Goal: Task Accomplishment & Management: Manage account settings

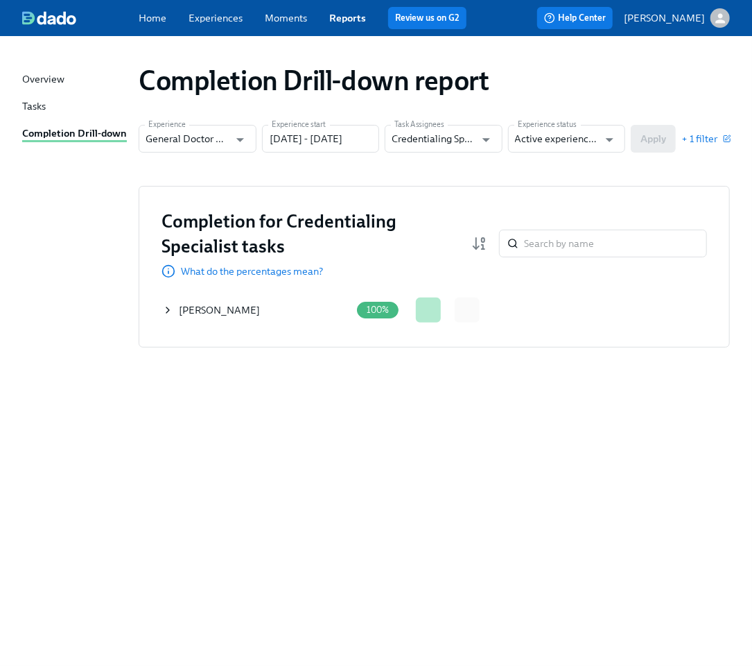
click at [247, 494] on div "Completion Drill-down report Experience General Doctor Pre-boarding Experience …" at bounding box center [376, 343] width 708 height 580
click at [169, 309] on icon at bounding box center [167, 309] width 11 height 11
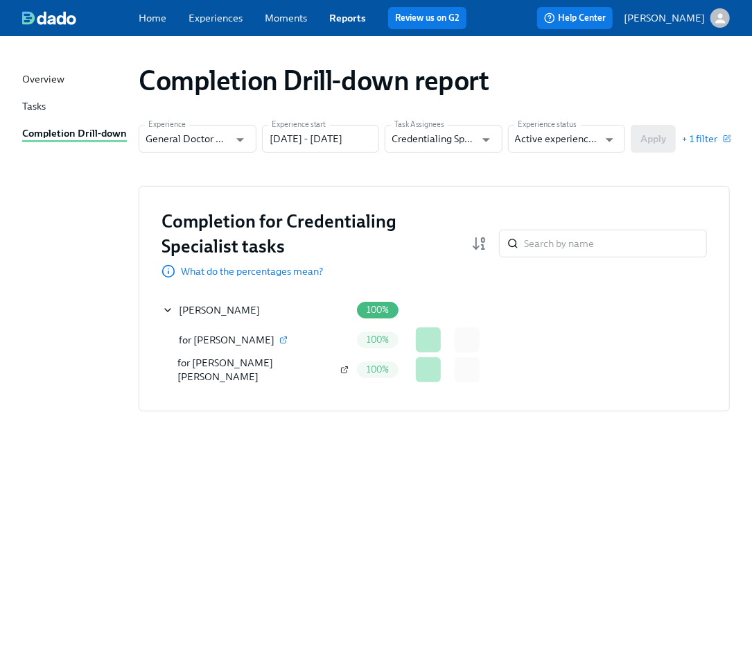
click at [342, 372] on icon "button" at bounding box center [345, 370] width 6 height 6
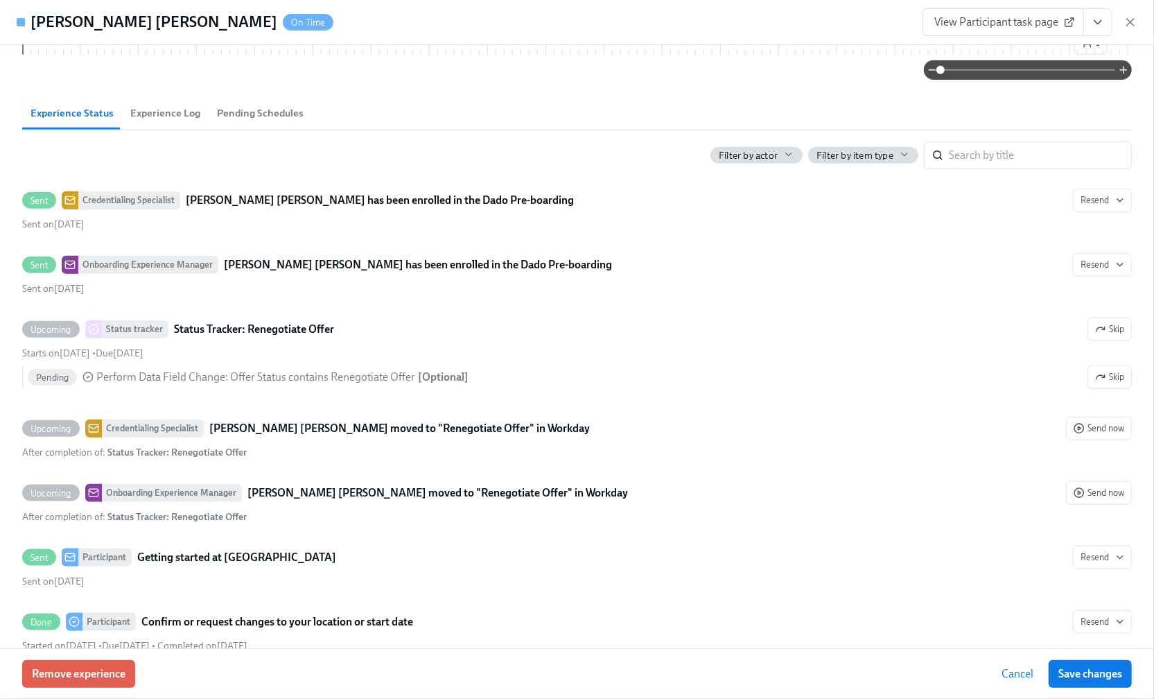
scroll to position [1016, 0]
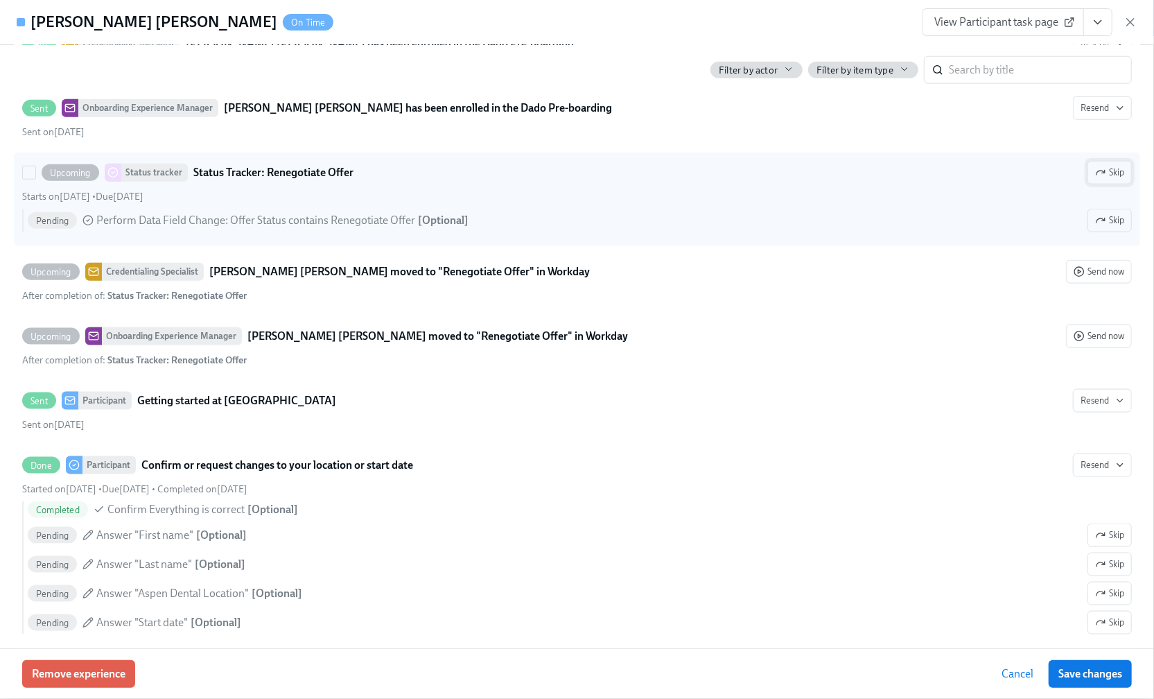
click at [1101, 180] on span "Skip" at bounding box center [1109, 173] width 29 height 14
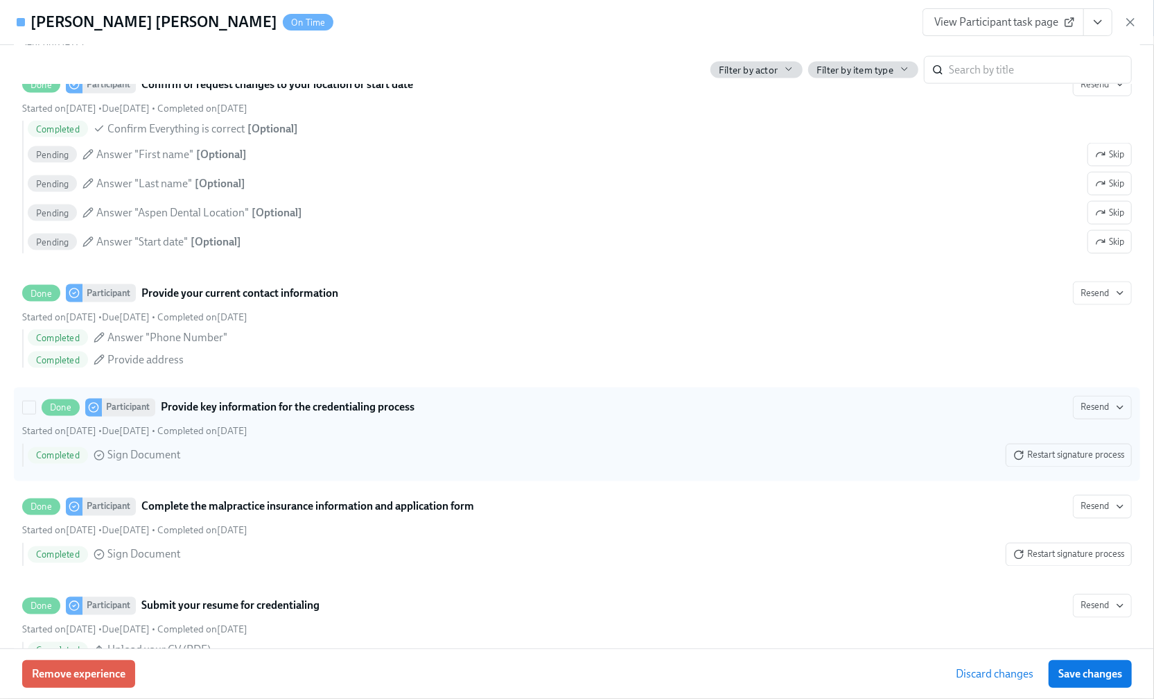
scroll to position [1387, 0]
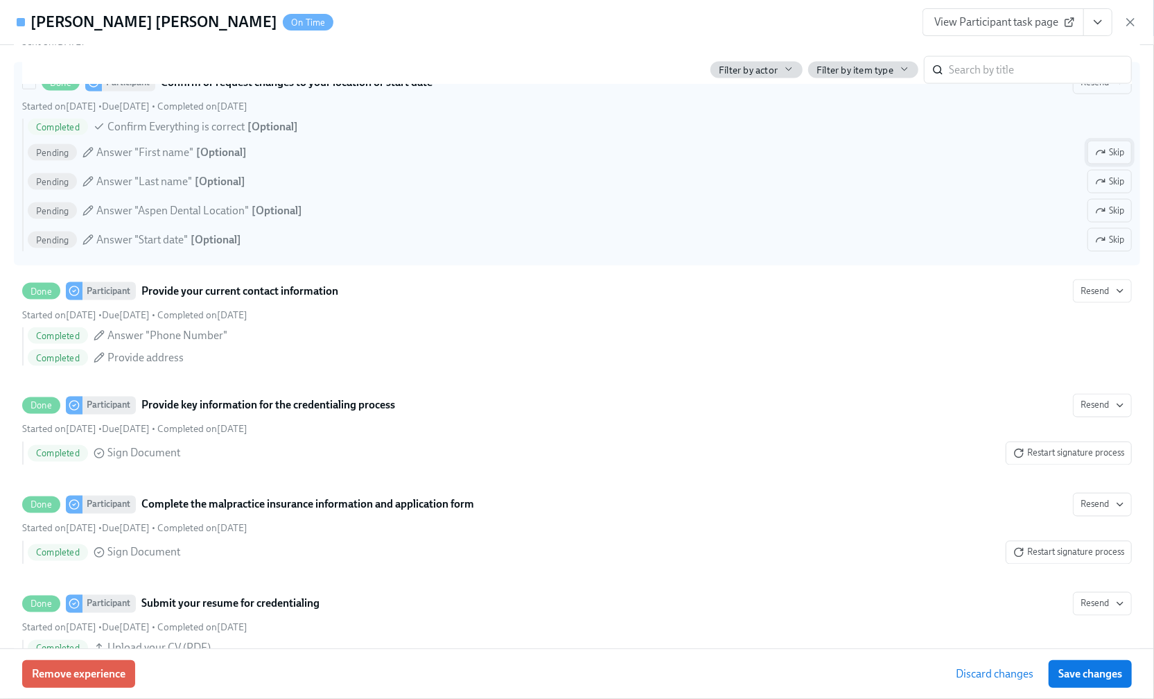
click at [1104, 159] on span "Skip" at bounding box center [1109, 153] width 29 height 14
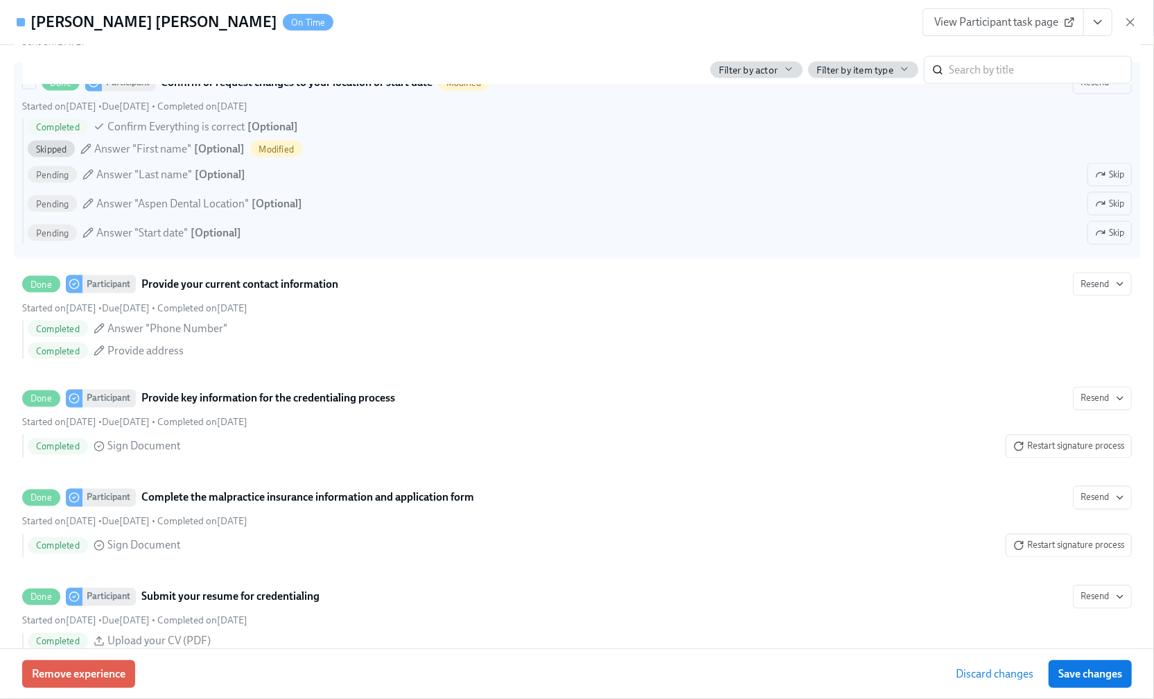
click at [1099, 182] on span "Skip" at bounding box center [1109, 175] width 29 height 14
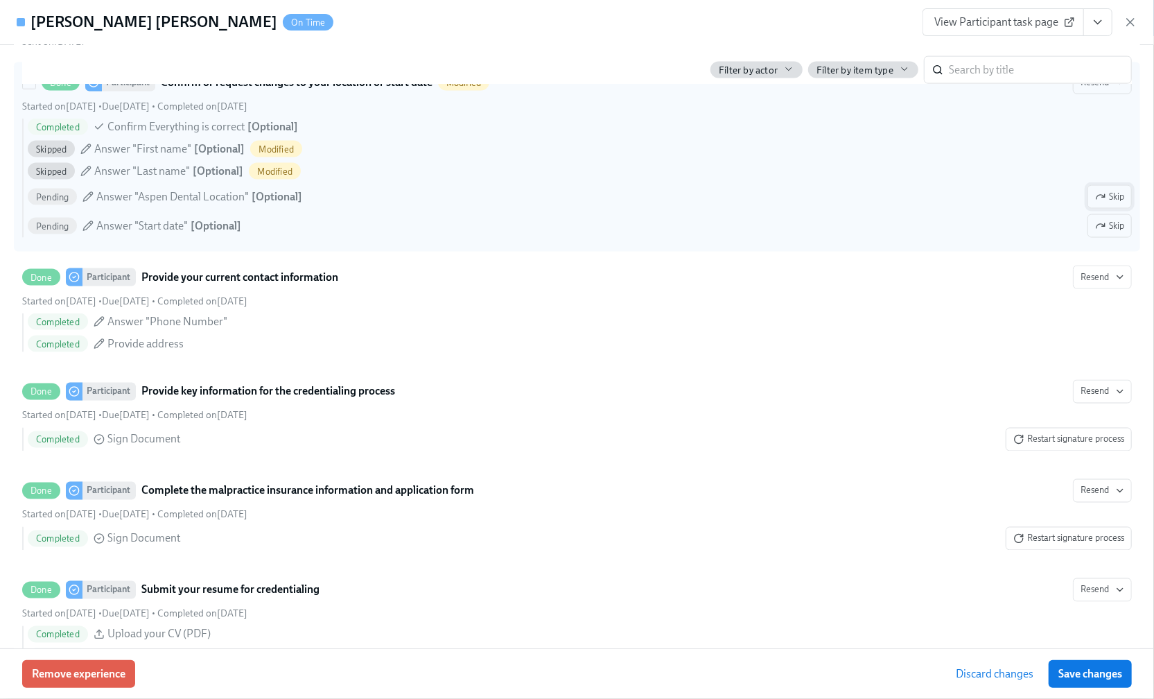
click at [1101, 204] on span "Skip" at bounding box center [1109, 197] width 29 height 14
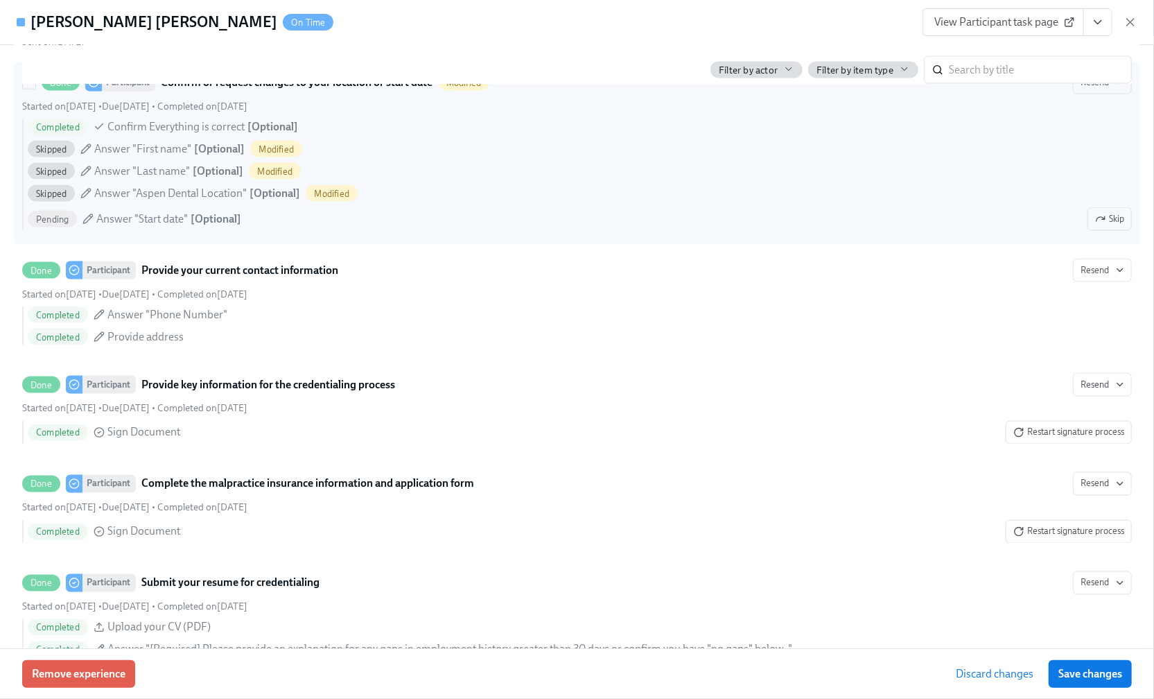
click at [1100, 226] on span "Skip" at bounding box center [1109, 219] width 29 height 14
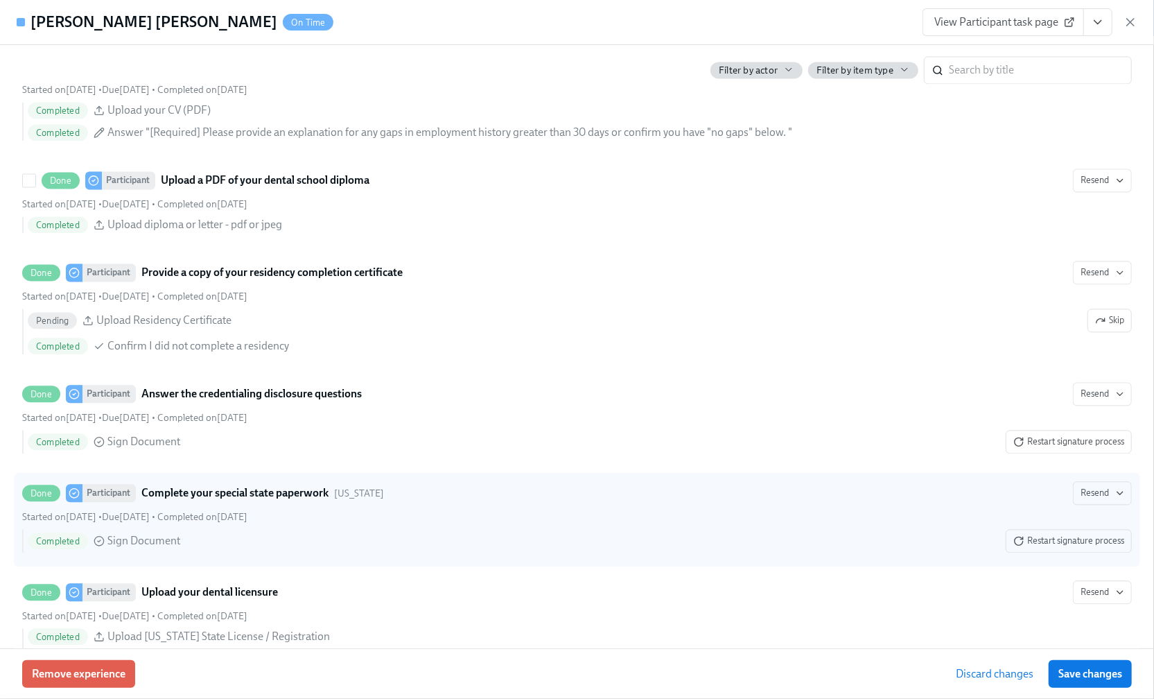
scroll to position [1941, 0]
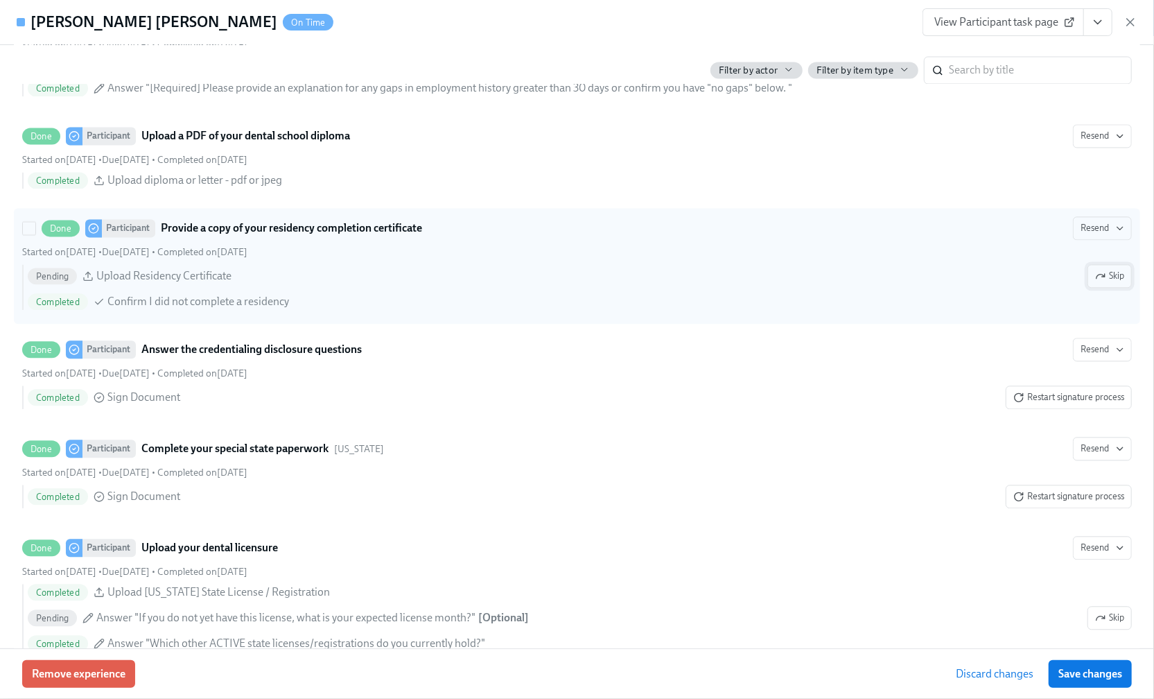
click at [1108, 283] on span "Skip" at bounding box center [1109, 276] width 29 height 14
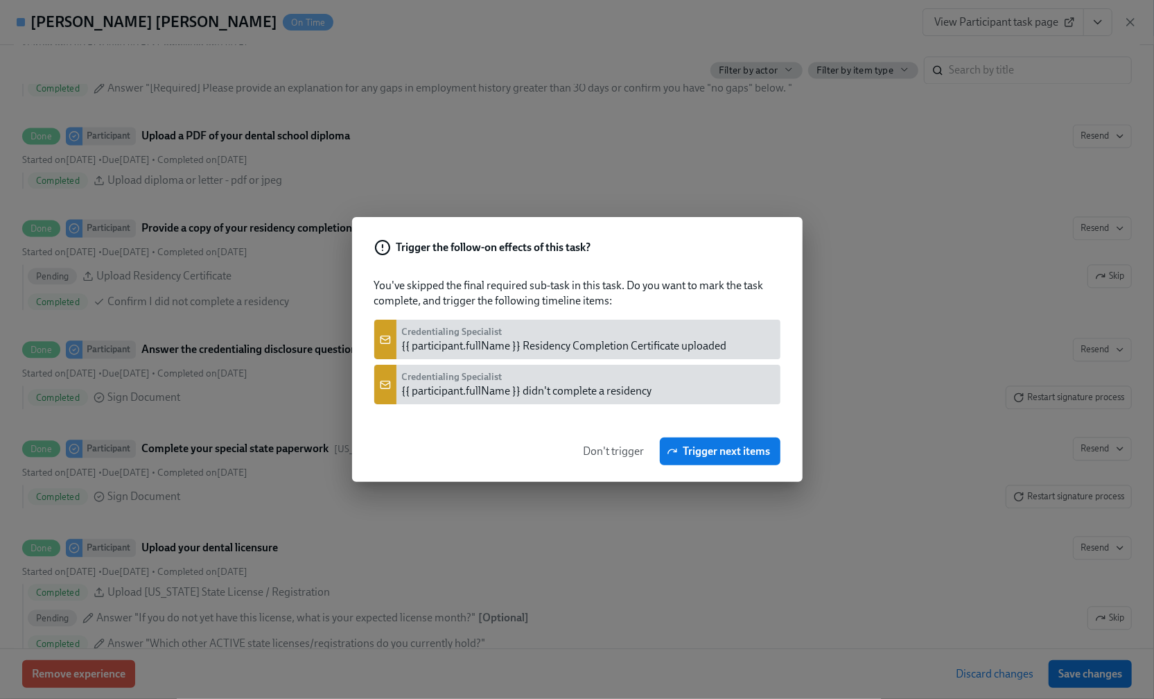
click at [589, 453] on span "Don't trigger" at bounding box center [614, 451] width 61 height 14
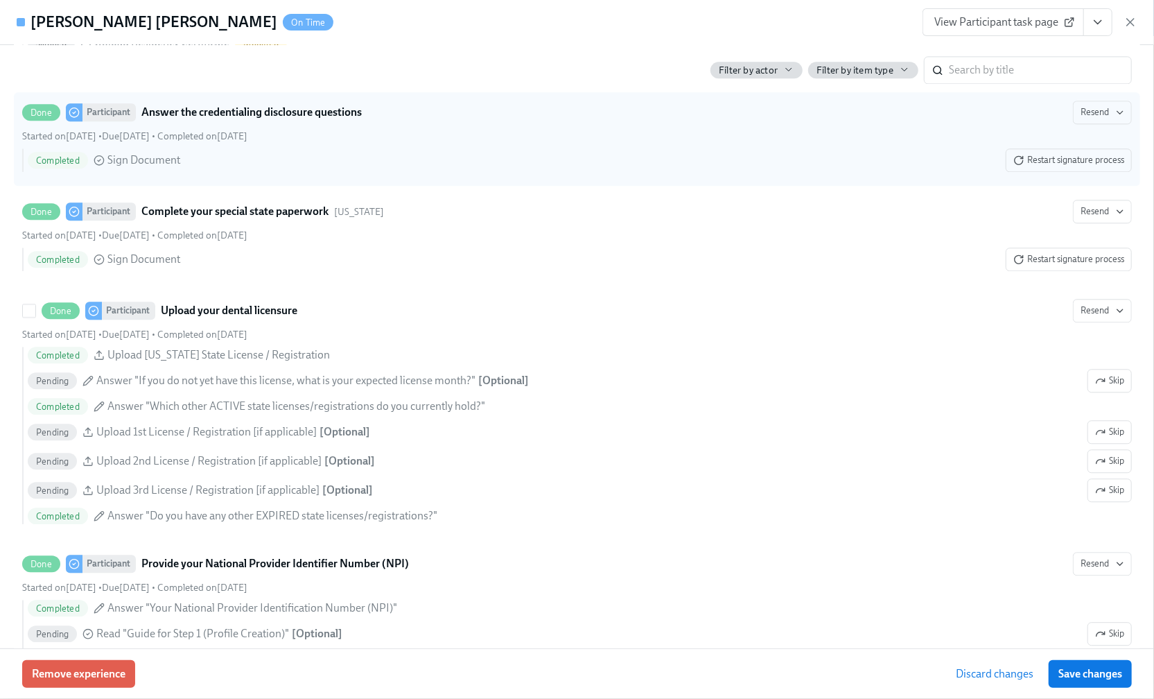
scroll to position [2219, 0]
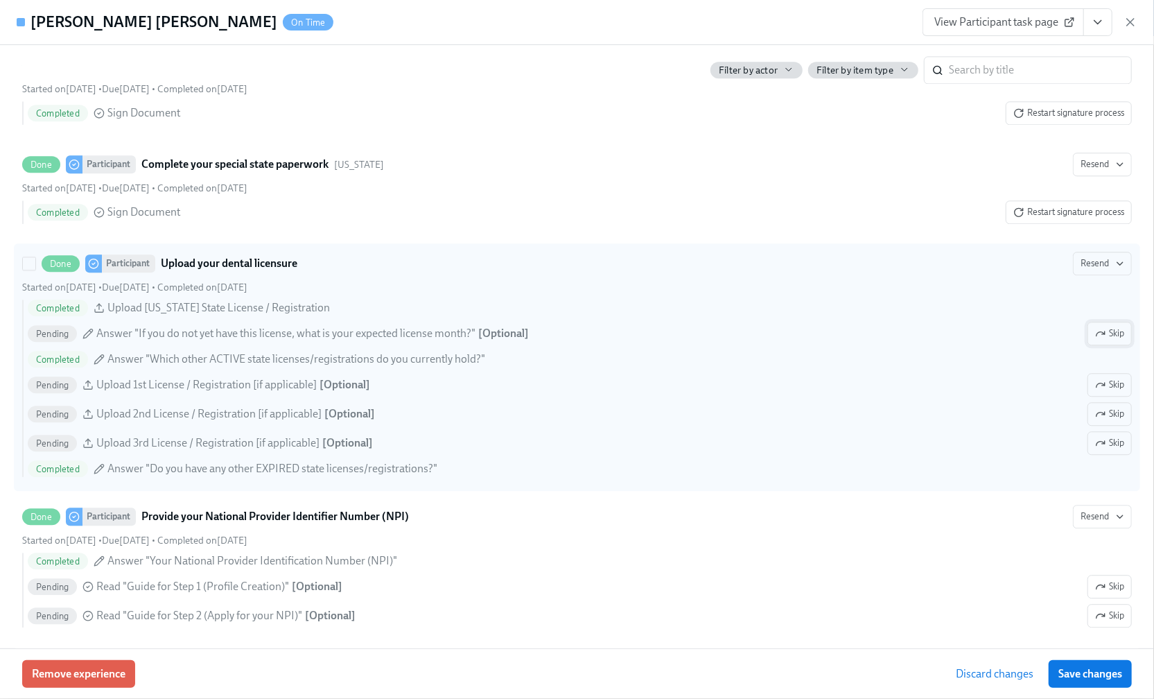
click at [1095, 340] on span "Skip" at bounding box center [1109, 334] width 29 height 14
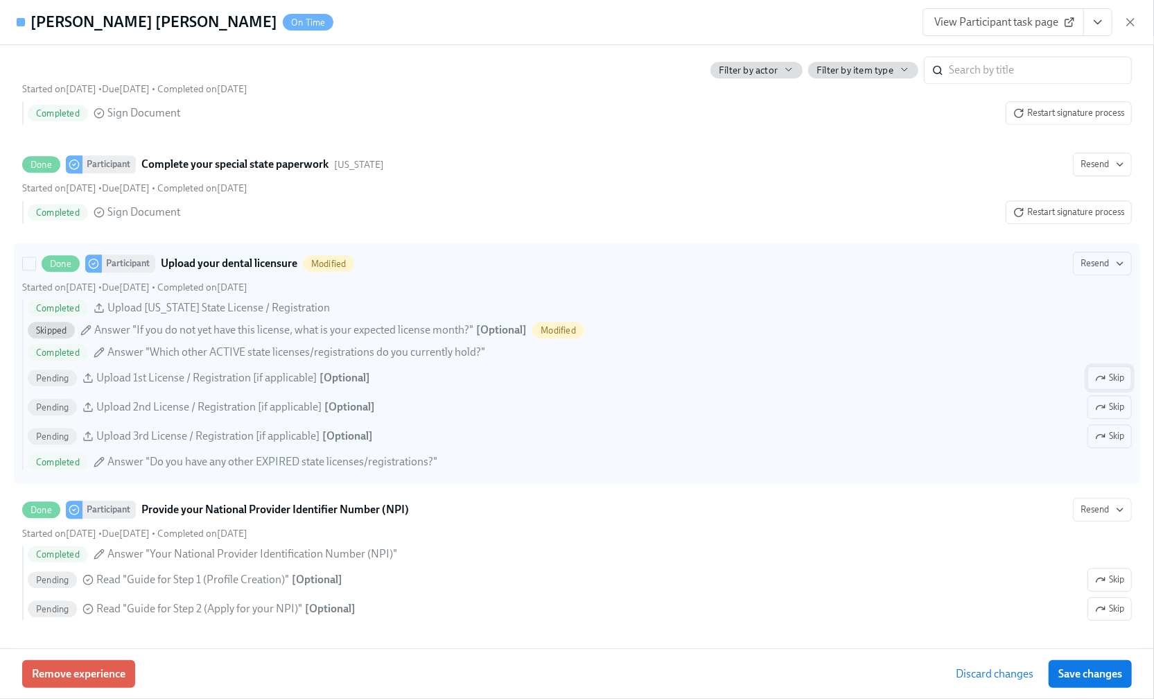
click at [1095, 383] on icon "button" at bounding box center [1100, 377] width 11 height 11
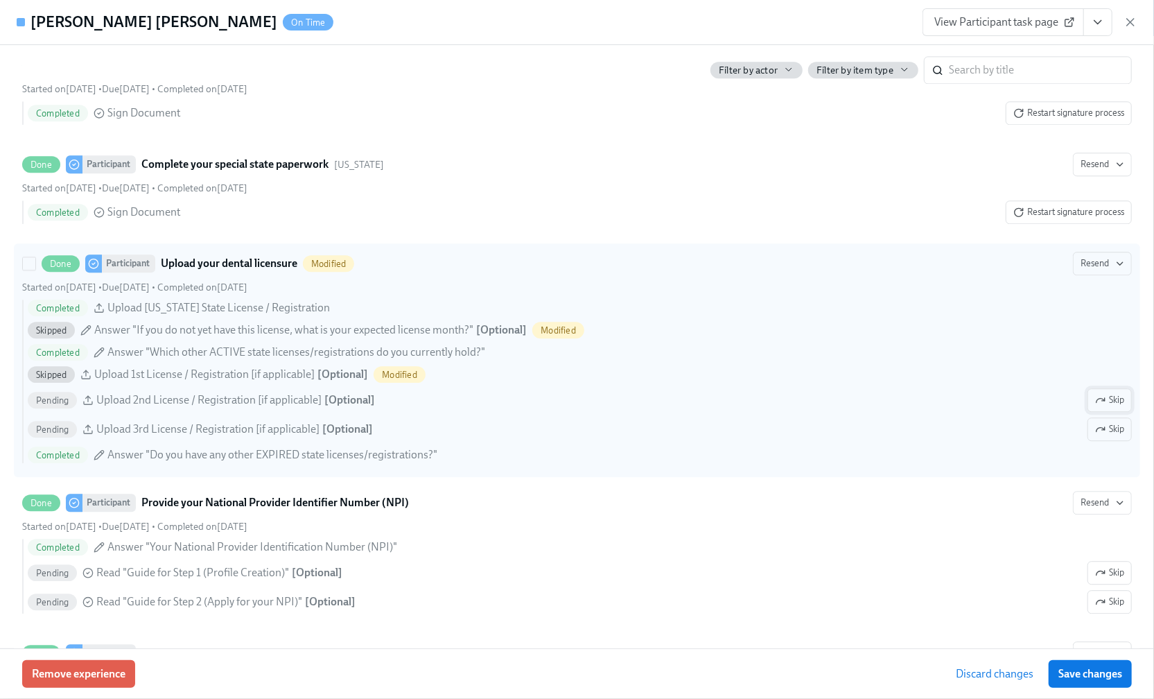
click at [1095, 407] on span "Skip" at bounding box center [1109, 400] width 29 height 14
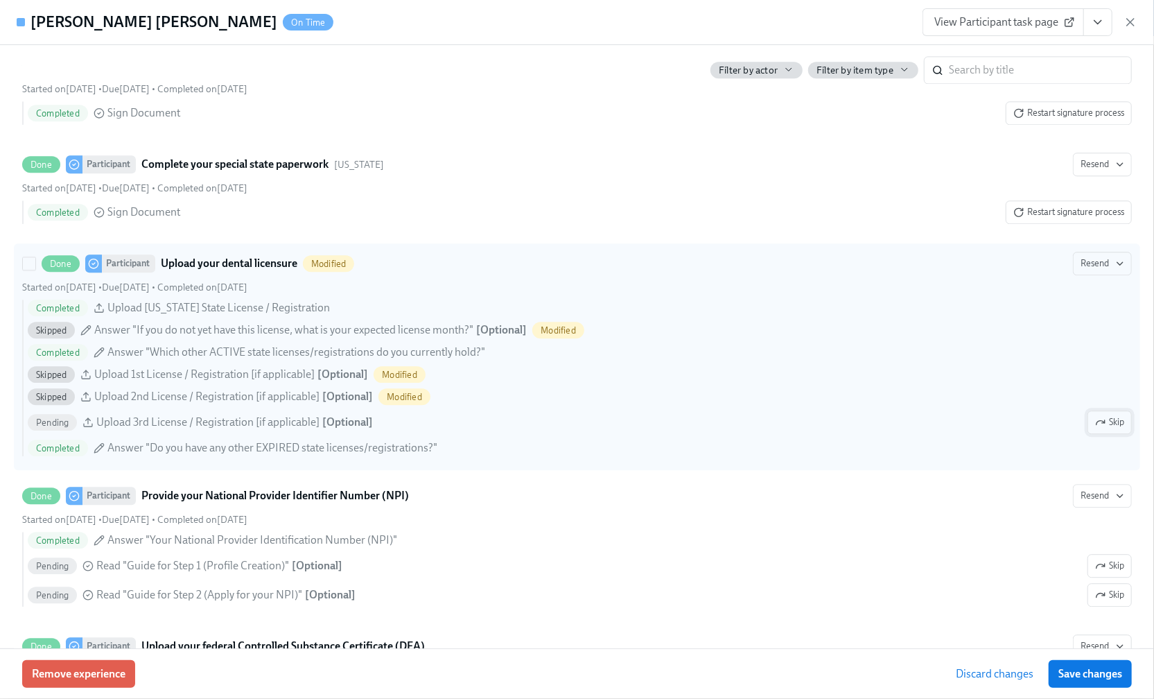
click at [1100, 429] on span "Skip" at bounding box center [1109, 422] width 29 height 14
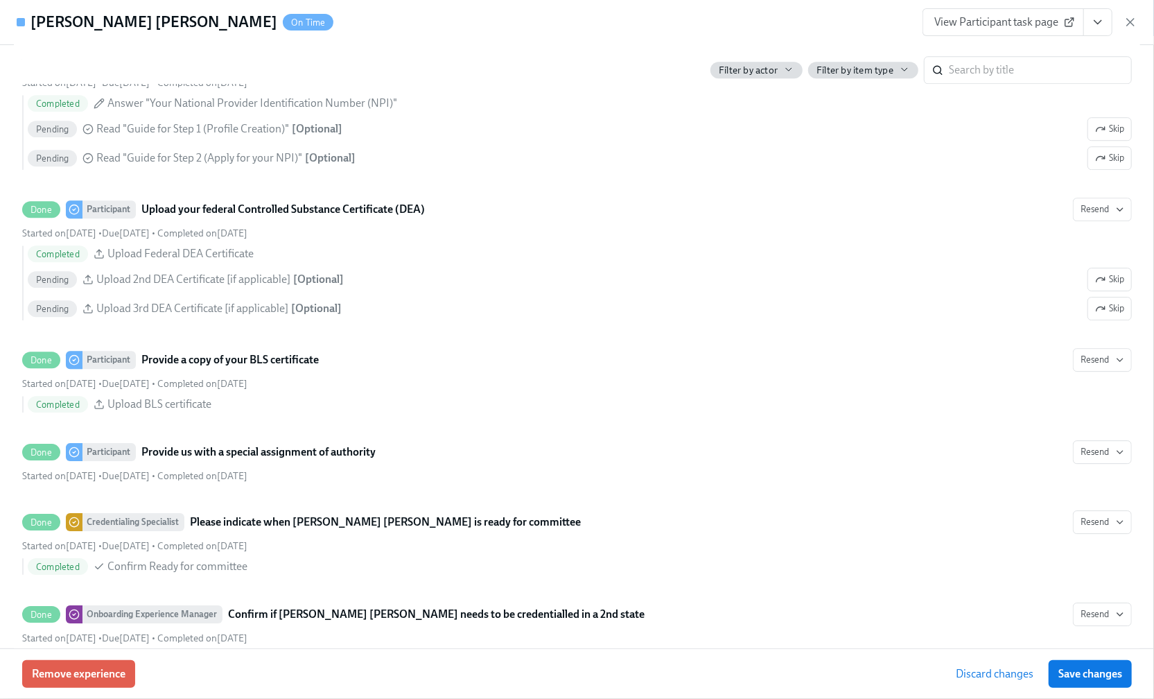
scroll to position [2680, 0]
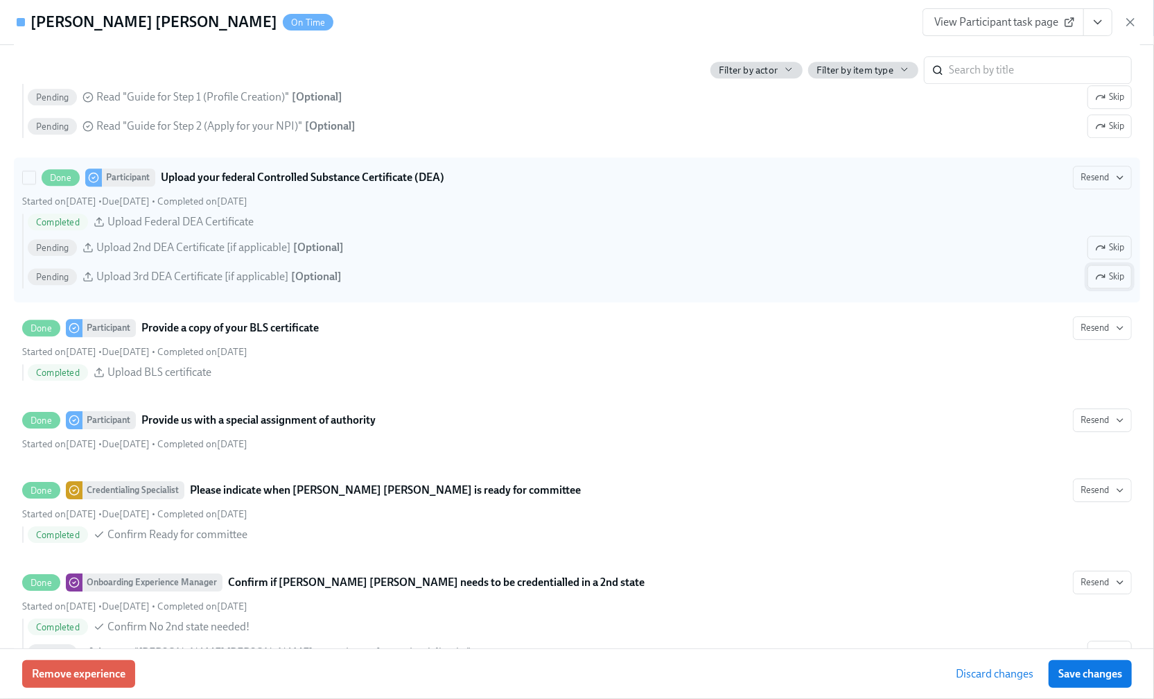
drag, startPoint x: 1101, startPoint y: 277, endPoint x: 1108, endPoint y: 312, distance: 35.4
click at [1102, 254] on span "Skip" at bounding box center [1109, 248] width 29 height 14
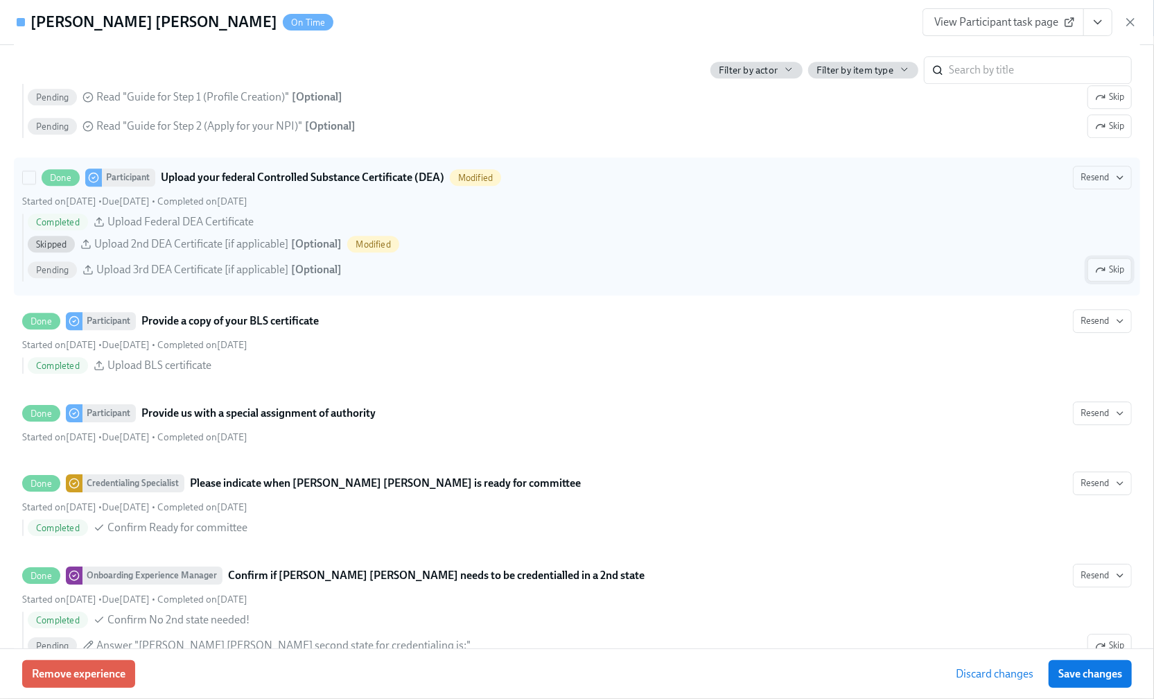
click at [1099, 277] on span "Skip" at bounding box center [1109, 270] width 29 height 14
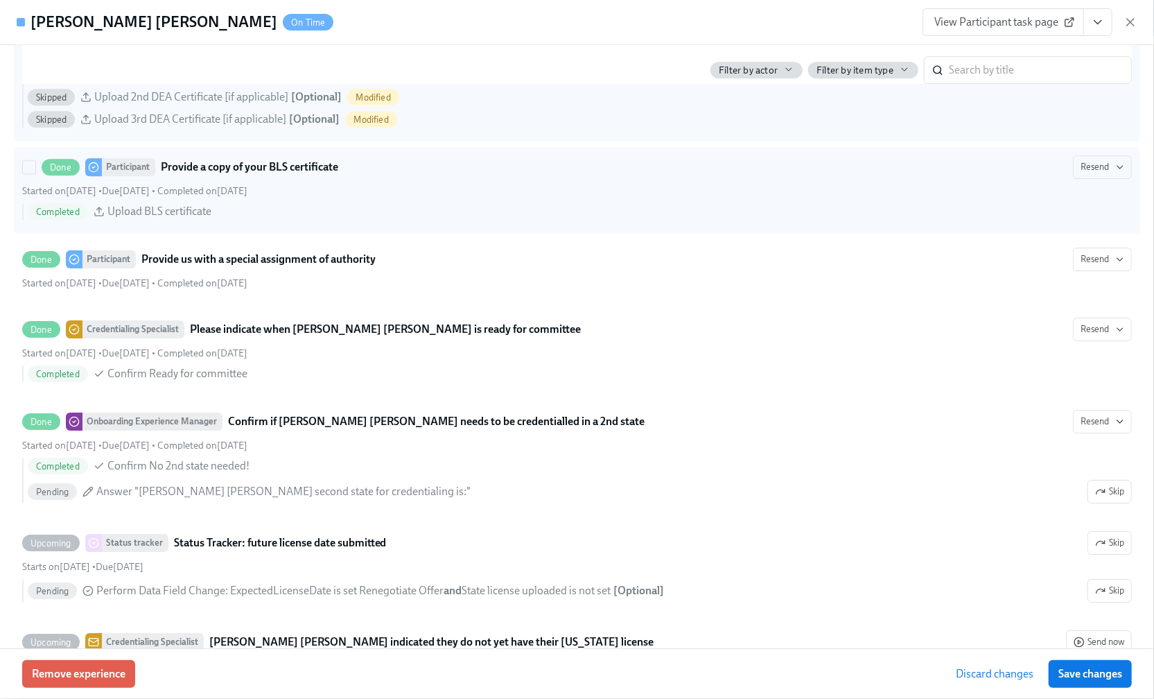
scroll to position [3235, 0]
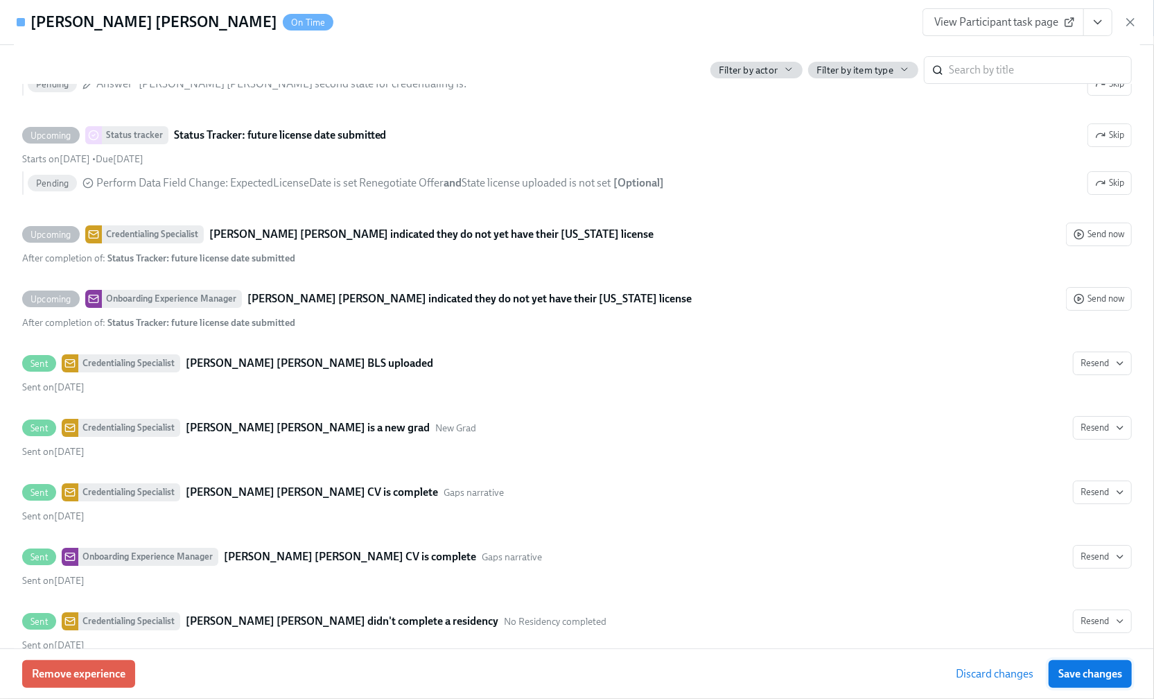
click at [1096, 665] on span "Save changes" at bounding box center [1091, 674] width 64 height 14
click at [944, 665] on div "Remove experience Cancel Save changes" at bounding box center [577, 673] width 1154 height 51
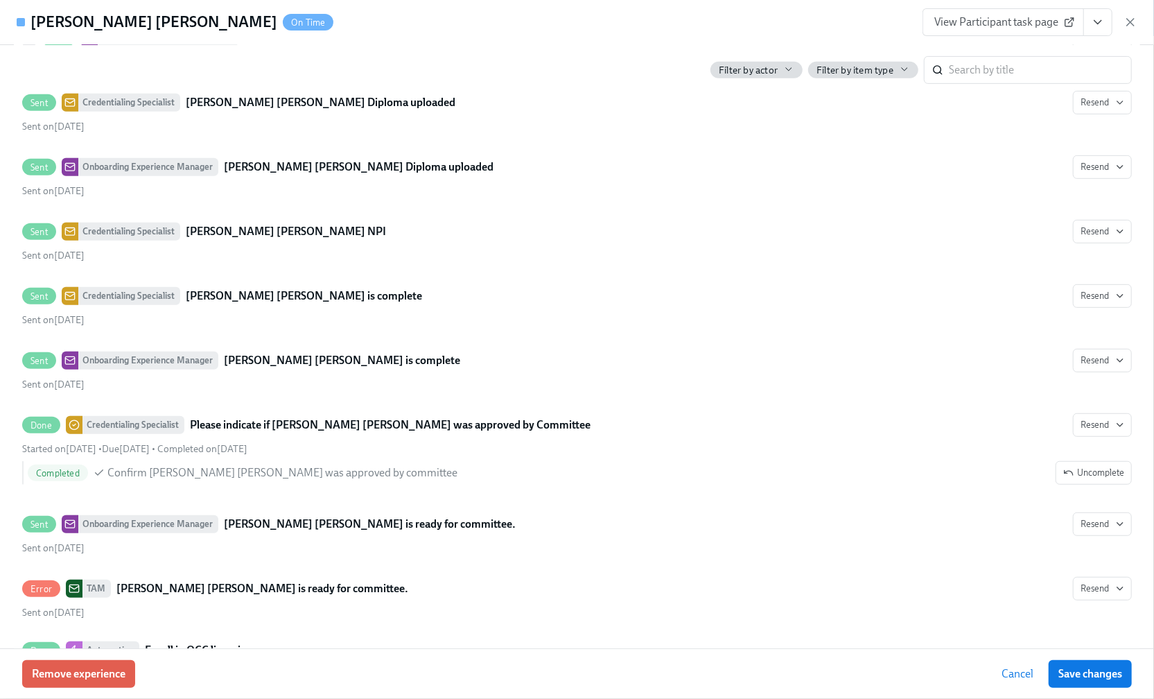
scroll to position [4252, 0]
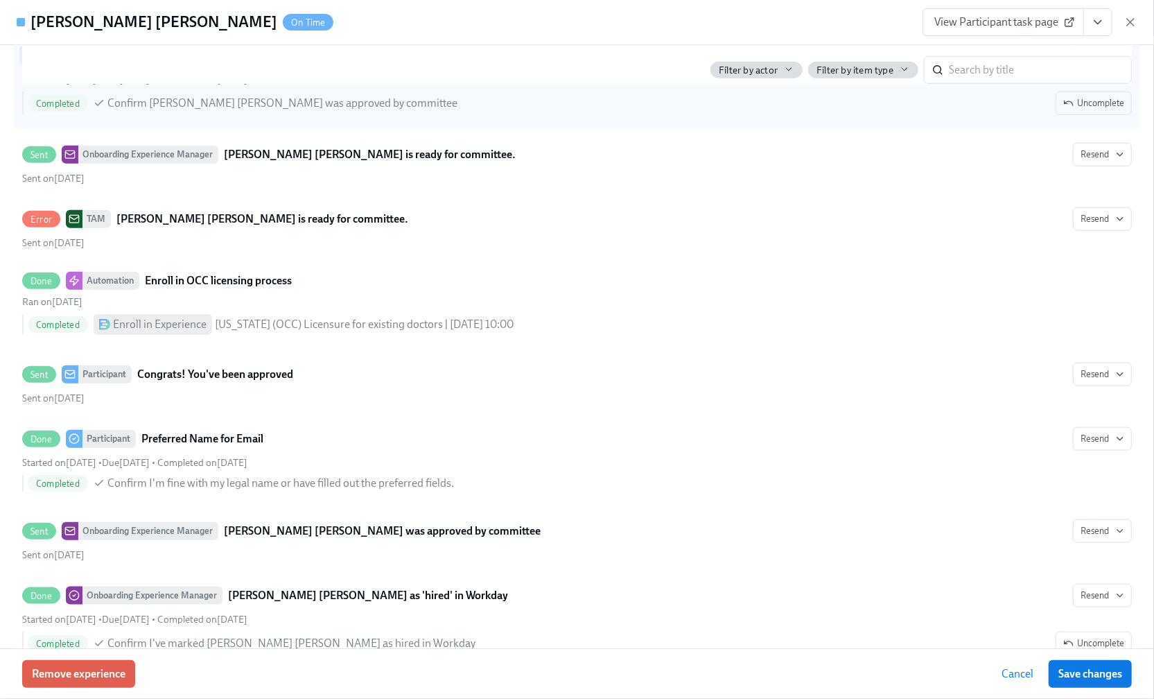
click at [25, 62] on input "Done Credentialing Specialist Please indicate if [PERSON_NAME] [PERSON_NAME] wa…" at bounding box center [29, 55] width 12 height 12
checkbox input "true"
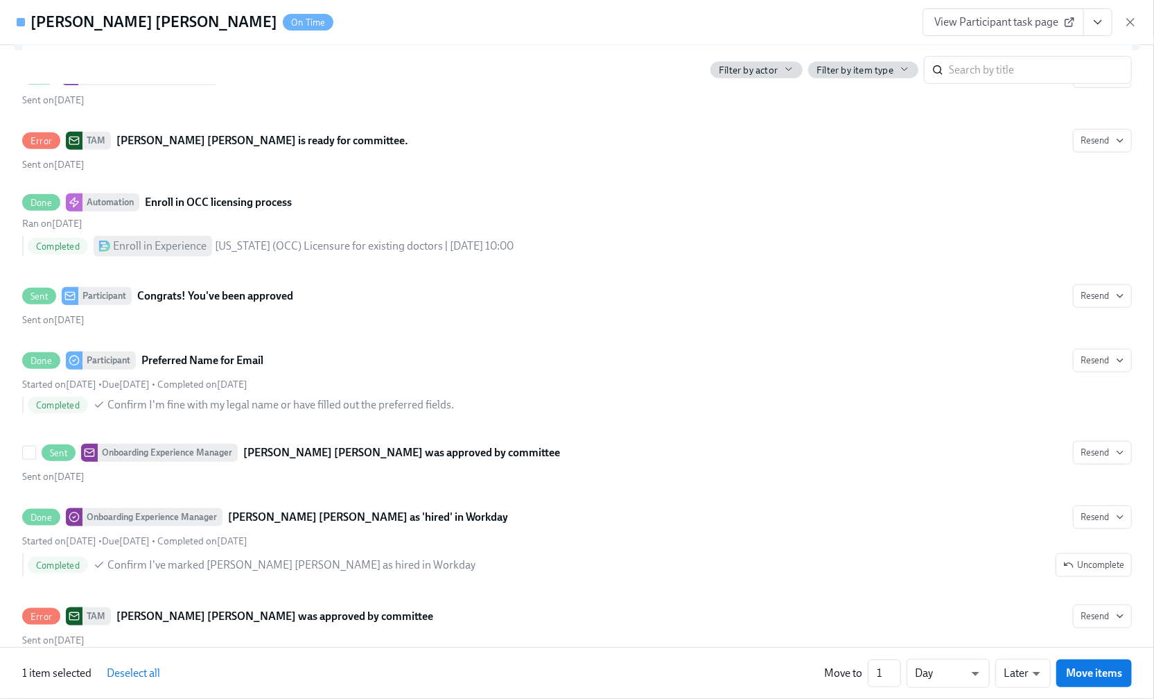
scroll to position [4466, 0]
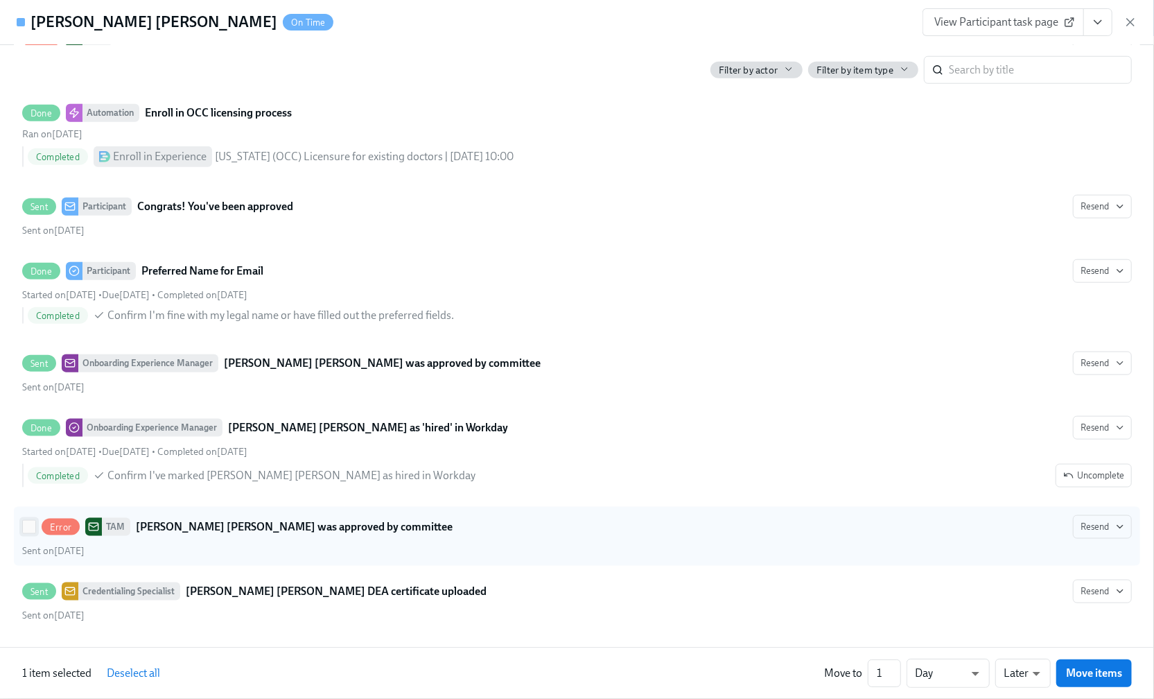
click at [31, 528] on input "Error TAM [PERSON_NAME] [PERSON_NAME] was approved by committee Resend Sent on …" at bounding box center [29, 527] width 12 height 12
checkbox input "true"
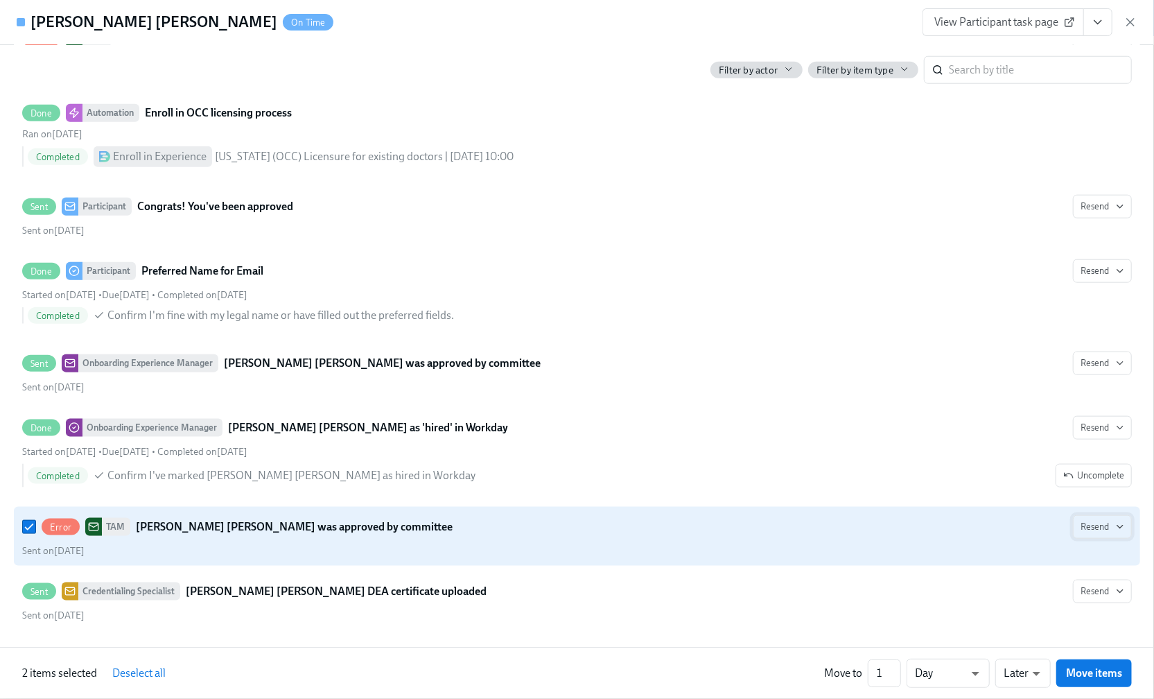
click at [1115, 528] on icon "button" at bounding box center [1120, 526] width 11 height 11
click at [1091, 559] on div "Work Email" at bounding box center [1096, 555] width 73 height 15
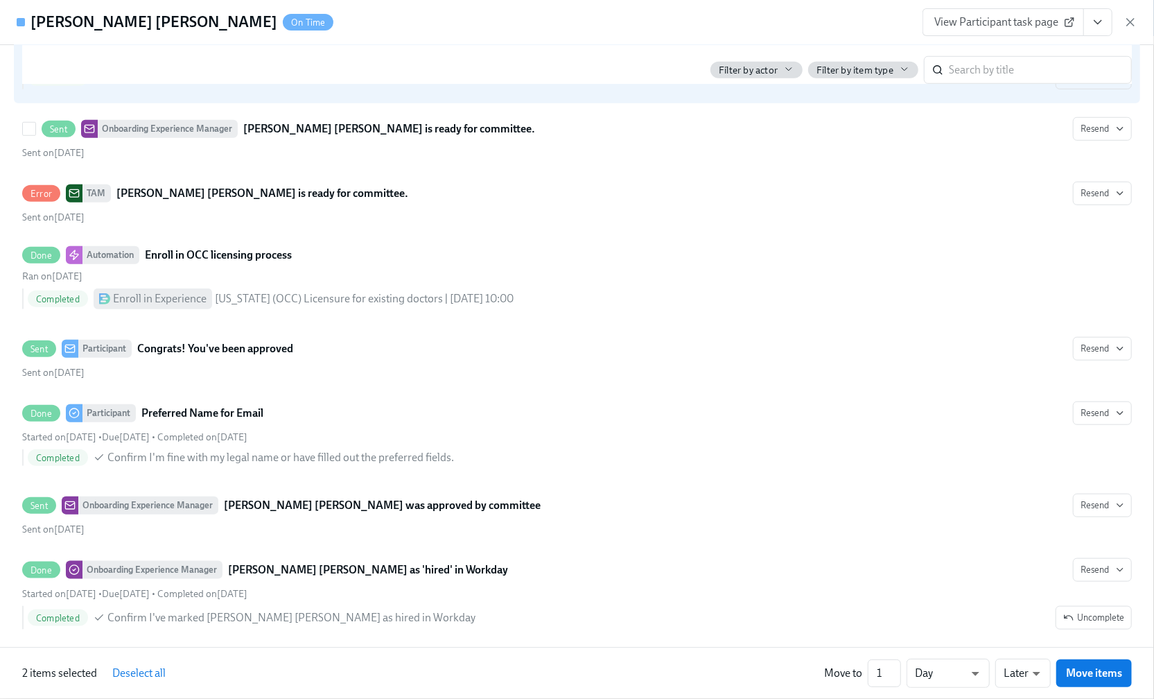
scroll to position [4097, 0]
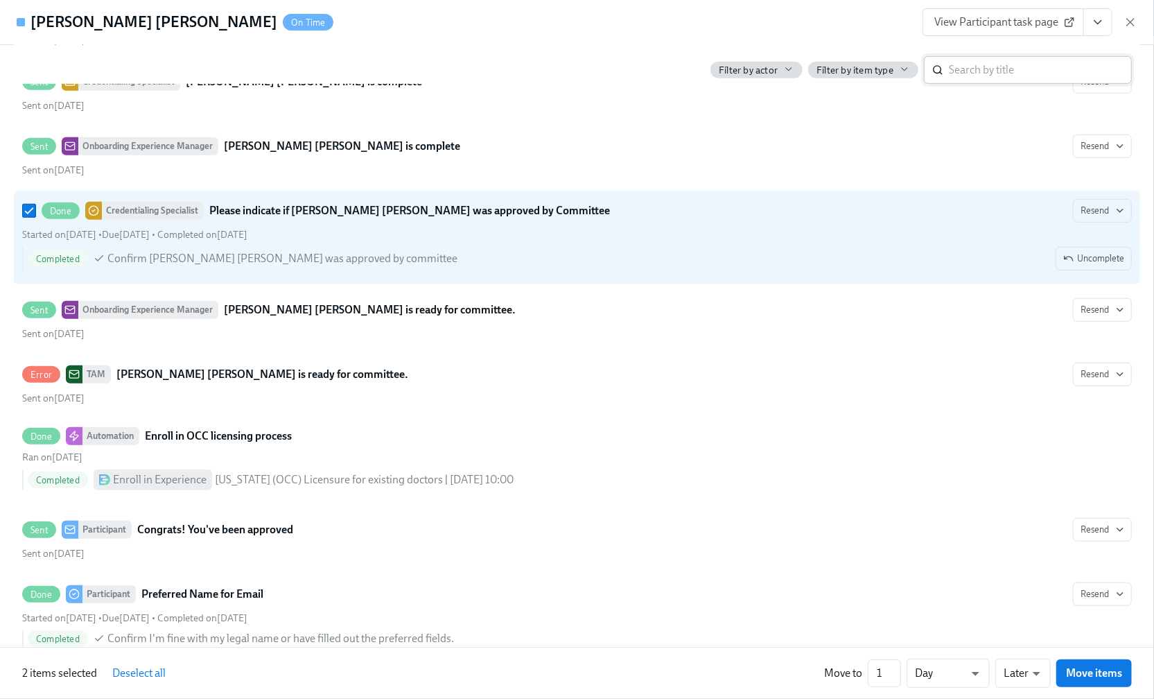
click at [1027, 67] on input "search" at bounding box center [1040, 70] width 183 height 28
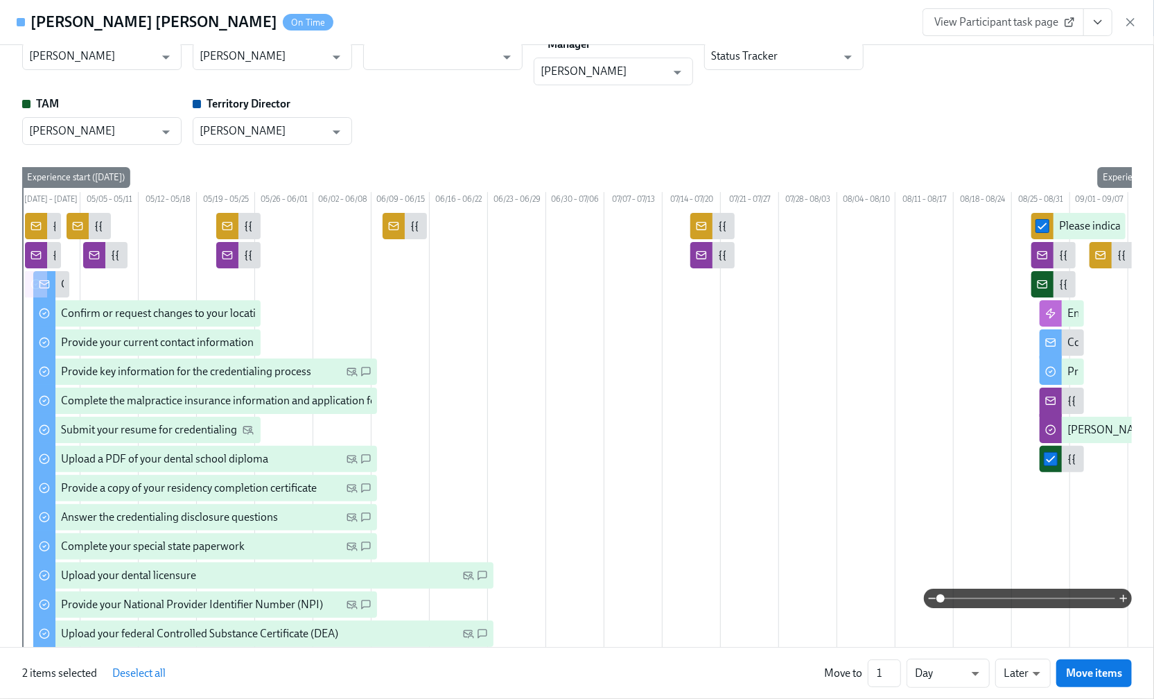
scroll to position [0, 0]
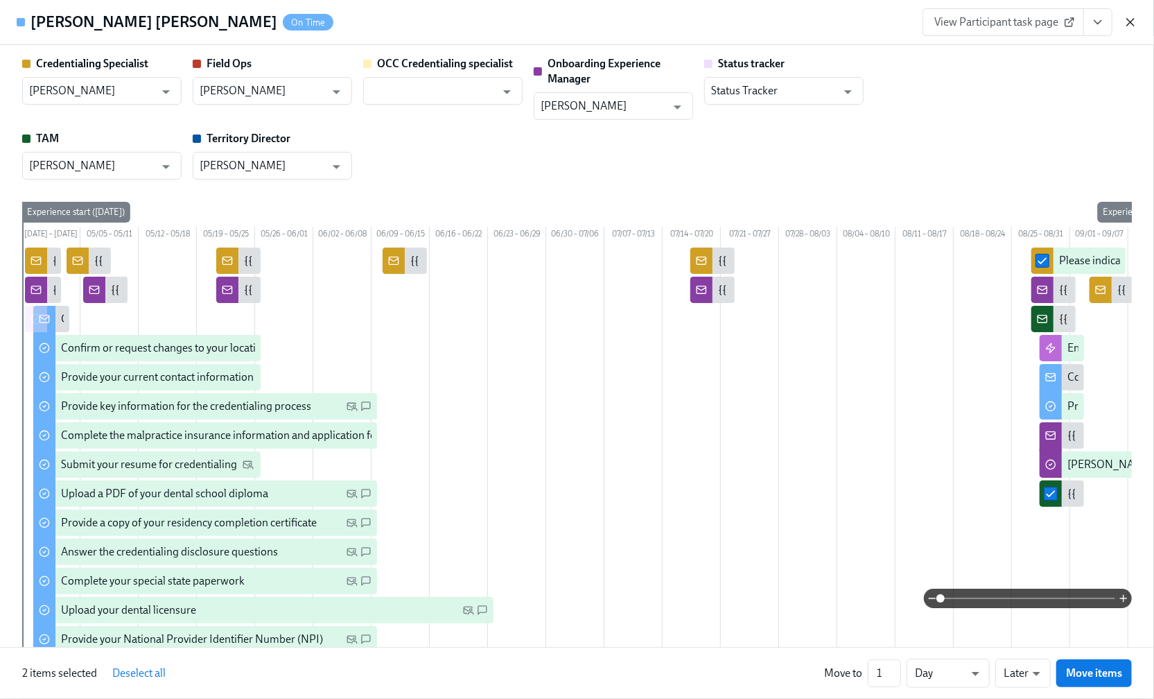
click at [1135, 23] on icon "button" at bounding box center [1131, 22] width 14 height 14
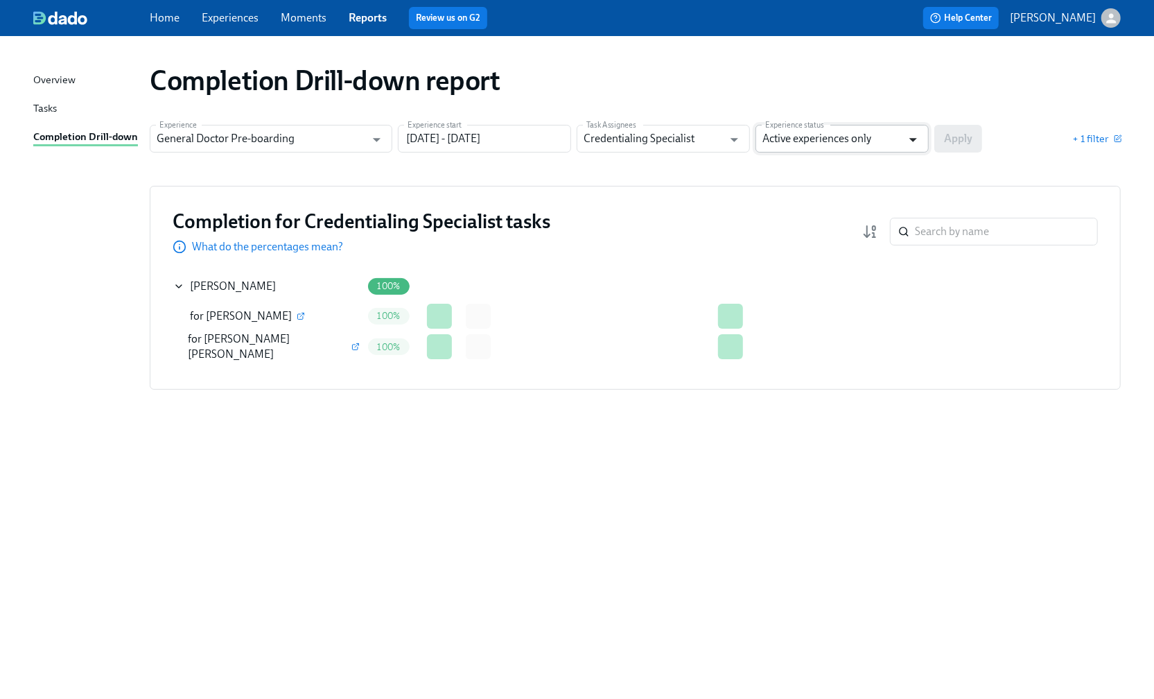
click at [916, 139] on icon "Open" at bounding box center [913, 139] width 19 height 19
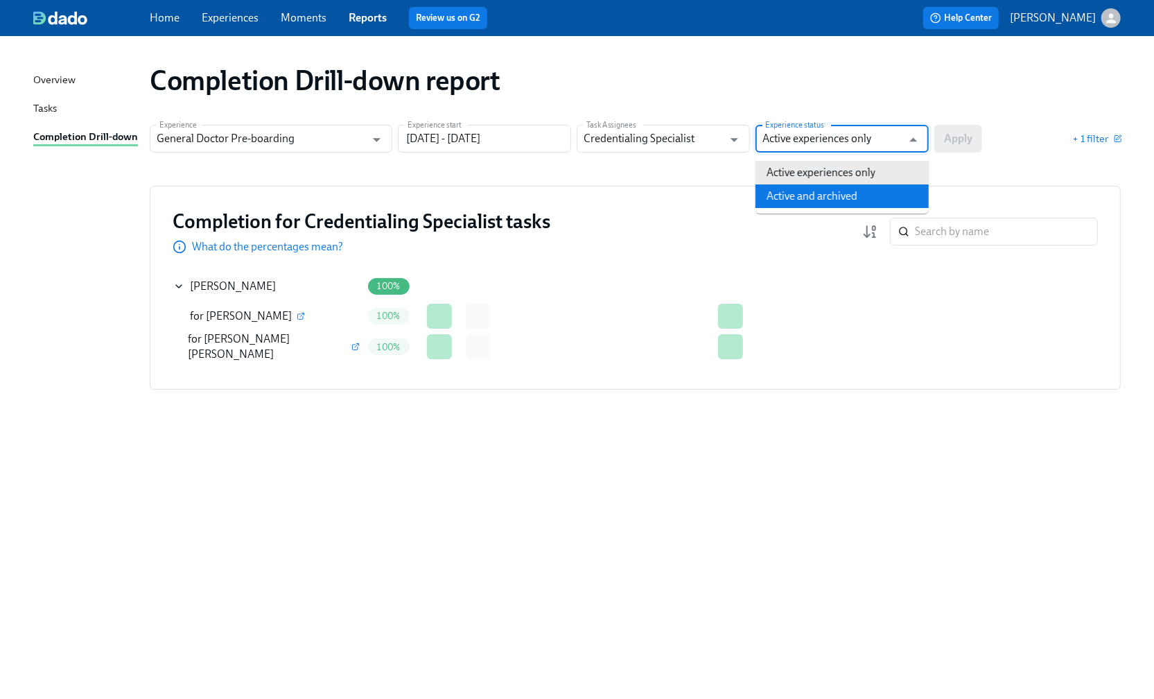
click at [826, 195] on li "Active and archived" at bounding box center [842, 196] width 173 height 24
type input "Active and archived"
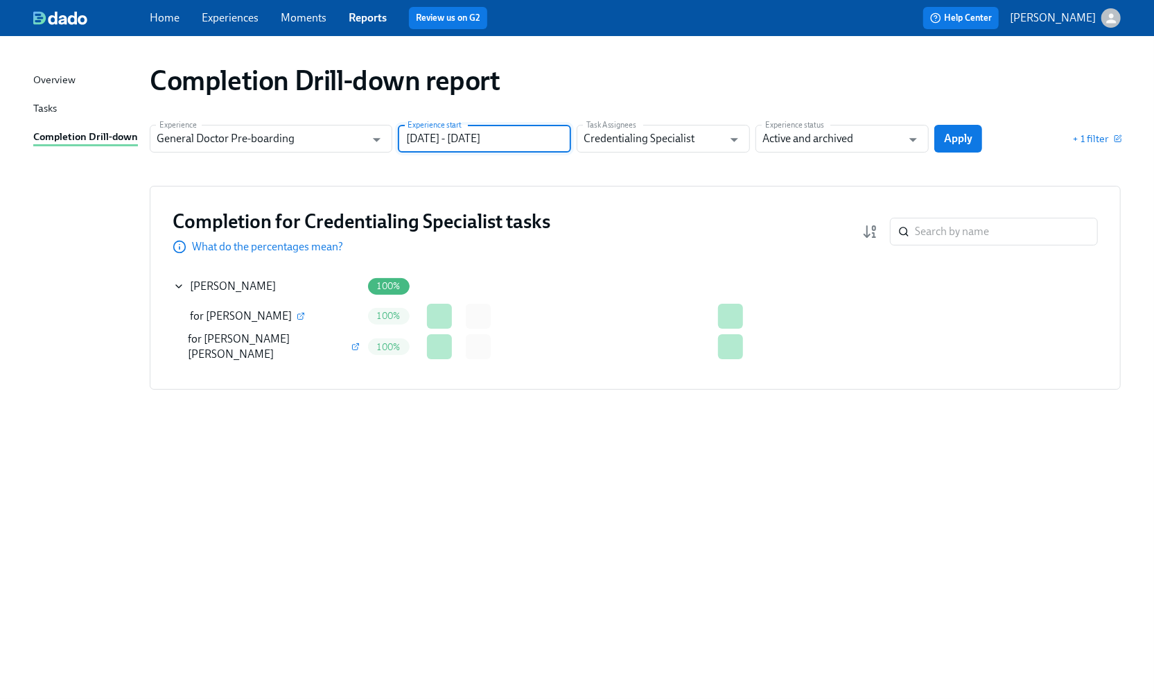
drag, startPoint x: 532, startPoint y: 137, endPoint x: 478, endPoint y: 137, distance: 54.1
click at [478, 137] on input "[DATE] - [DATE]" at bounding box center [484, 139] width 173 height 28
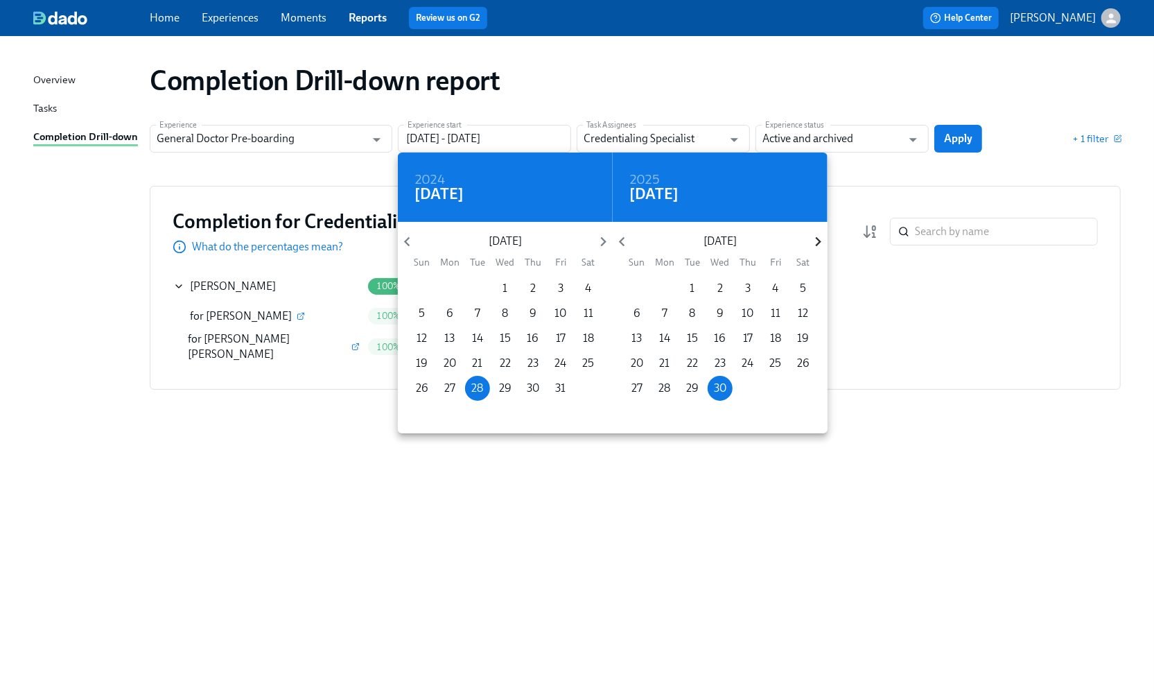
click at [815, 242] on icon "button" at bounding box center [818, 241] width 19 height 19
click at [817, 242] on icon "button" at bounding box center [818, 241] width 19 height 19
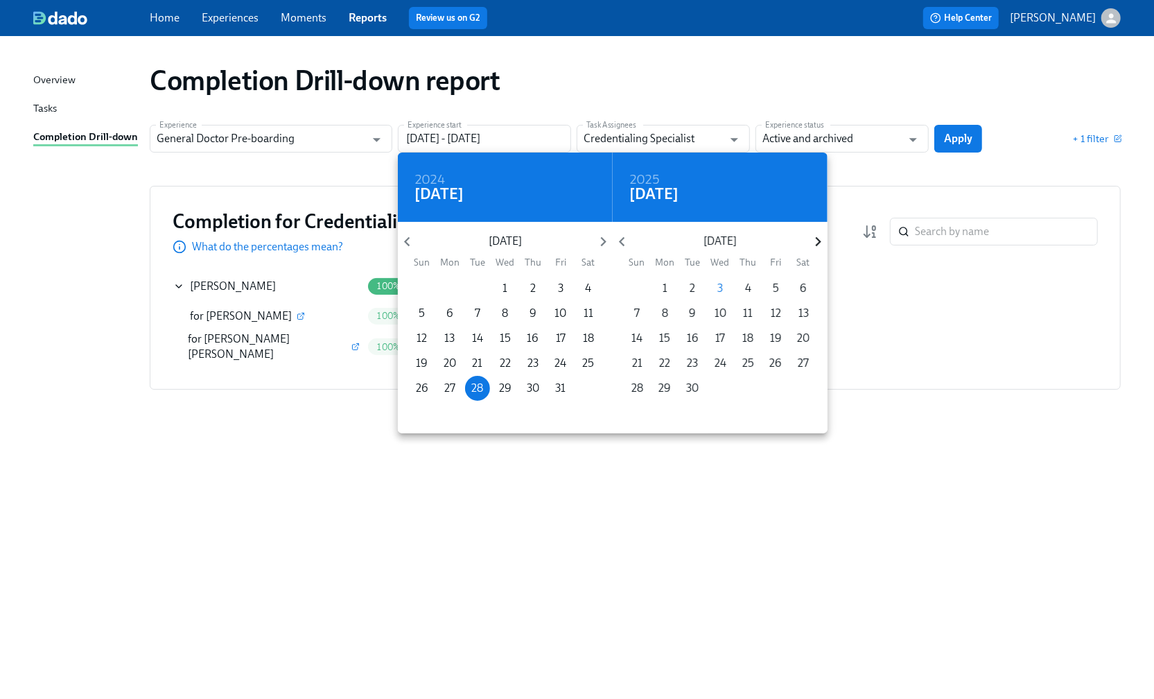
click at [817, 242] on icon "button" at bounding box center [818, 241] width 19 height 19
click at [720, 389] on p "31" at bounding box center [720, 388] width 10 height 15
type input "[DATE] - [DATE]"
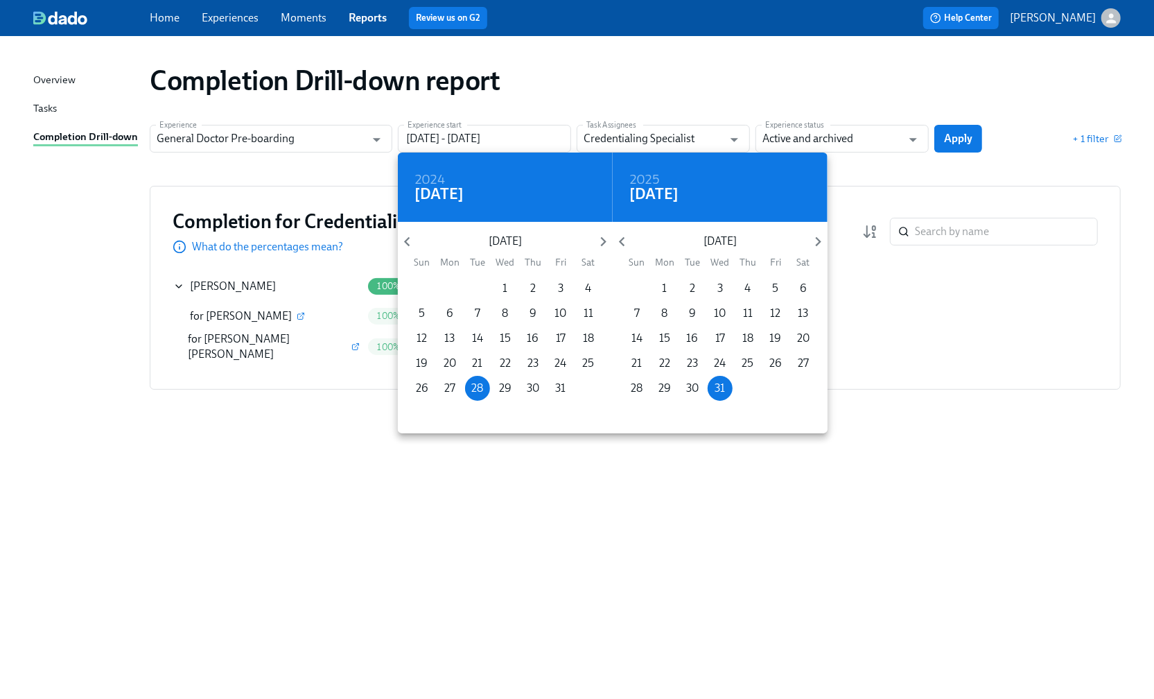
click at [955, 145] on div at bounding box center [577, 349] width 1154 height 699
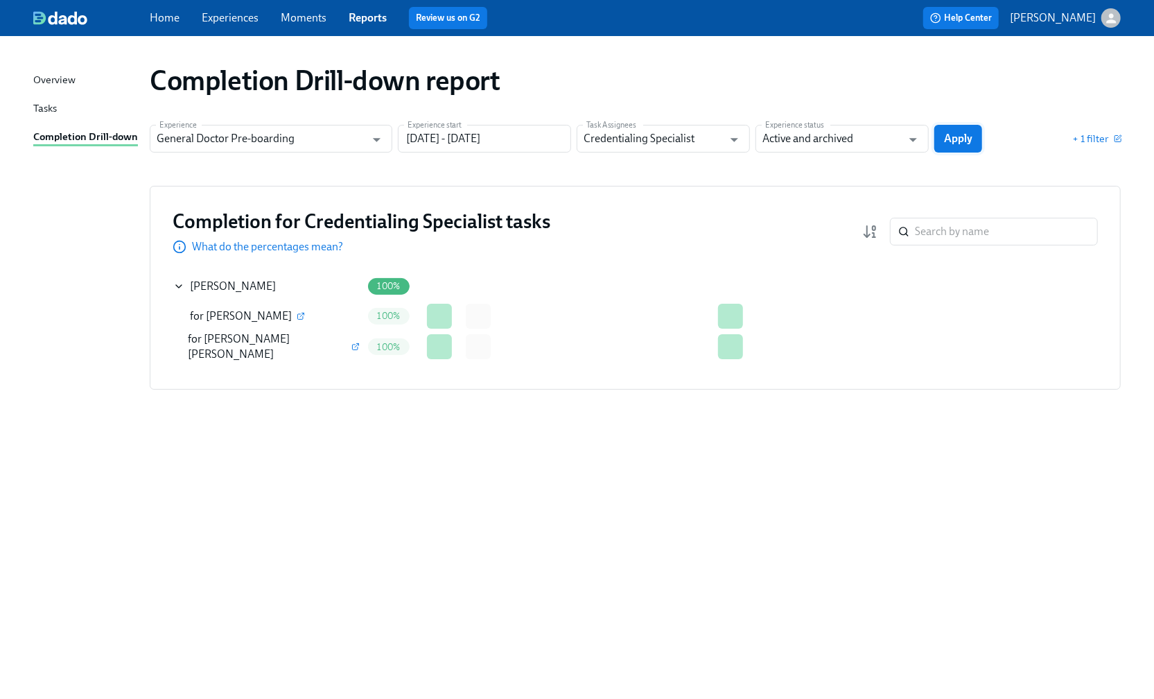
click at [961, 137] on span "Apply" at bounding box center [958, 139] width 28 height 14
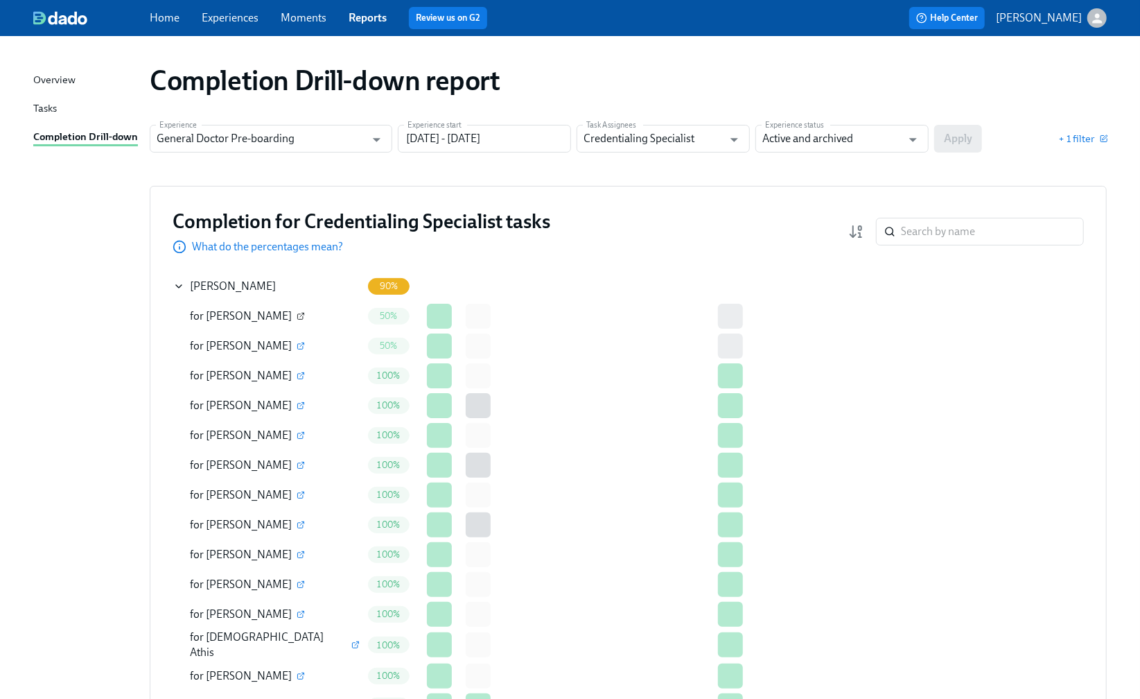
click at [297, 317] on icon "button" at bounding box center [301, 316] width 8 height 8
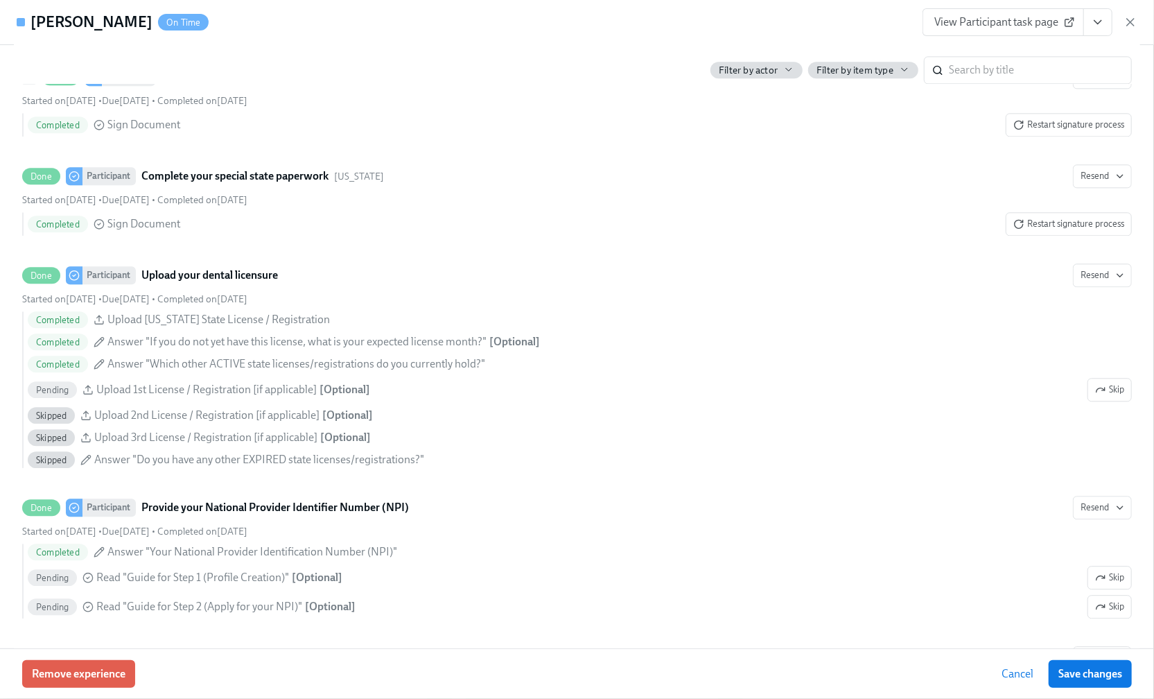
scroll to position [2311, 0]
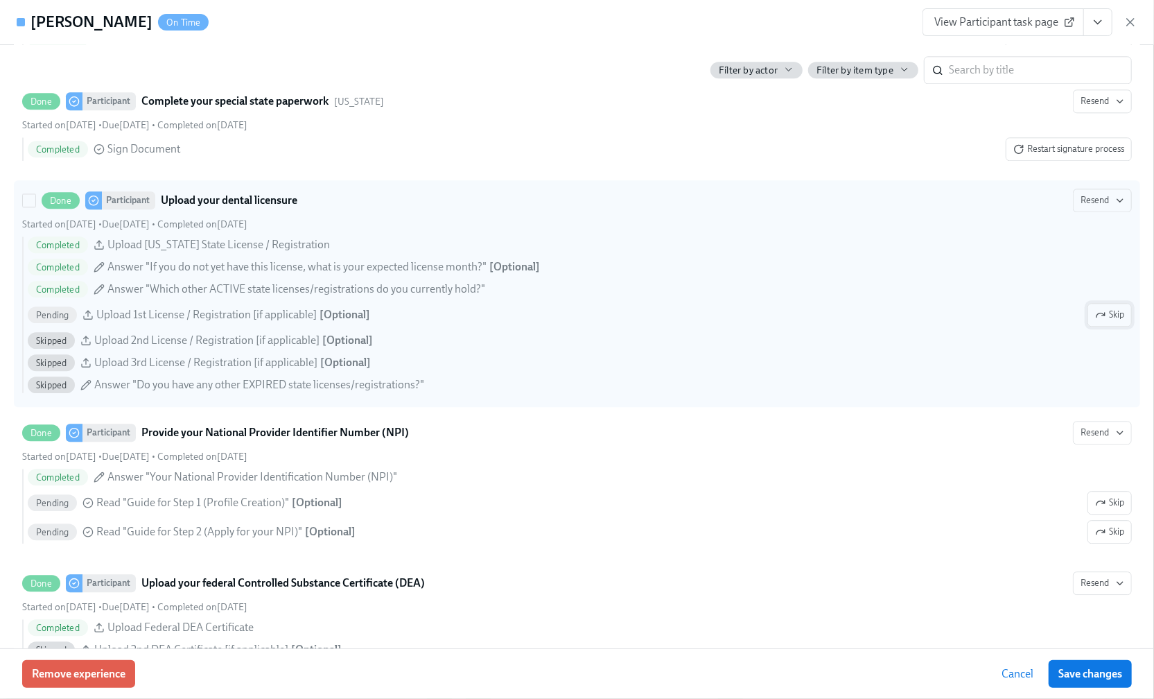
click at [1095, 320] on icon "button" at bounding box center [1100, 314] width 11 height 11
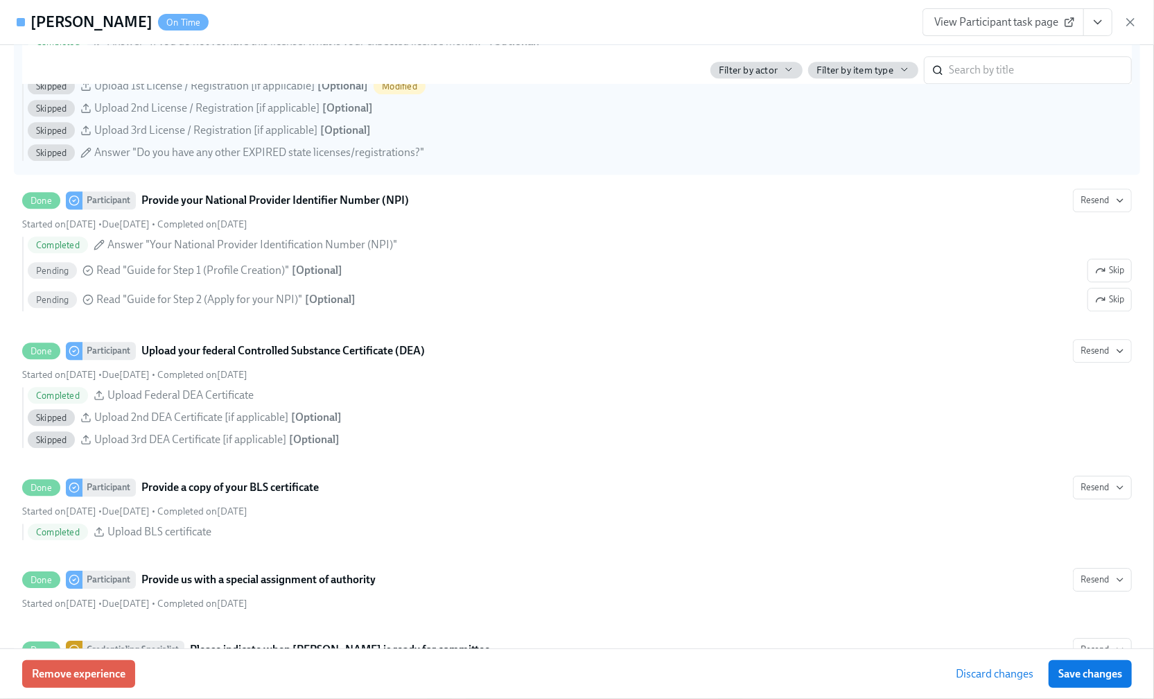
scroll to position [2588, 0]
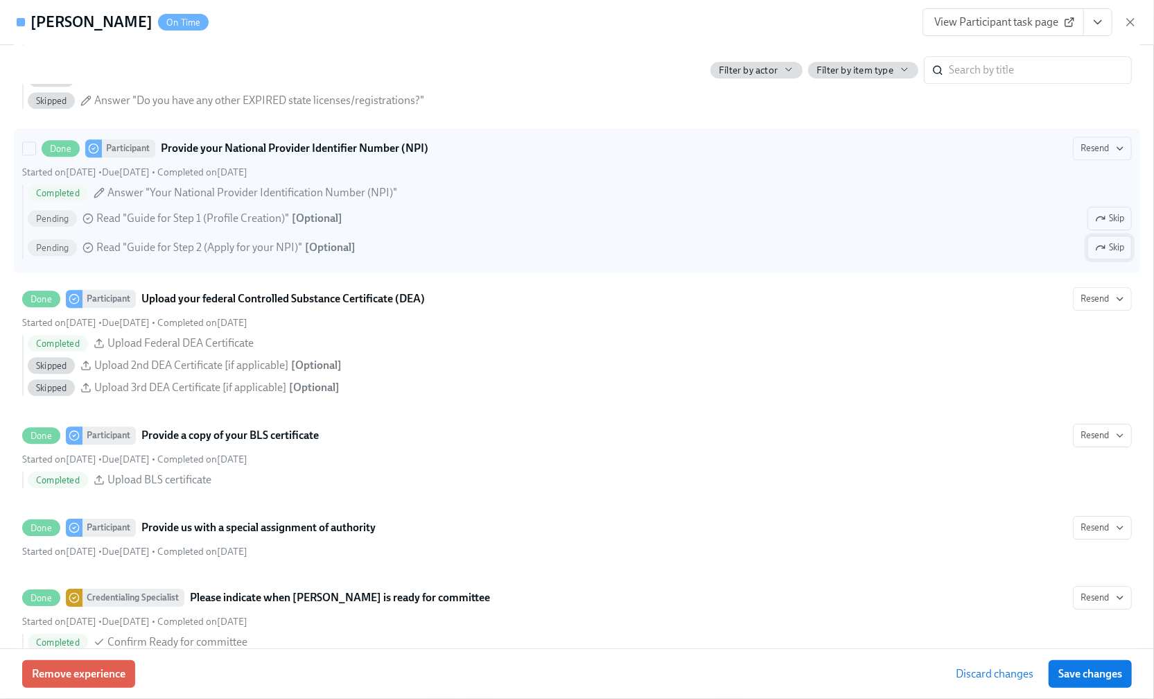
click at [1095, 253] on icon "button" at bounding box center [1100, 247] width 11 height 11
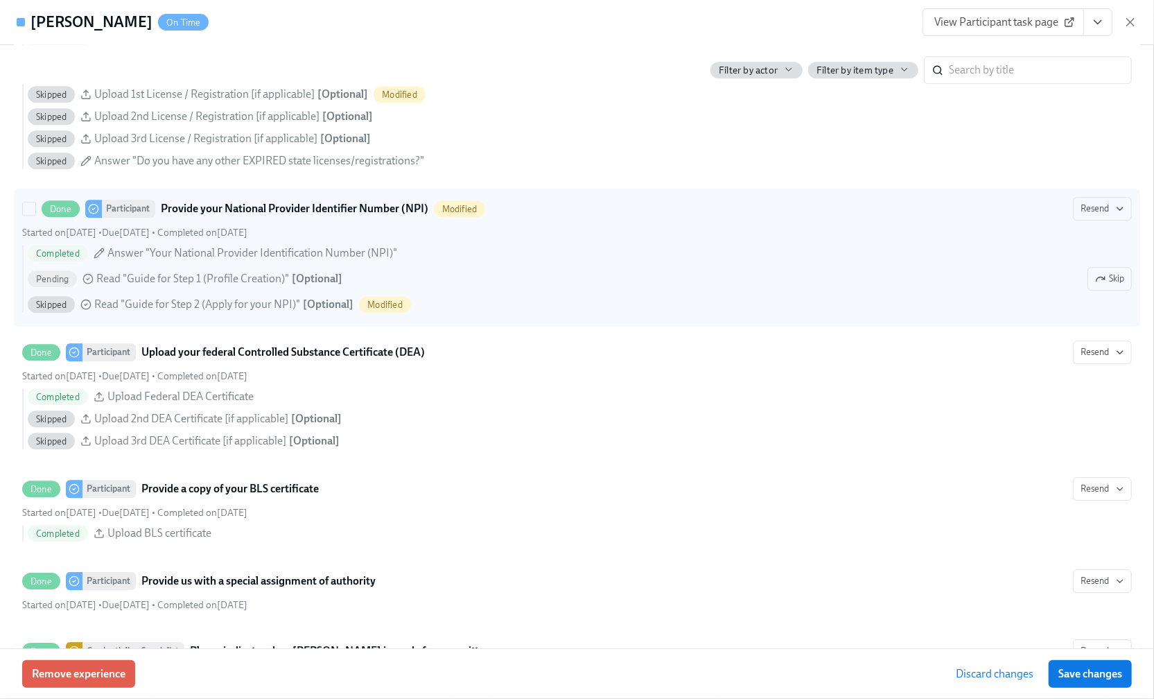
scroll to position [2496, 0]
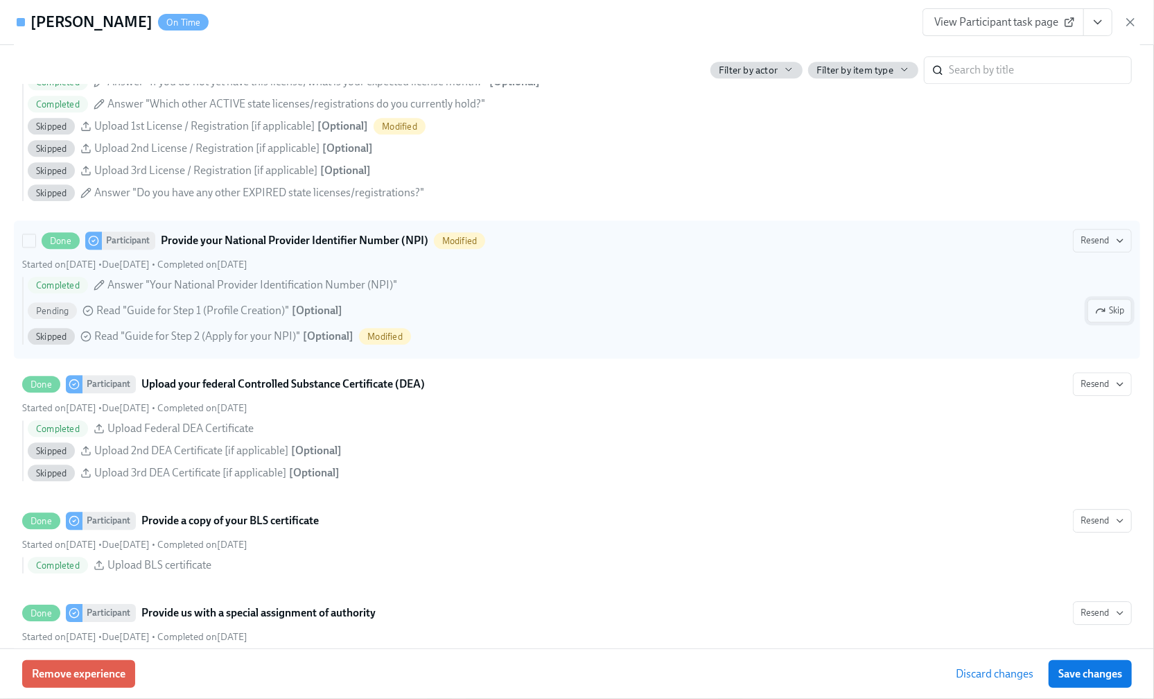
click at [1105, 318] on span "Skip" at bounding box center [1109, 311] width 29 height 14
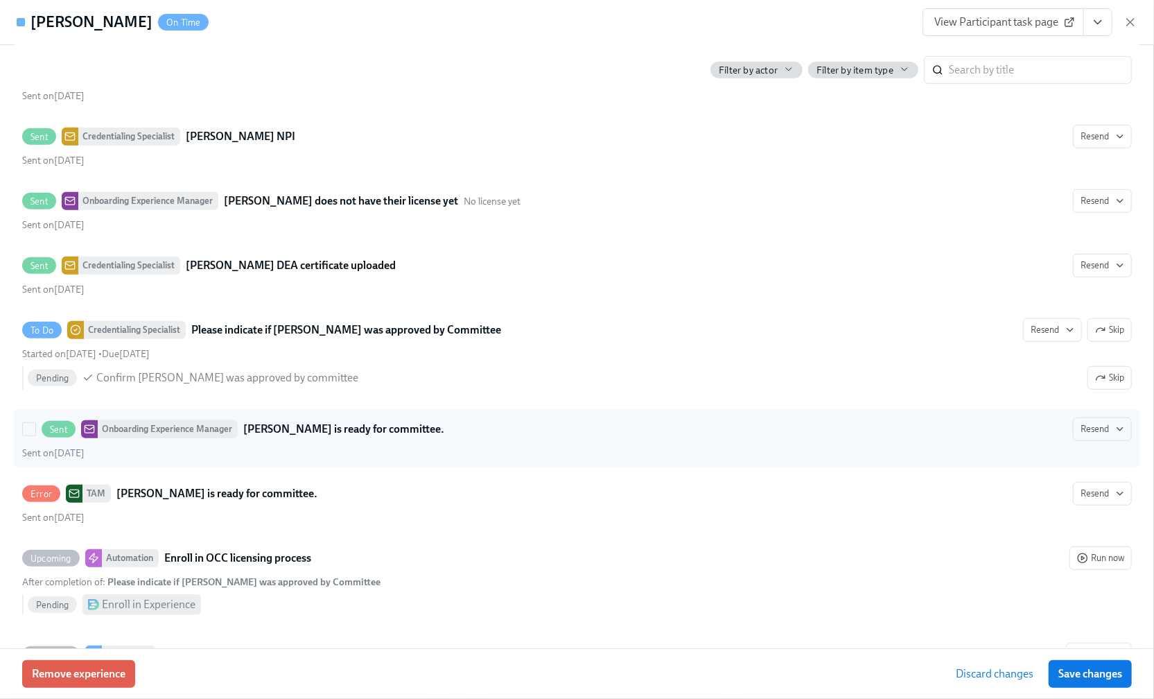
scroll to position [3975, 0]
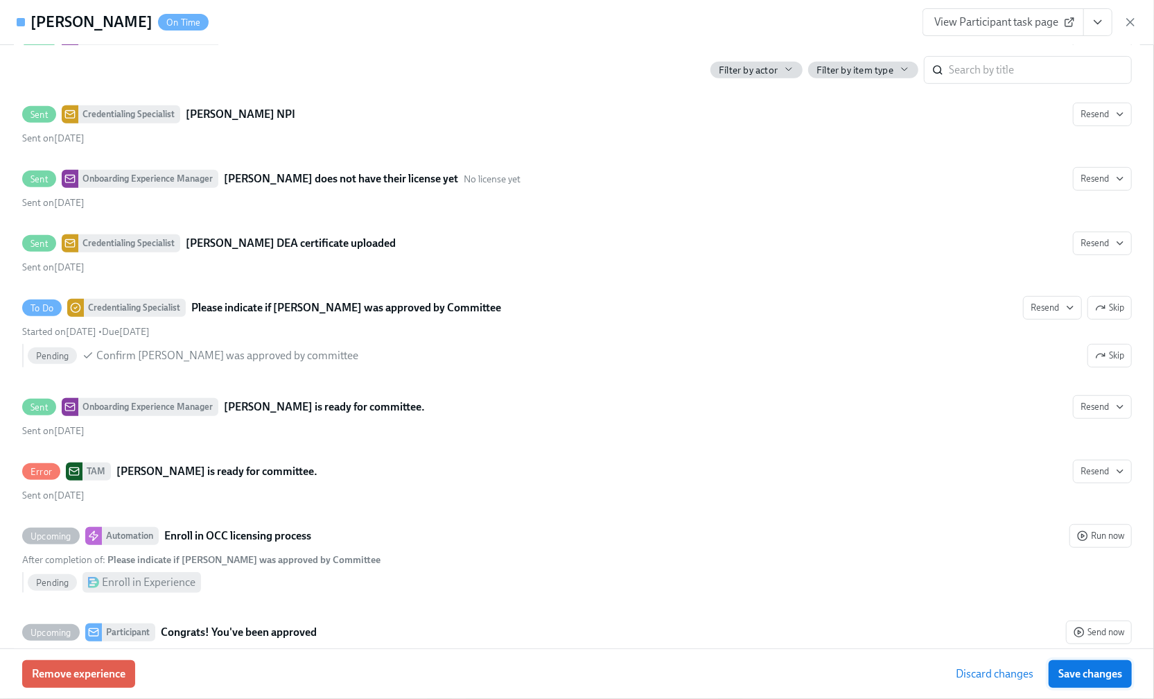
click at [1086, 665] on span "Save changes" at bounding box center [1091, 674] width 64 height 14
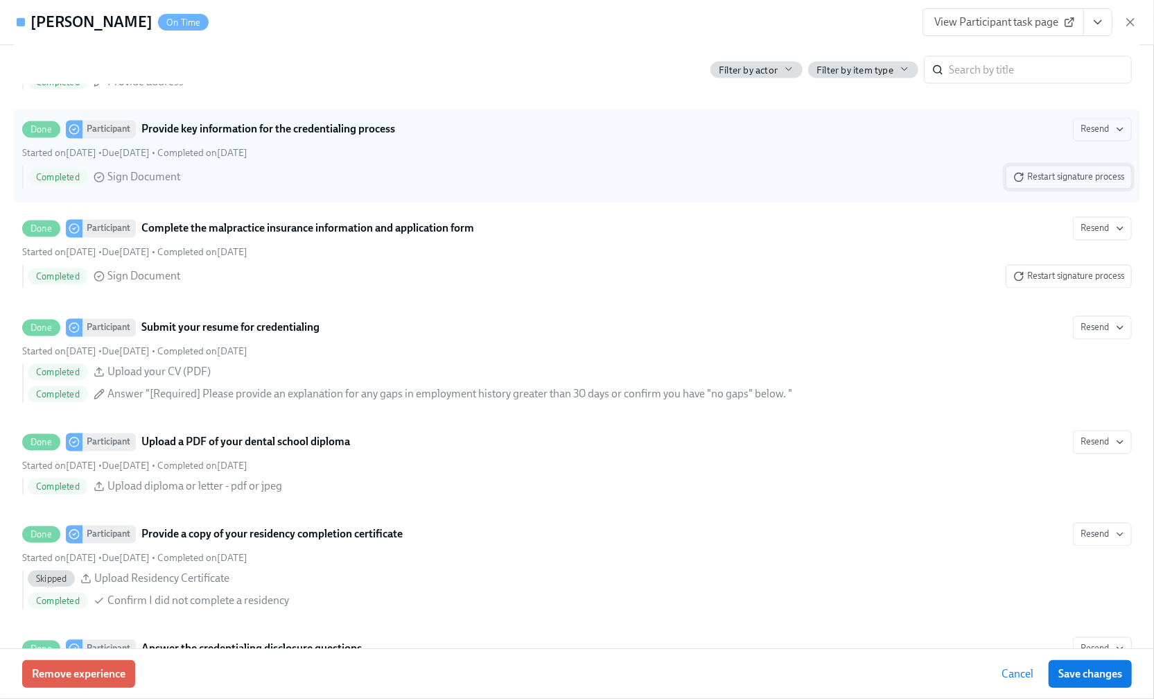
scroll to position [1571, 0]
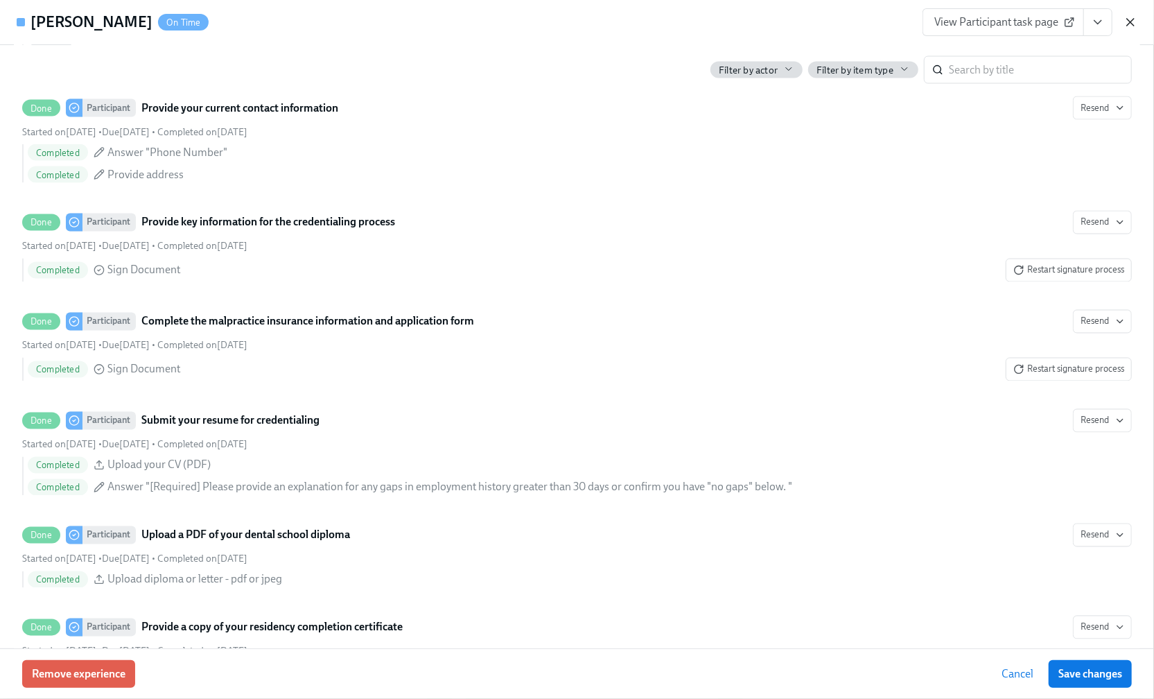
click at [1130, 22] on icon "button" at bounding box center [1131, 22] width 14 height 14
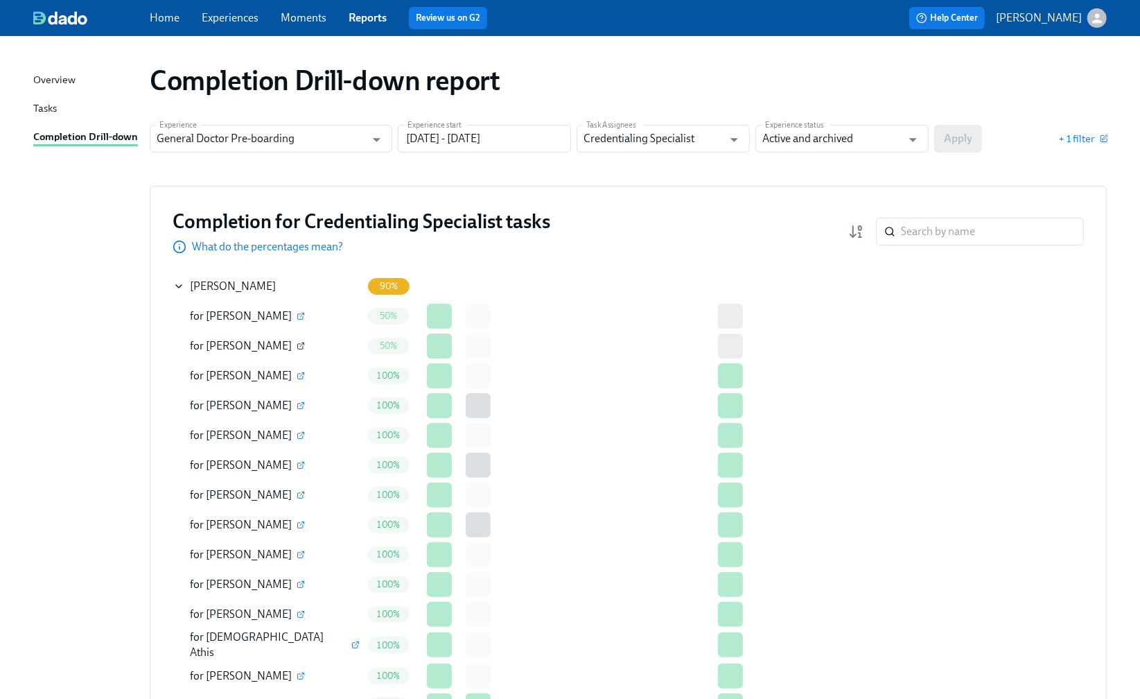
click at [297, 345] on icon "button" at bounding box center [301, 346] width 8 height 8
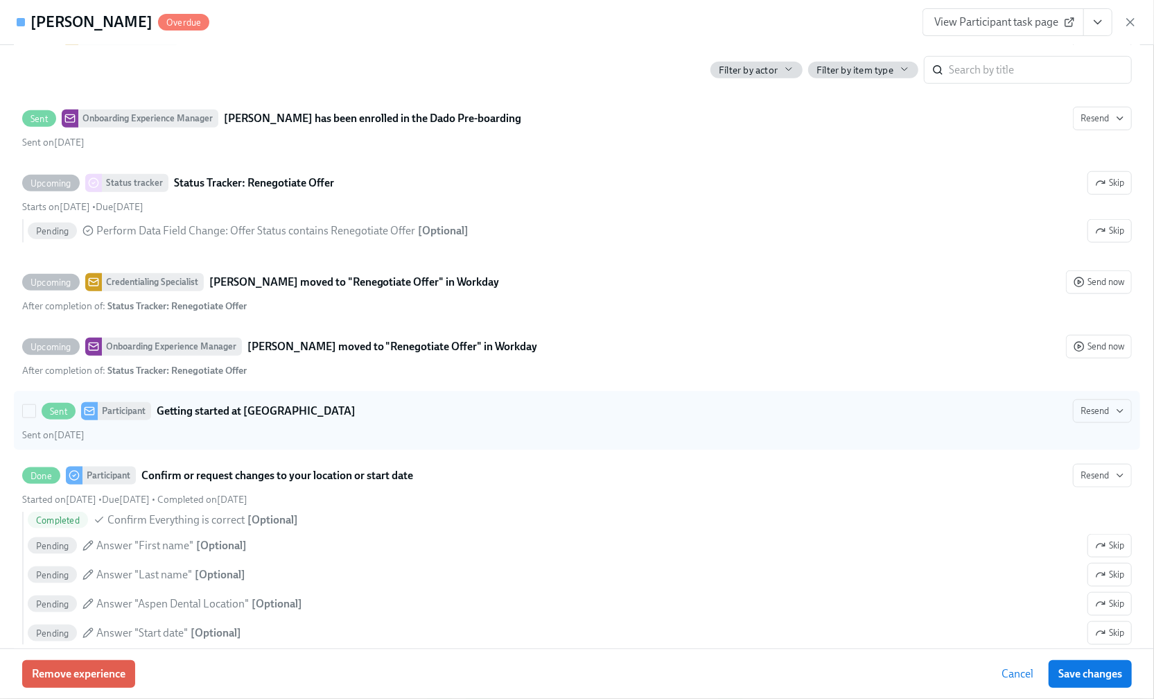
scroll to position [1109, 0]
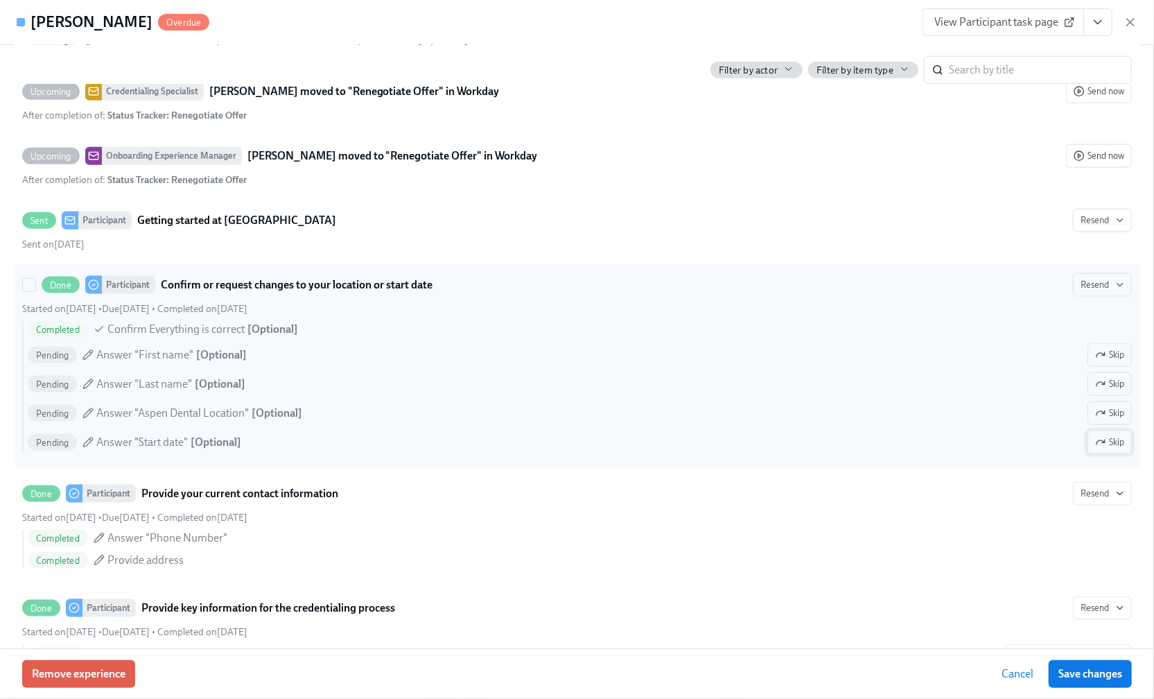
click at [1096, 454] on button "Skip" at bounding box center [1110, 443] width 44 height 24
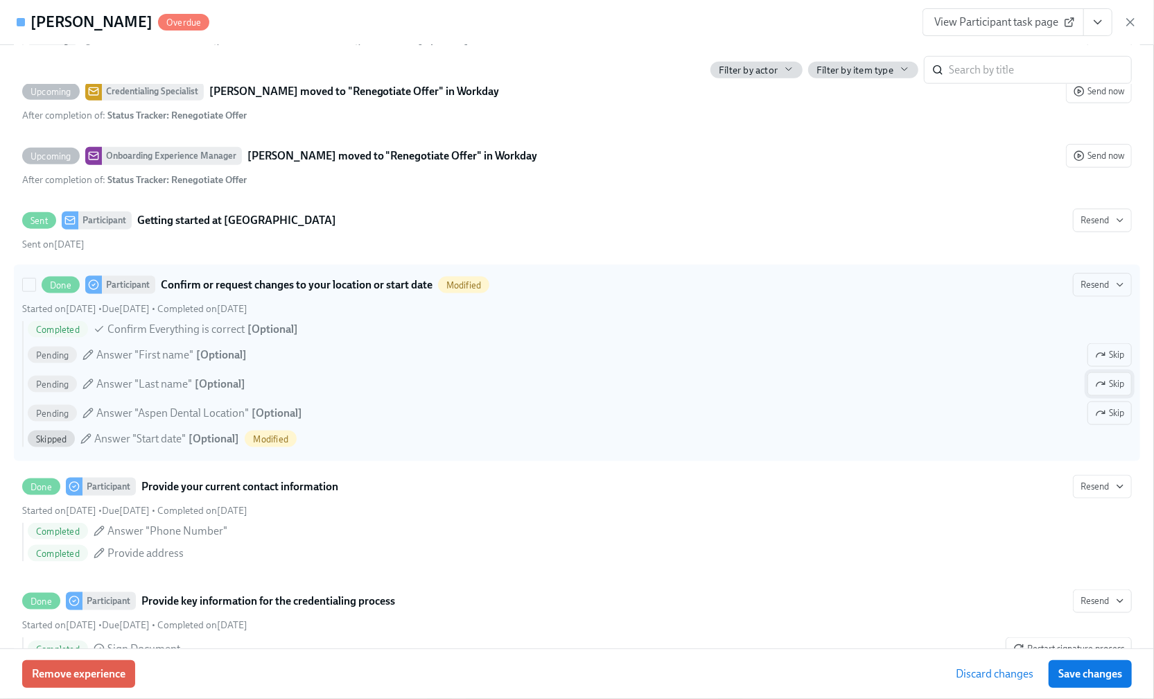
click at [1095, 420] on span "Skip" at bounding box center [1109, 413] width 29 height 14
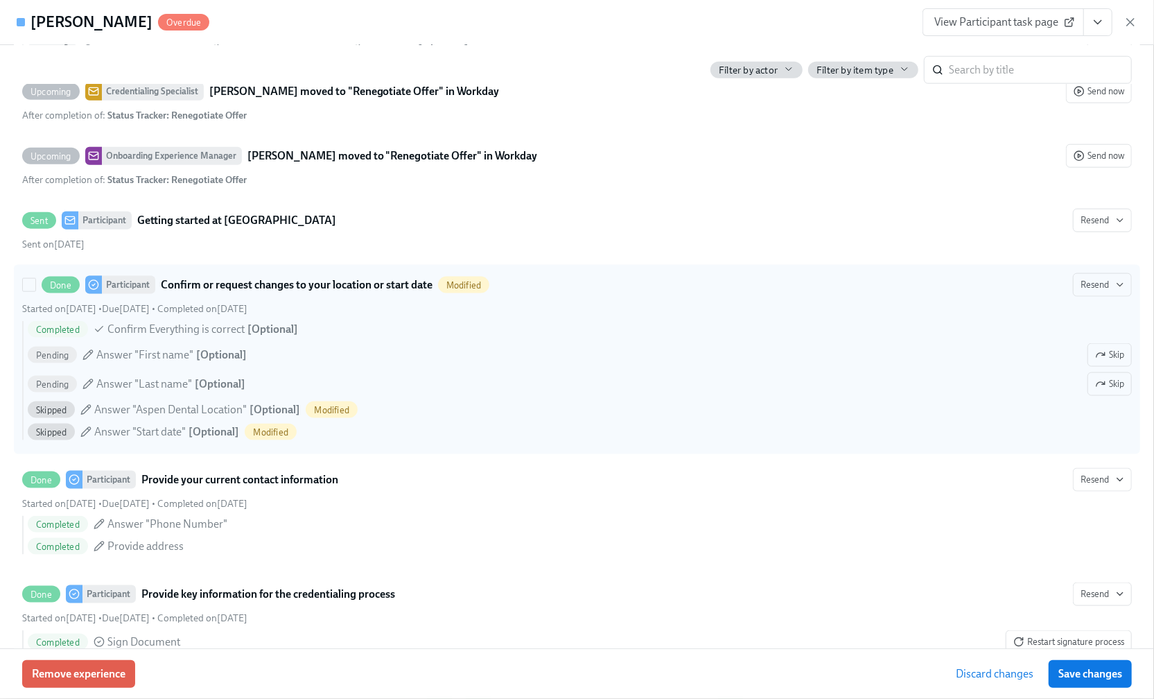
drag, startPoint x: 1101, startPoint y: 410, endPoint x: 1097, endPoint y: 392, distance: 18.5
click at [1101, 391] on span "Skip" at bounding box center [1109, 384] width 29 height 14
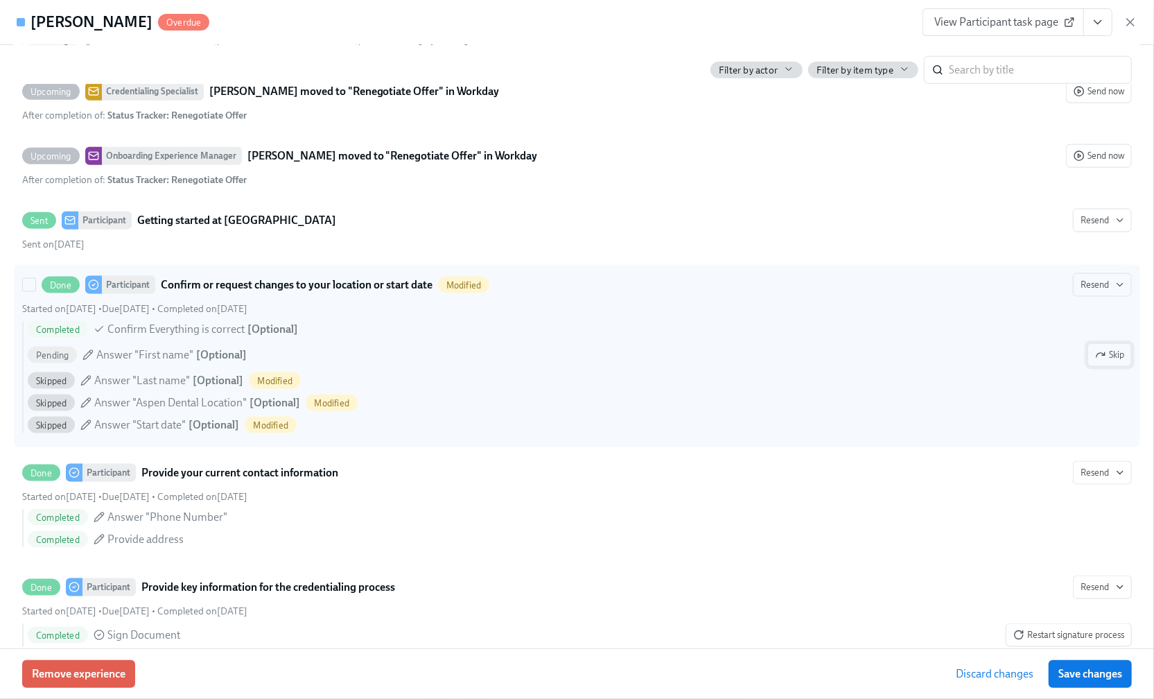
click at [1100, 362] on span "Skip" at bounding box center [1109, 355] width 29 height 14
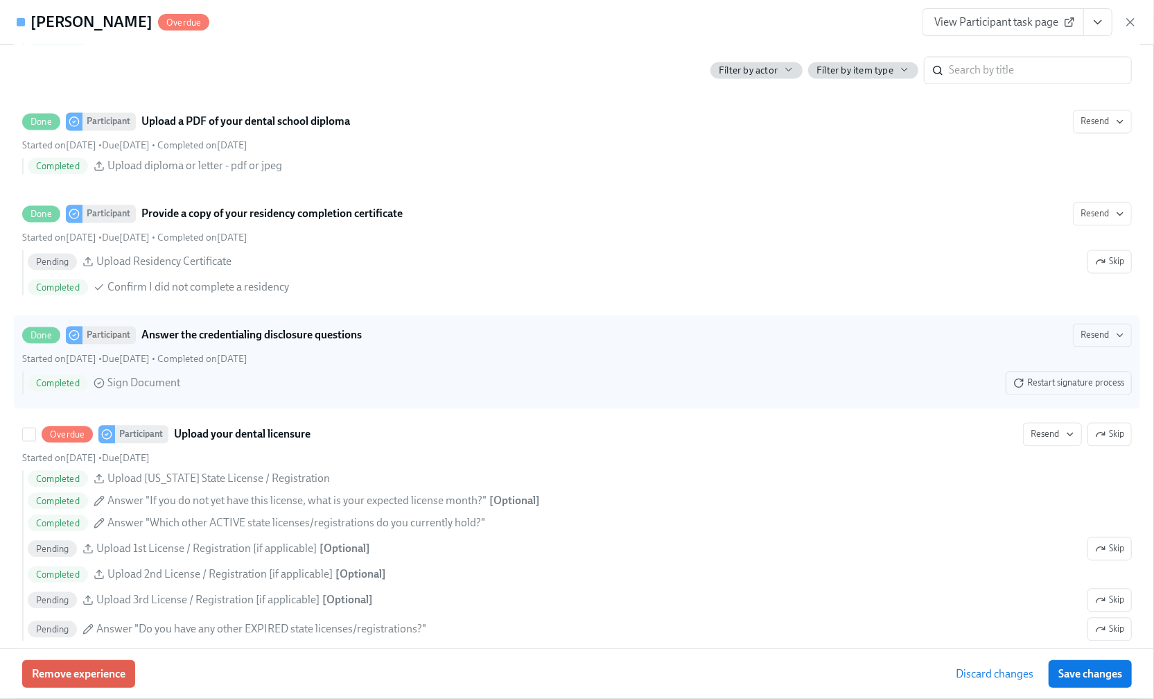
scroll to position [1848, 0]
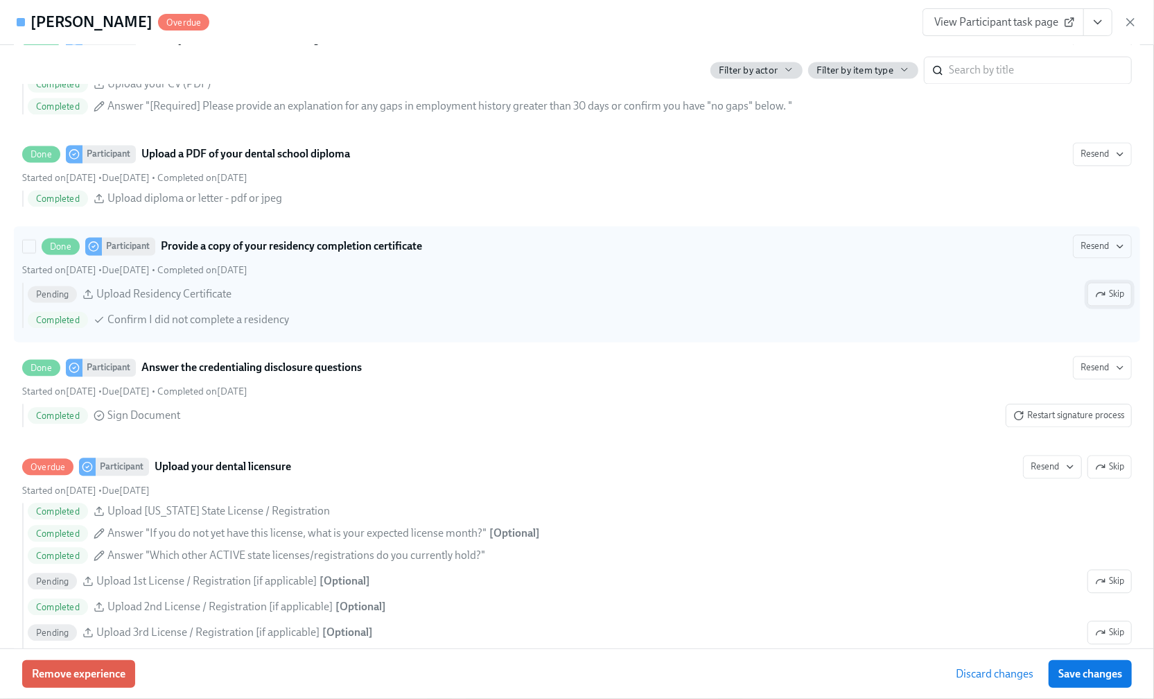
click at [1093, 306] on button "Skip" at bounding box center [1110, 294] width 44 height 24
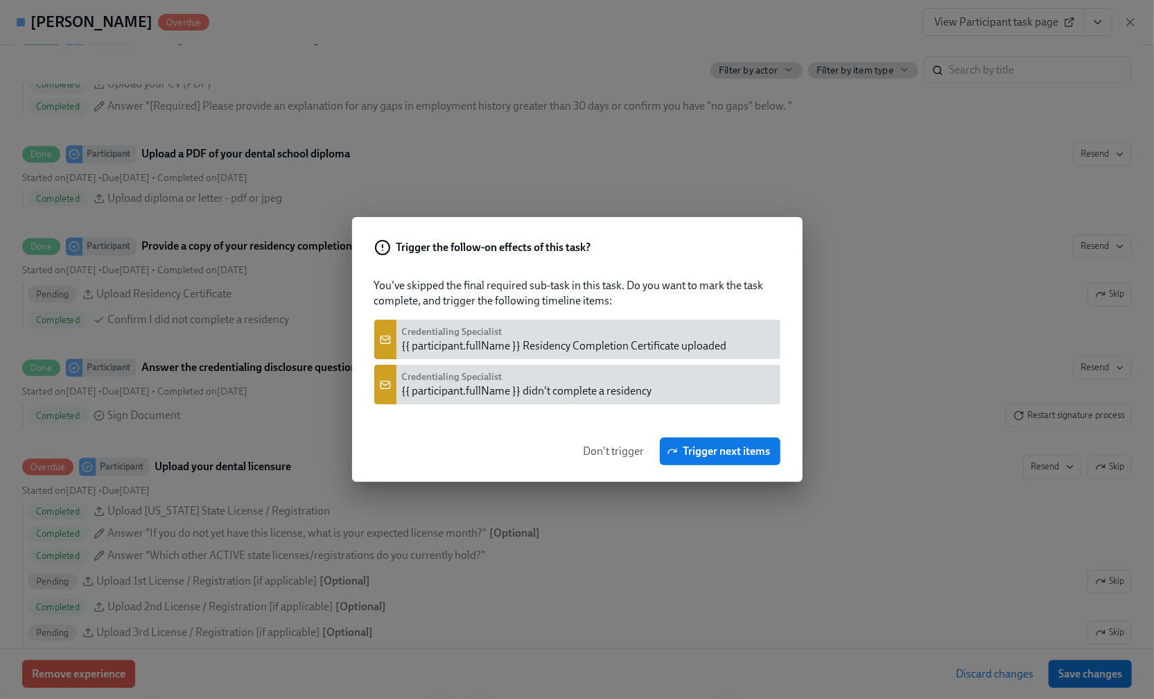
click at [613, 447] on span "Don't trigger" at bounding box center [614, 451] width 61 height 14
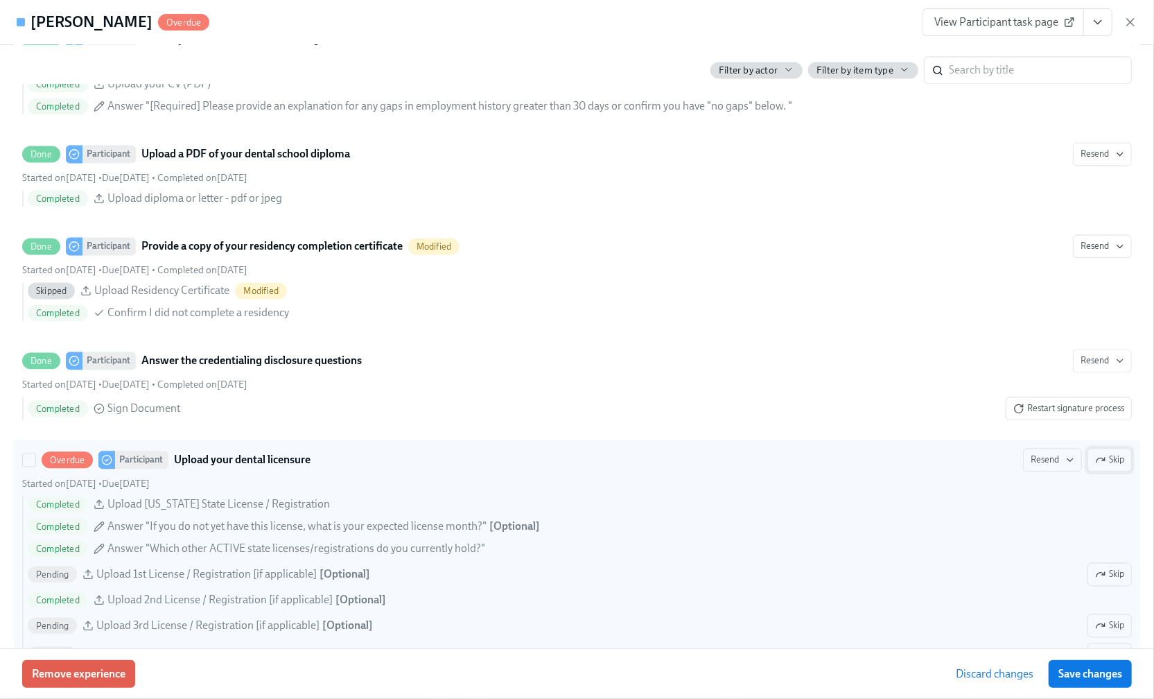
click at [1100, 467] on span "Skip" at bounding box center [1109, 460] width 29 height 14
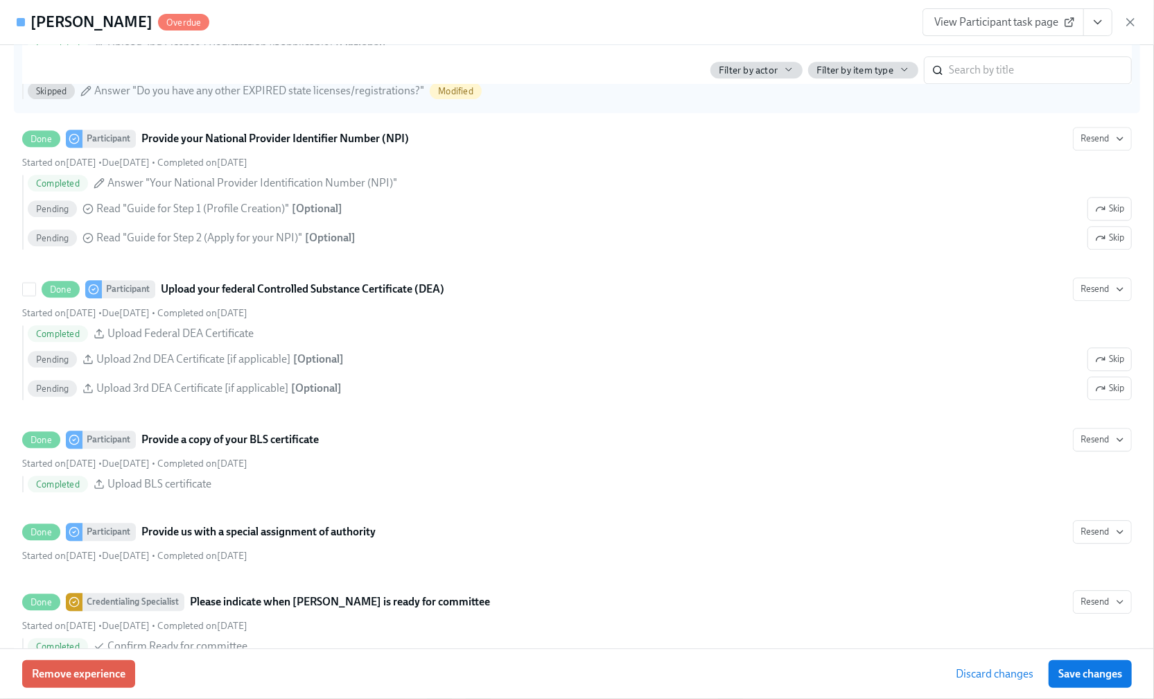
scroll to position [2403, 0]
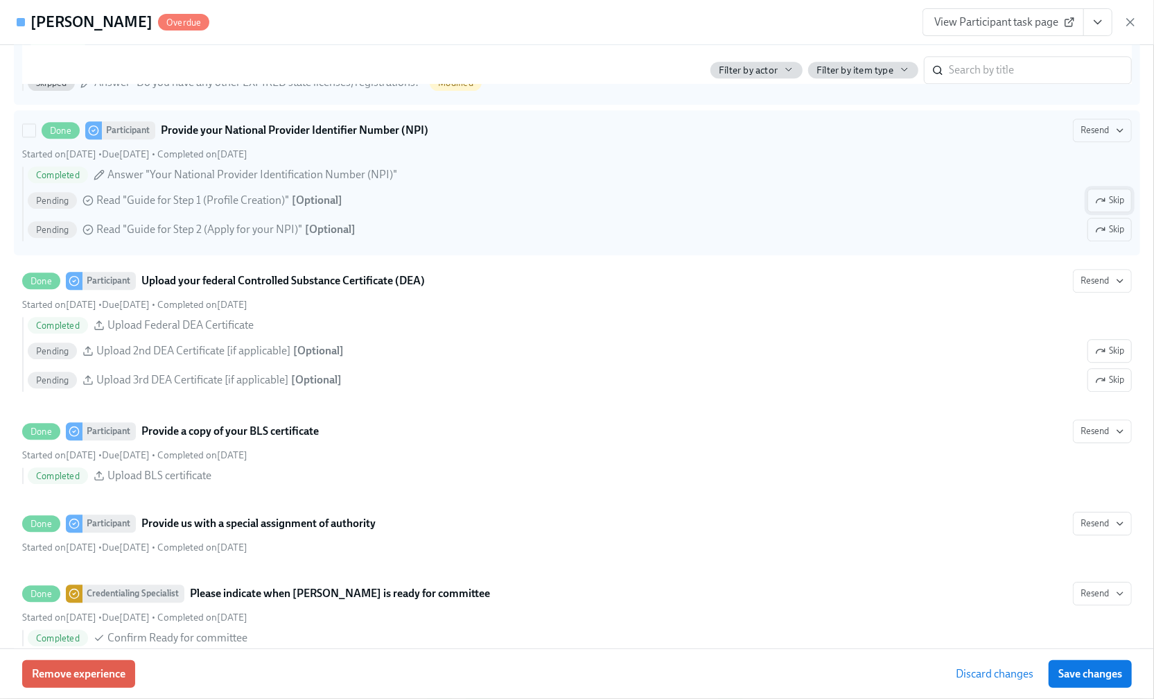
click at [1104, 207] on span "Skip" at bounding box center [1109, 200] width 29 height 14
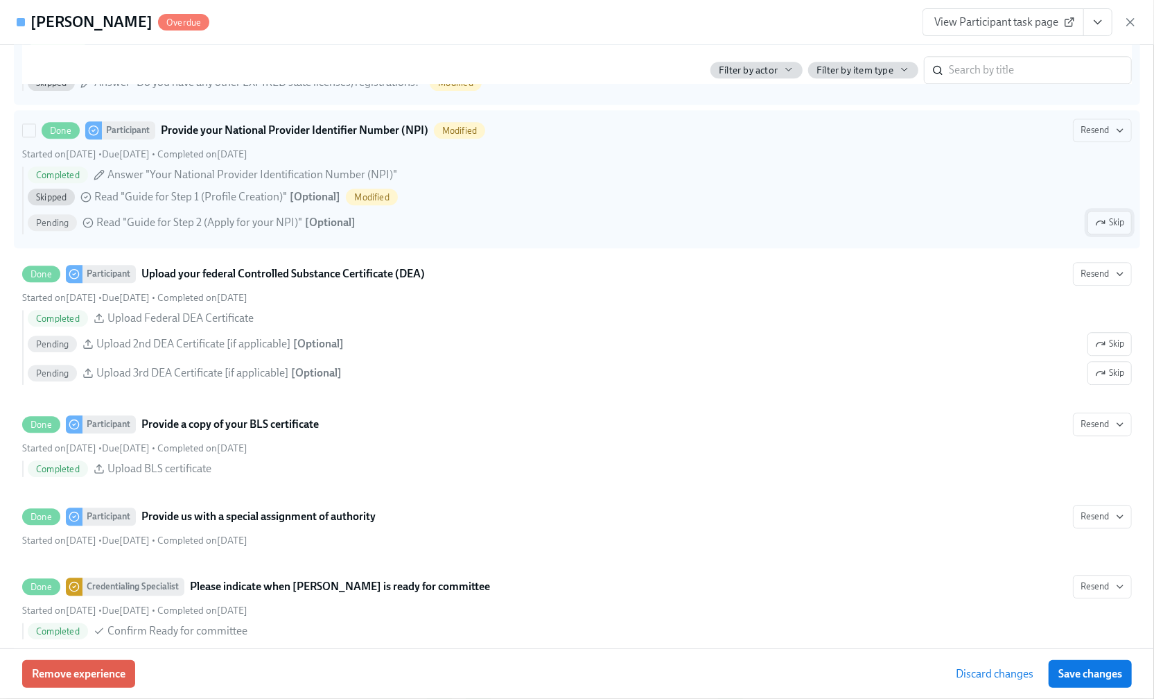
click at [1104, 229] on span "Skip" at bounding box center [1109, 223] width 29 height 14
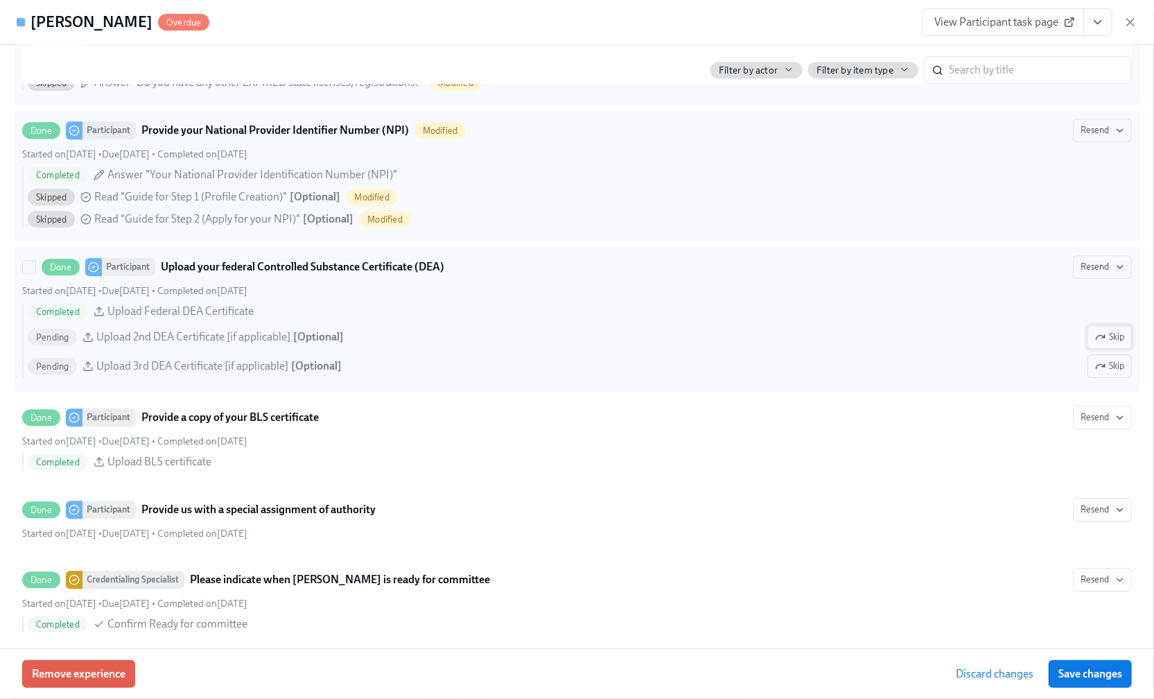
click at [1097, 344] on span "Skip" at bounding box center [1109, 337] width 29 height 14
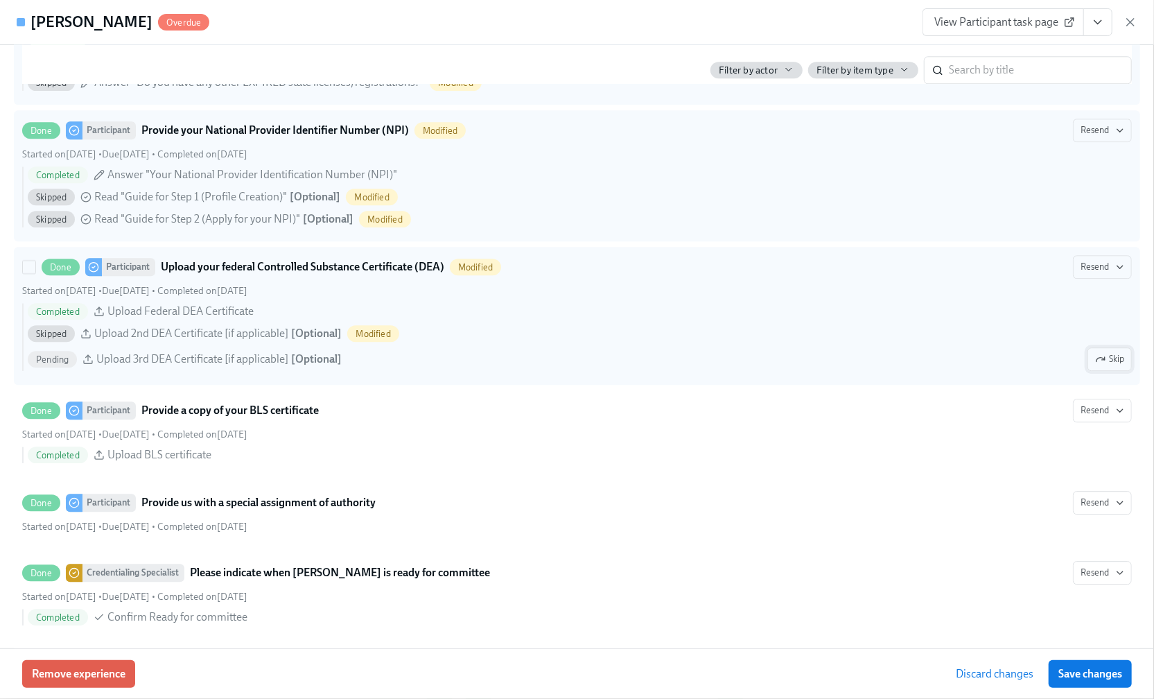
click at [1095, 366] on span "Skip" at bounding box center [1109, 359] width 29 height 14
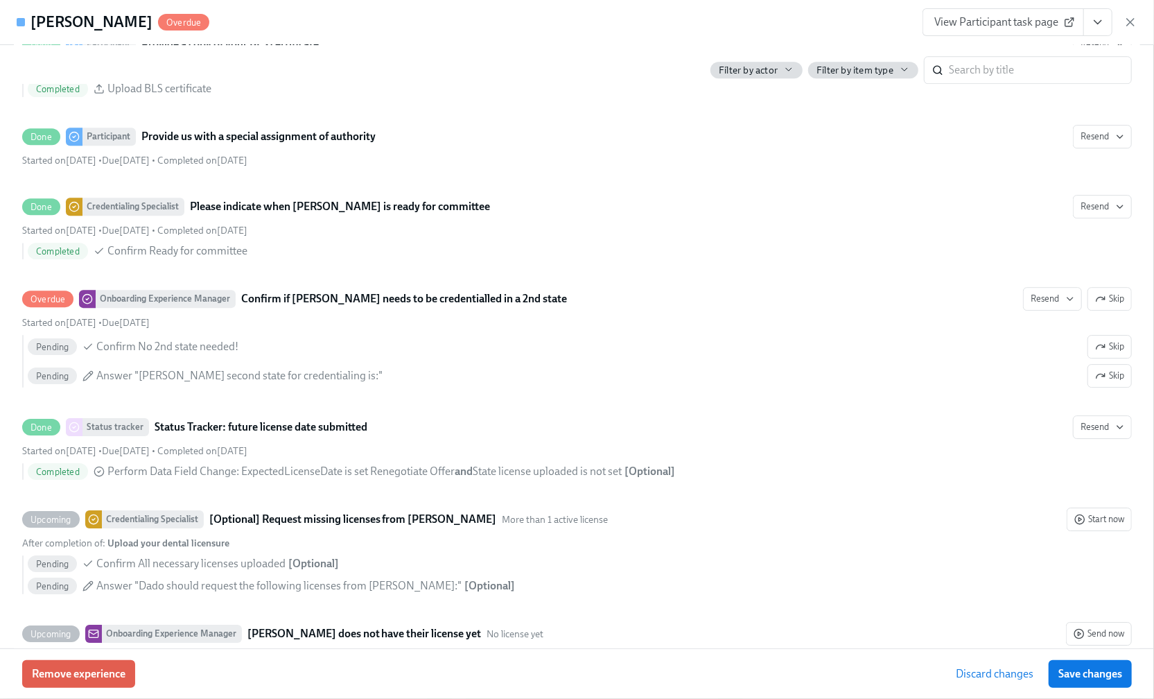
scroll to position [2773, 0]
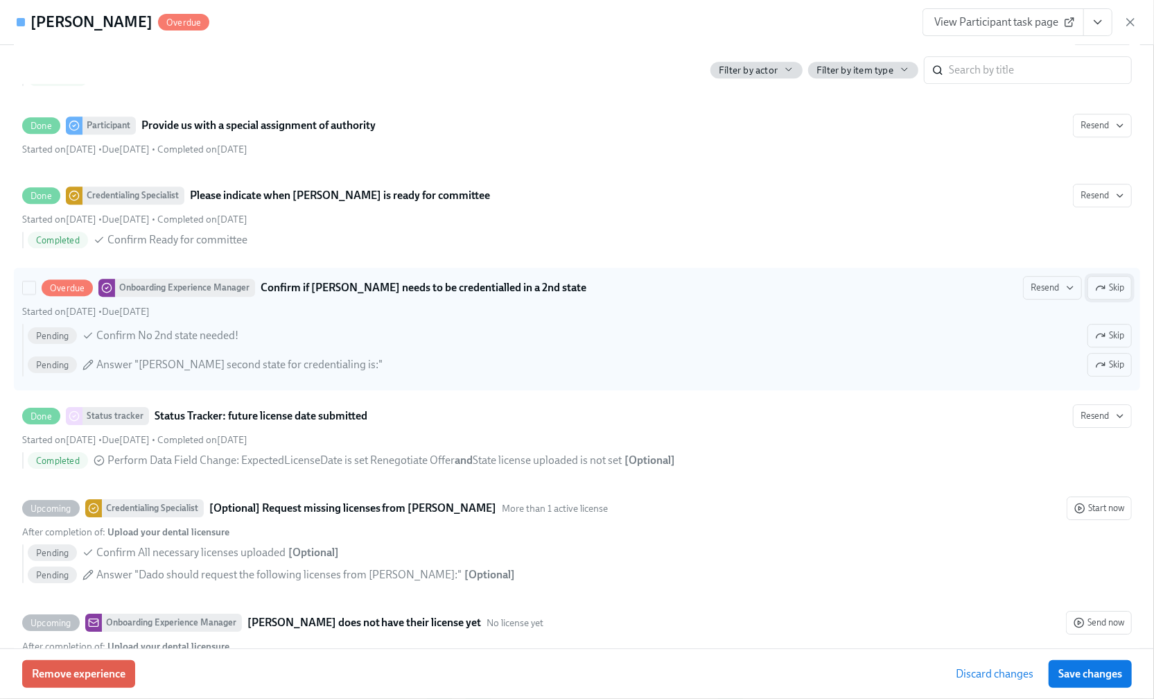
click at [1102, 295] on span "Skip" at bounding box center [1109, 288] width 29 height 14
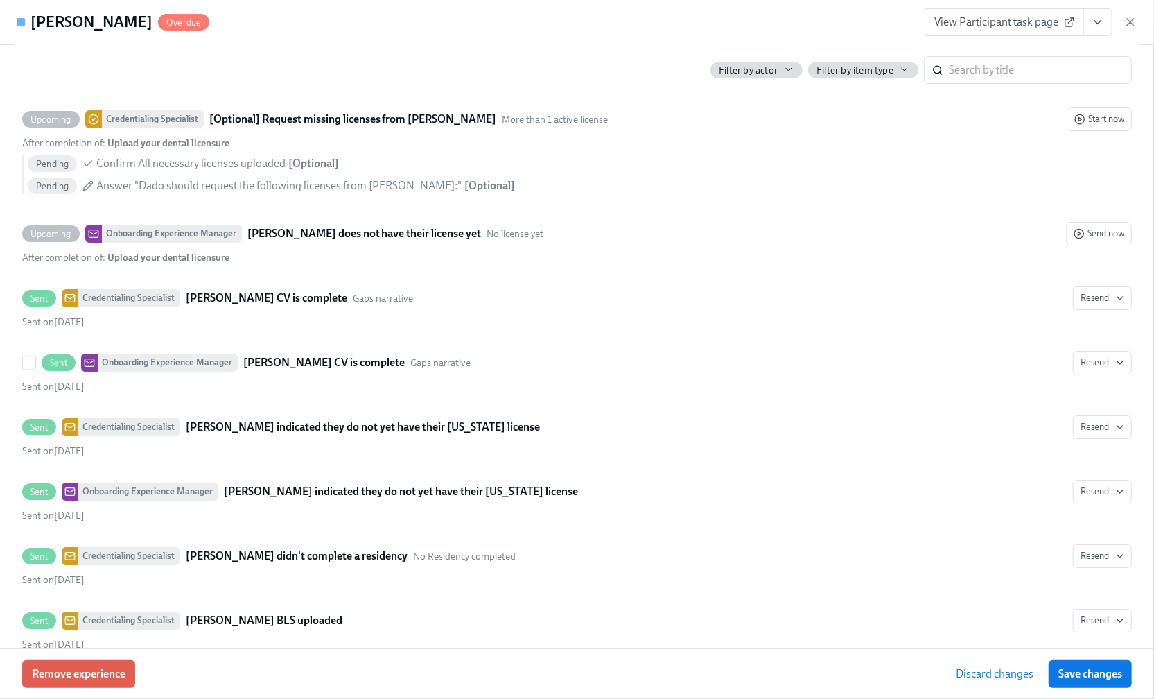
scroll to position [2865, 0]
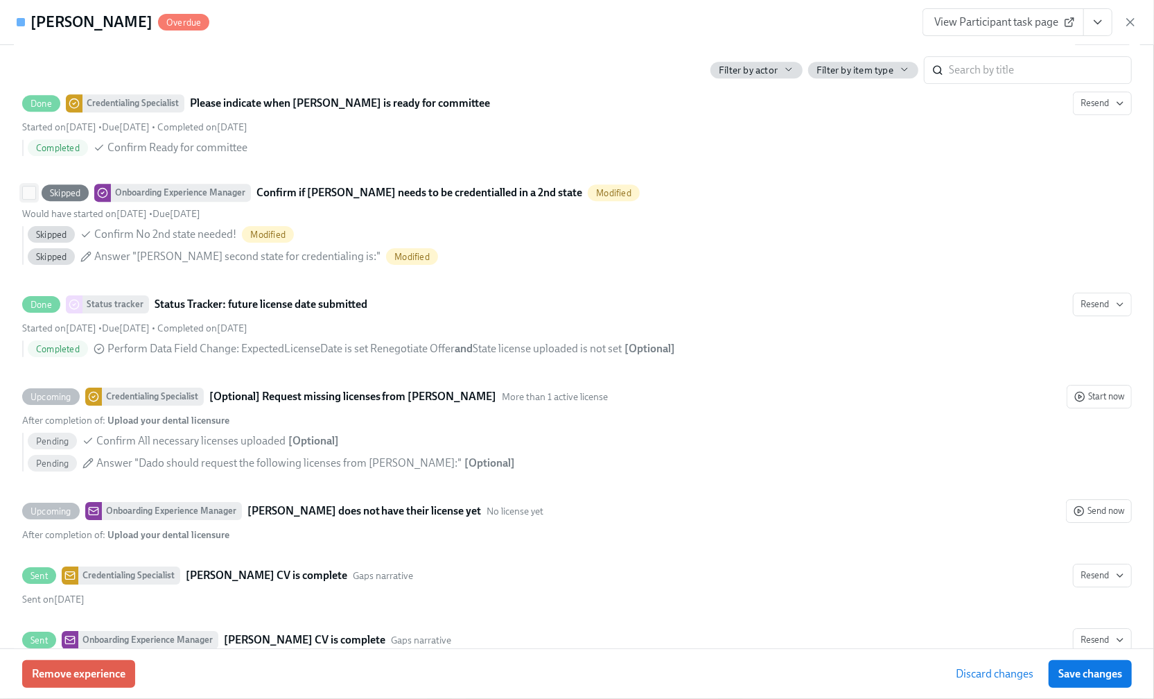
click at [28, 199] on input "Skipped Onboarding Experience Manager Confirm if [PERSON_NAME] needs to be cred…" at bounding box center [29, 192] width 12 height 12
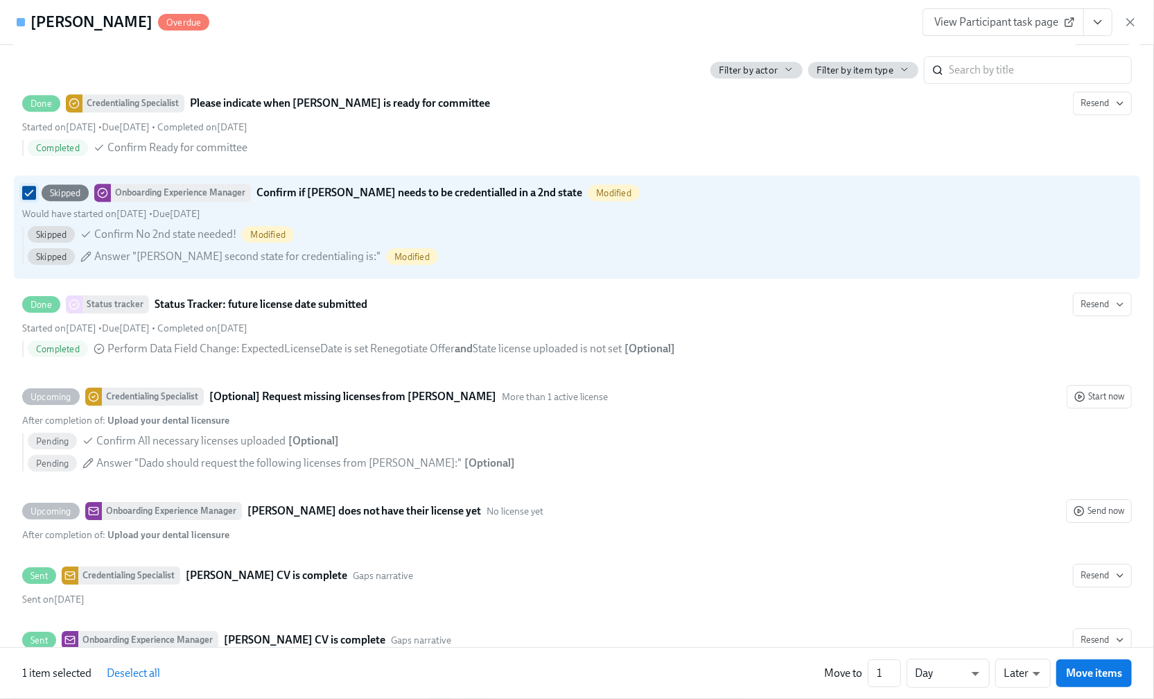
click at [26, 199] on input "Skipped Onboarding Experience Manager Confirm if [PERSON_NAME] needs to be cred…" at bounding box center [29, 192] width 12 height 12
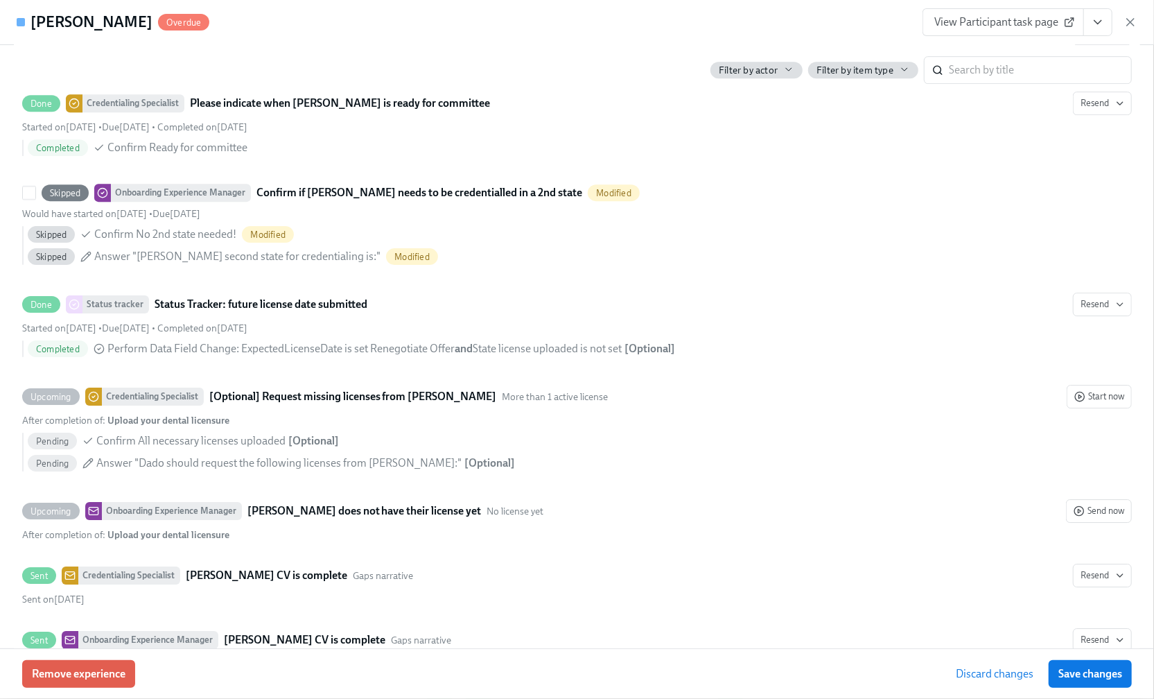
click at [183, 202] on div "Onboarding Experience Manager" at bounding box center [181, 193] width 140 height 18
click at [35, 199] on input "Skipped Onboarding Experience Manager Confirm if [PERSON_NAME] needs to be cred…" at bounding box center [29, 192] width 12 height 12
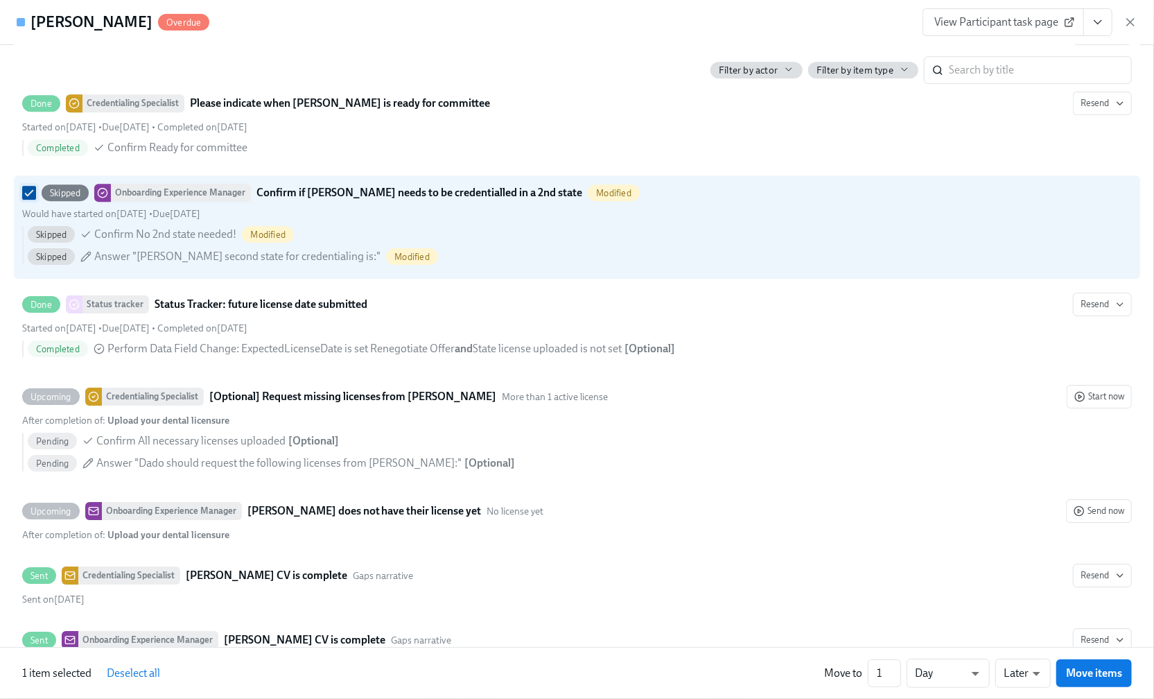
click at [29, 199] on input "Skipped Onboarding Experience Manager Confirm if [PERSON_NAME] needs to be cred…" at bounding box center [29, 192] width 12 height 12
checkbox input "false"
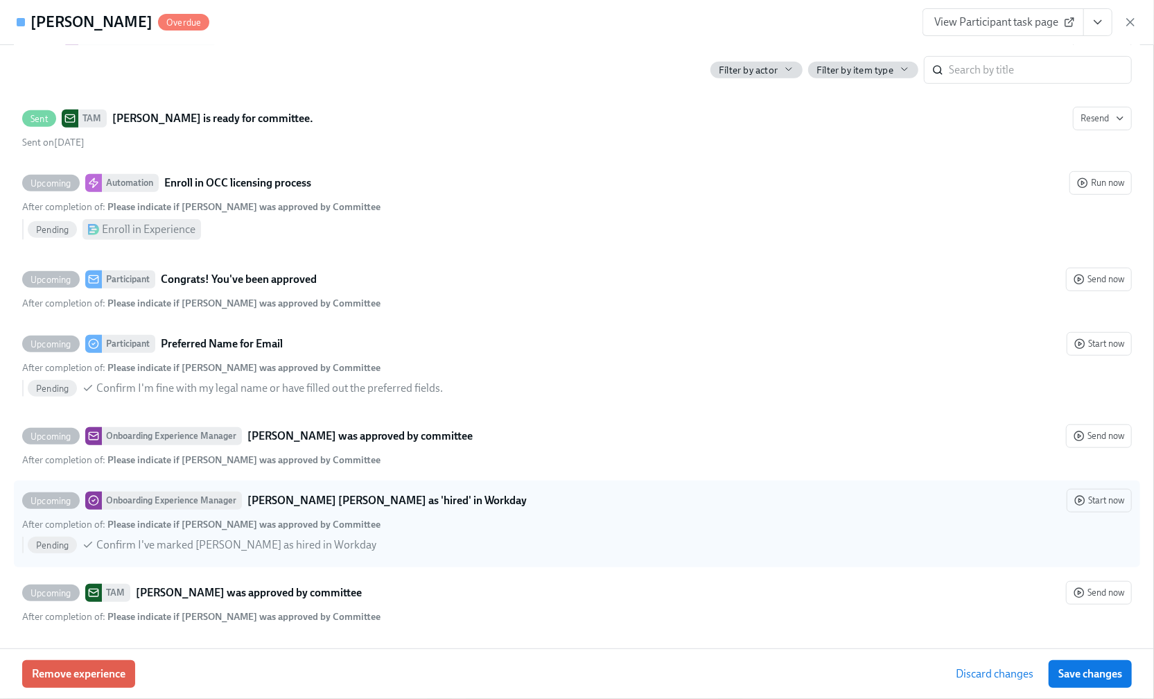
scroll to position [4169, 0]
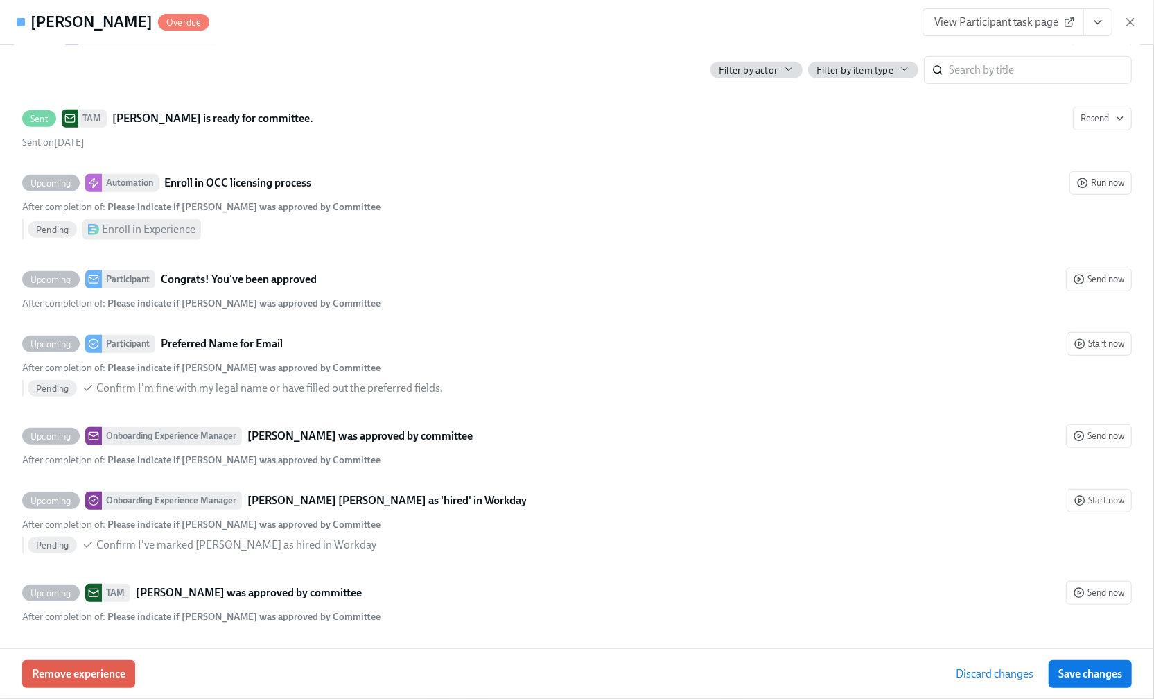
click at [1009, 665] on span "Discard changes" at bounding box center [995, 674] width 78 height 14
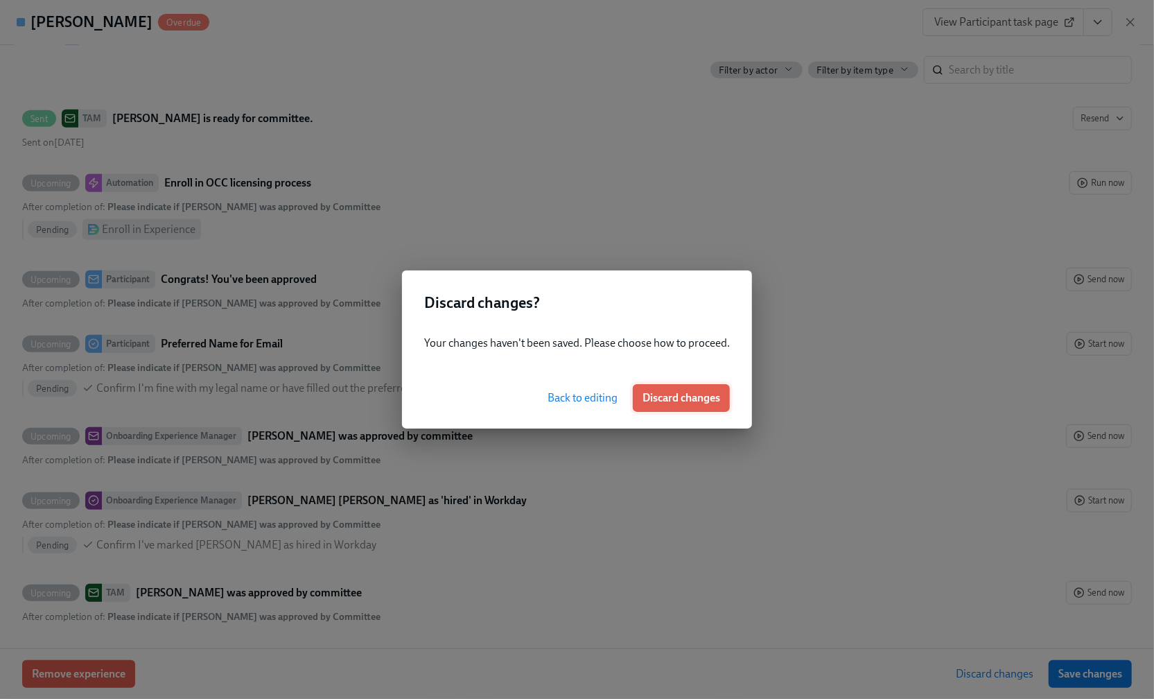
click at [656, 394] on span "Discard changes" at bounding box center [682, 398] width 78 height 14
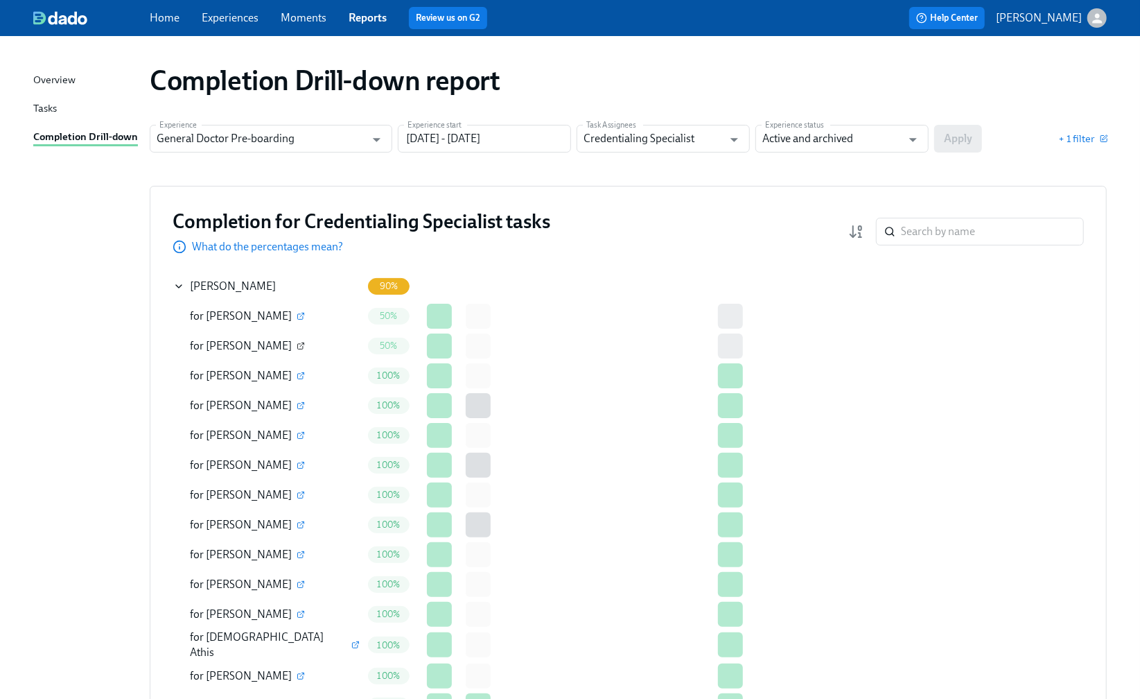
click at [300, 345] on icon "button" at bounding box center [302, 344] width 4 height 4
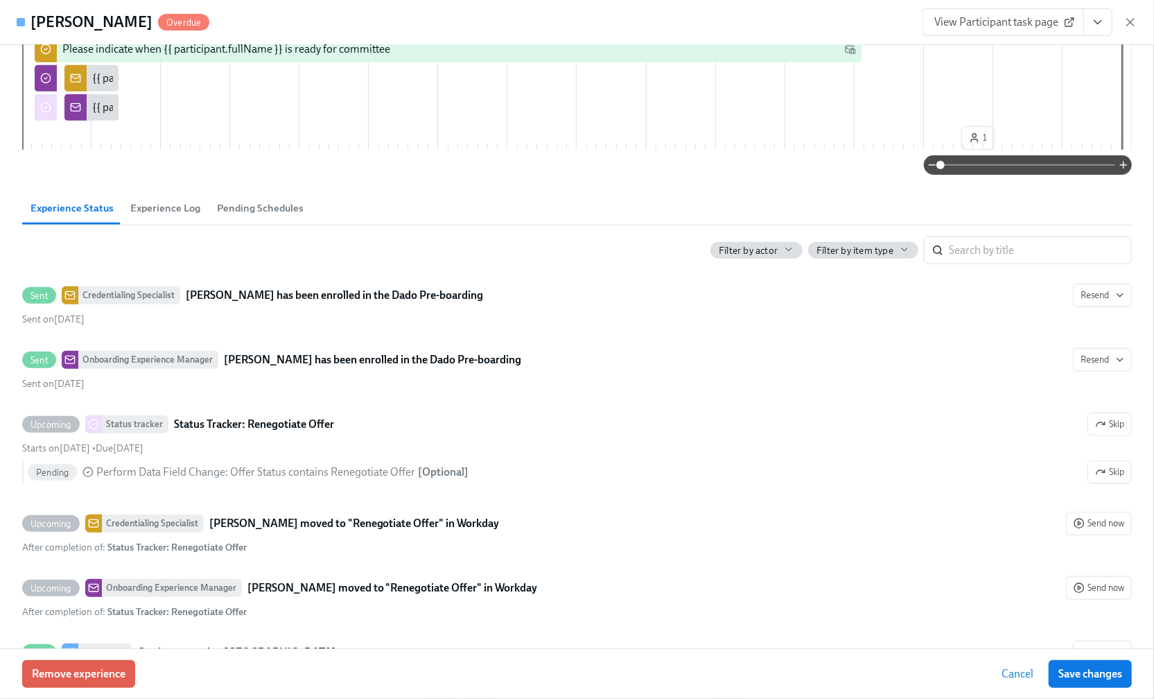
scroll to position [739, 0]
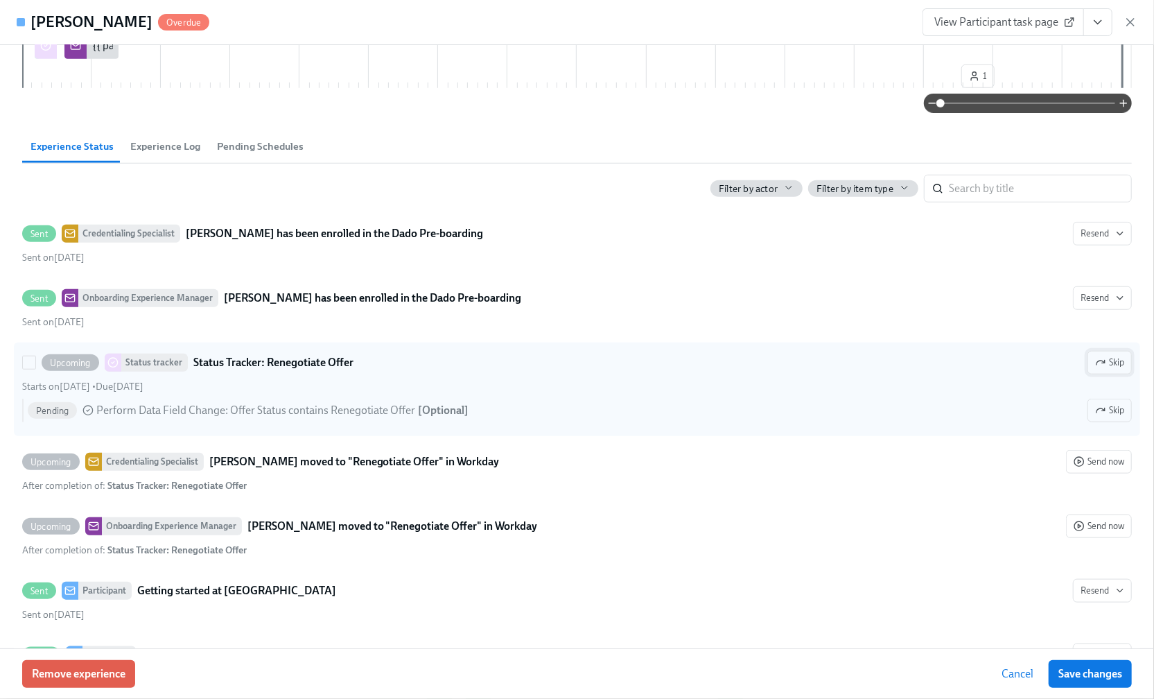
click at [1101, 370] on span "Skip" at bounding box center [1109, 363] width 29 height 14
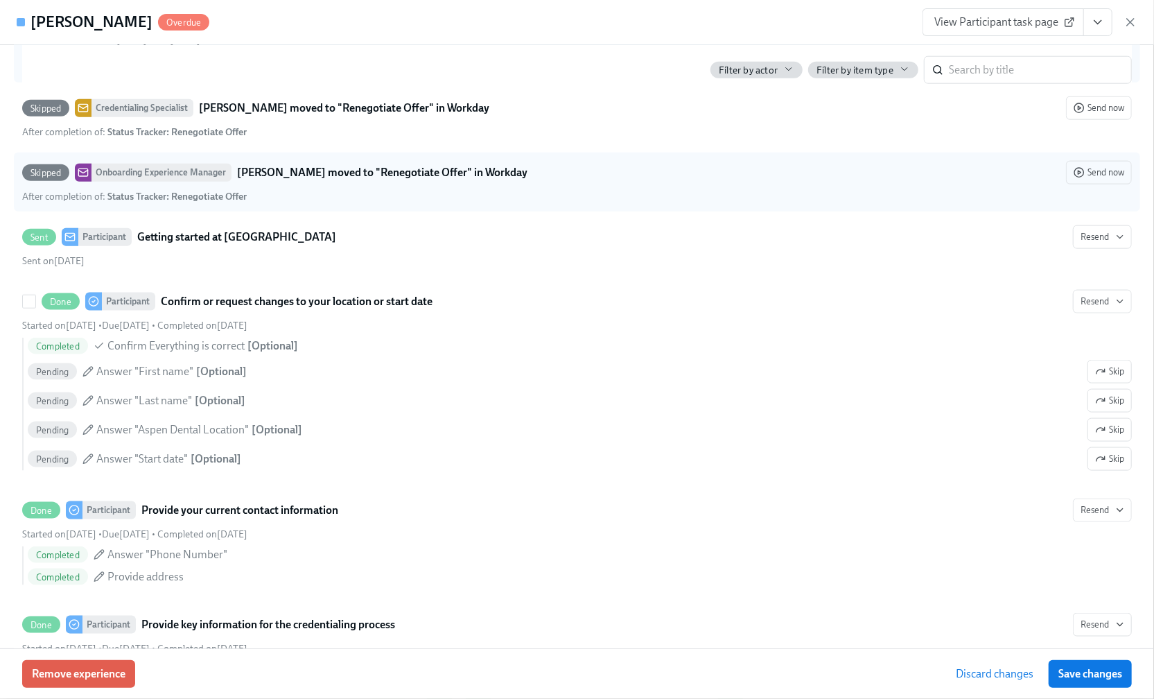
scroll to position [1109, 0]
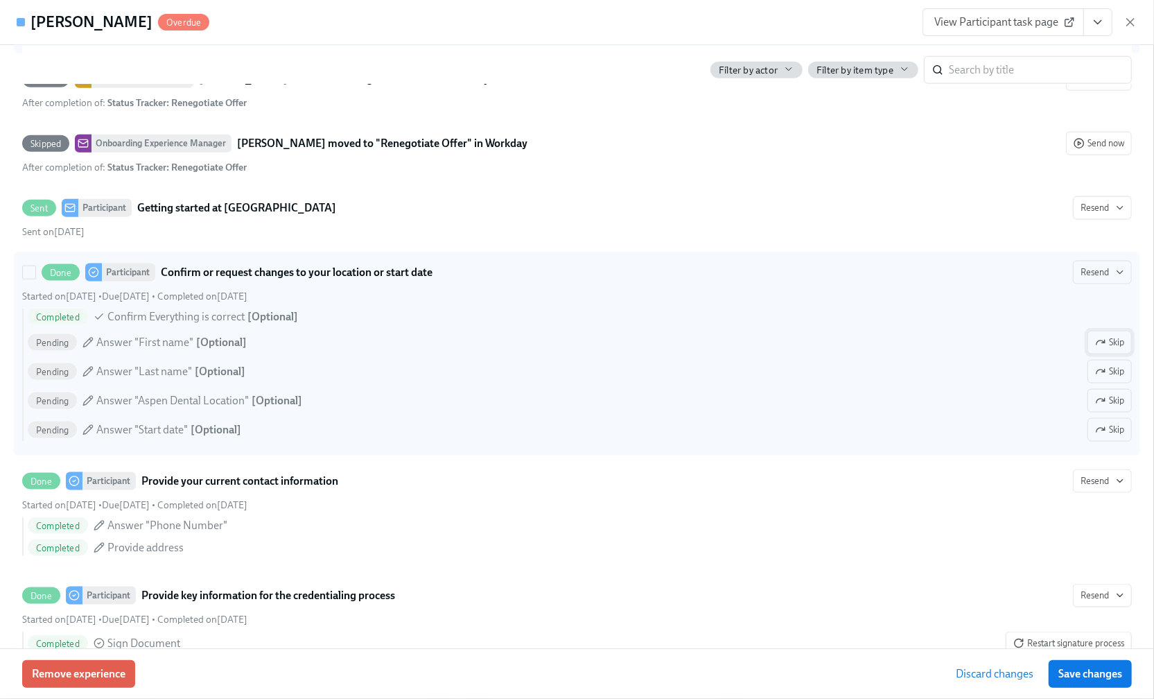
click at [1104, 349] on span "Skip" at bounding box center [1109, 343] width 29 height 14
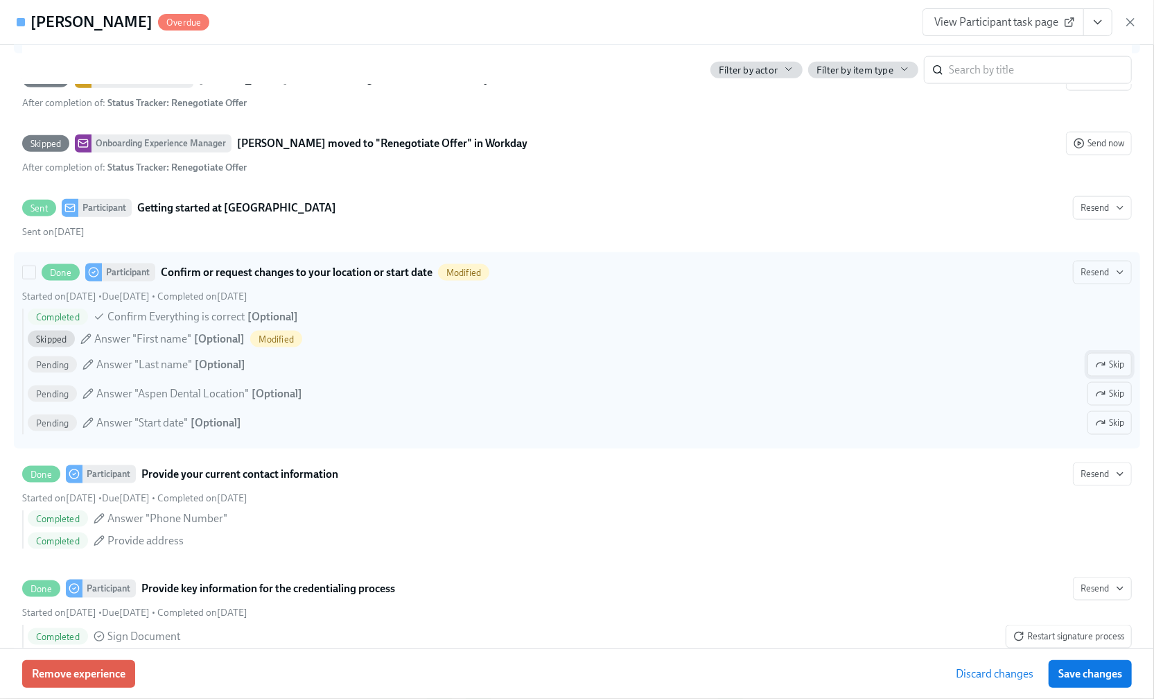
click at [1097, 372] on span "Skip" at bounding box center [1109, 365] width 29 height 14
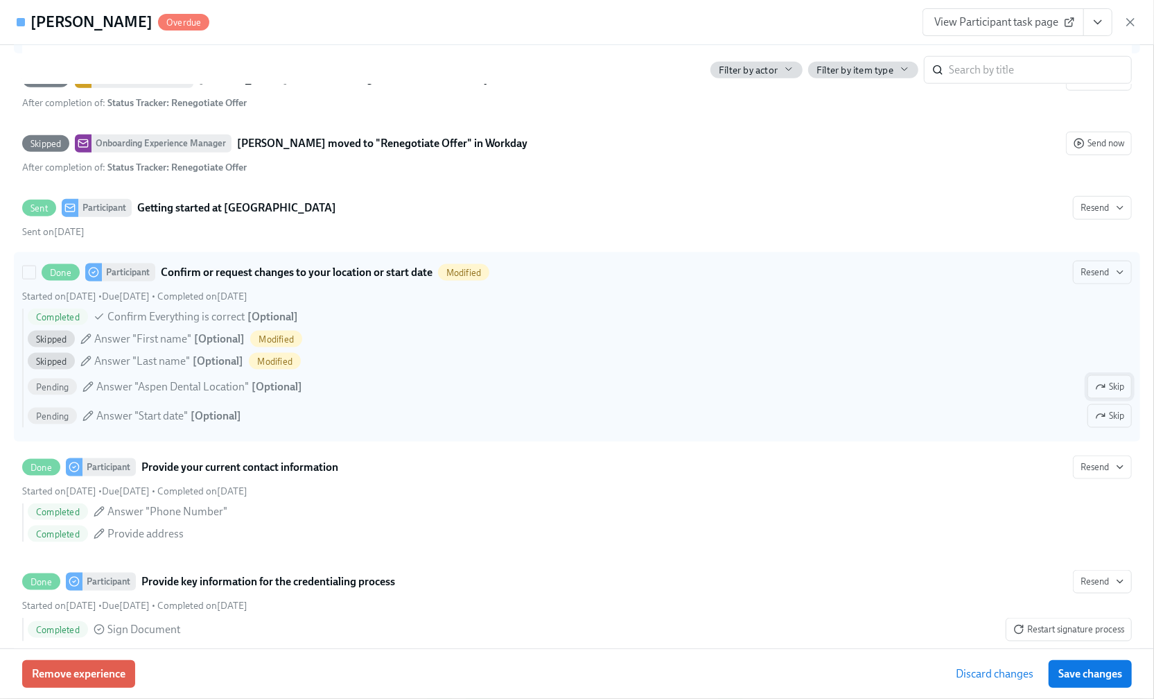
click at [1095, 398] on button "Skip" at bounding box center [1110, 387] width 44 height 24
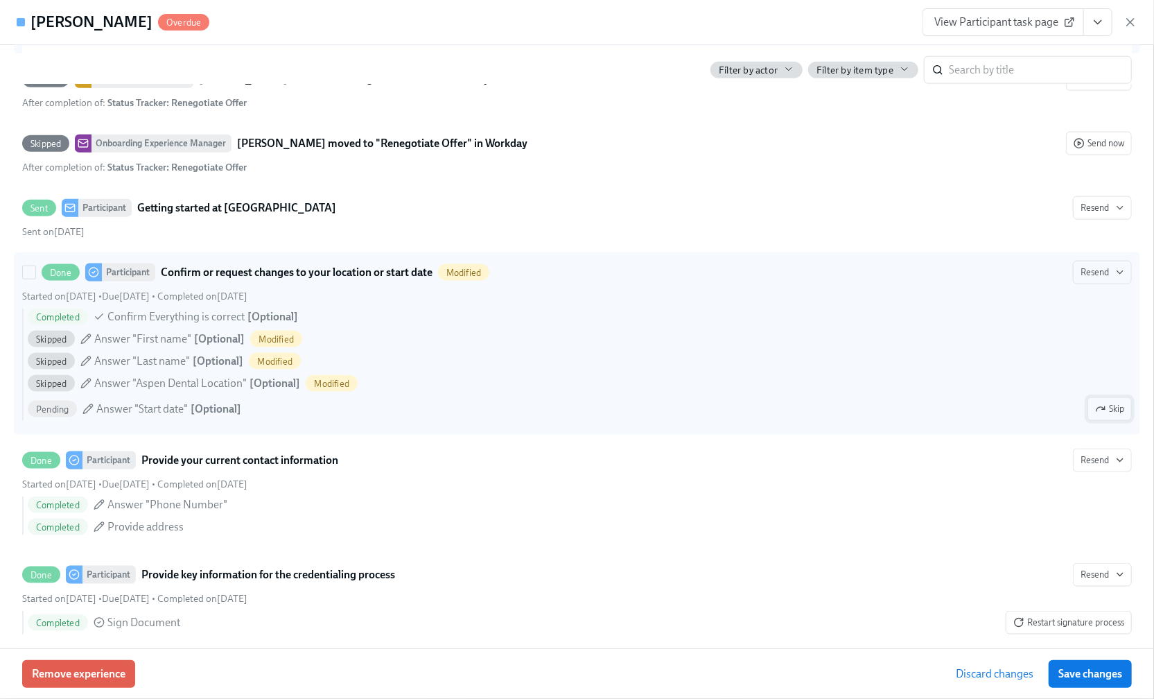
click at [1104, 416] on span "Skip" at bounding box center [1109, 409] width 29 height 14
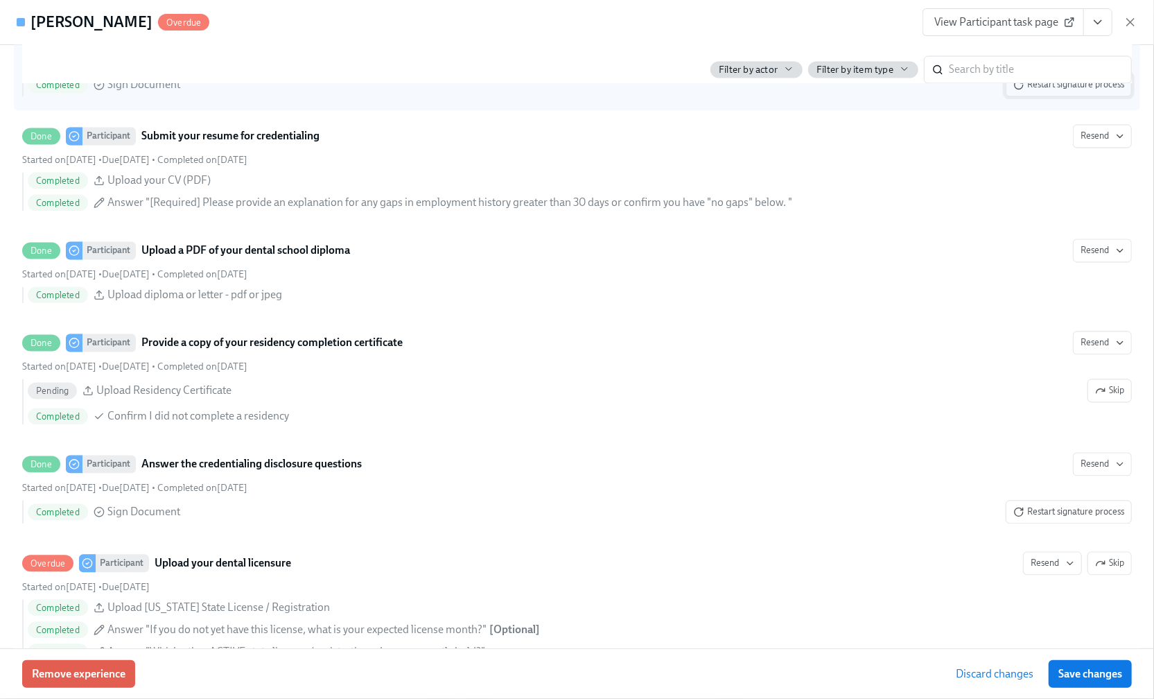
scroll to position [1756, 0]
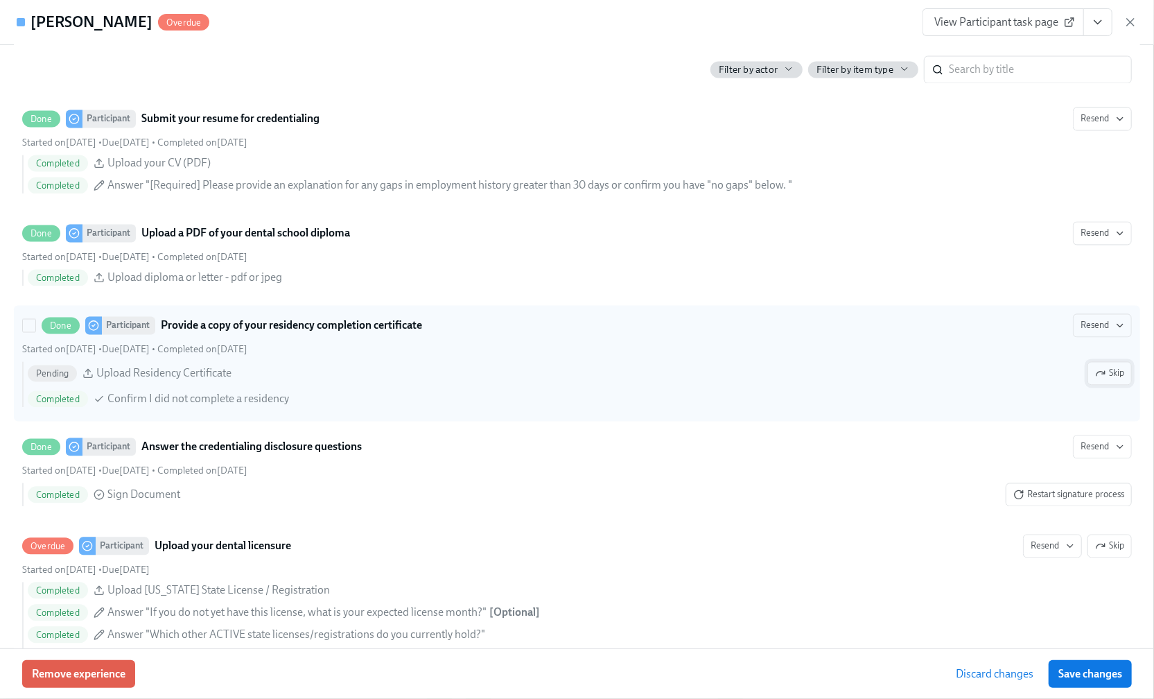
click at [1101, 381] on span "Skip" at bounding box center [1109, 374] width 29 height 14
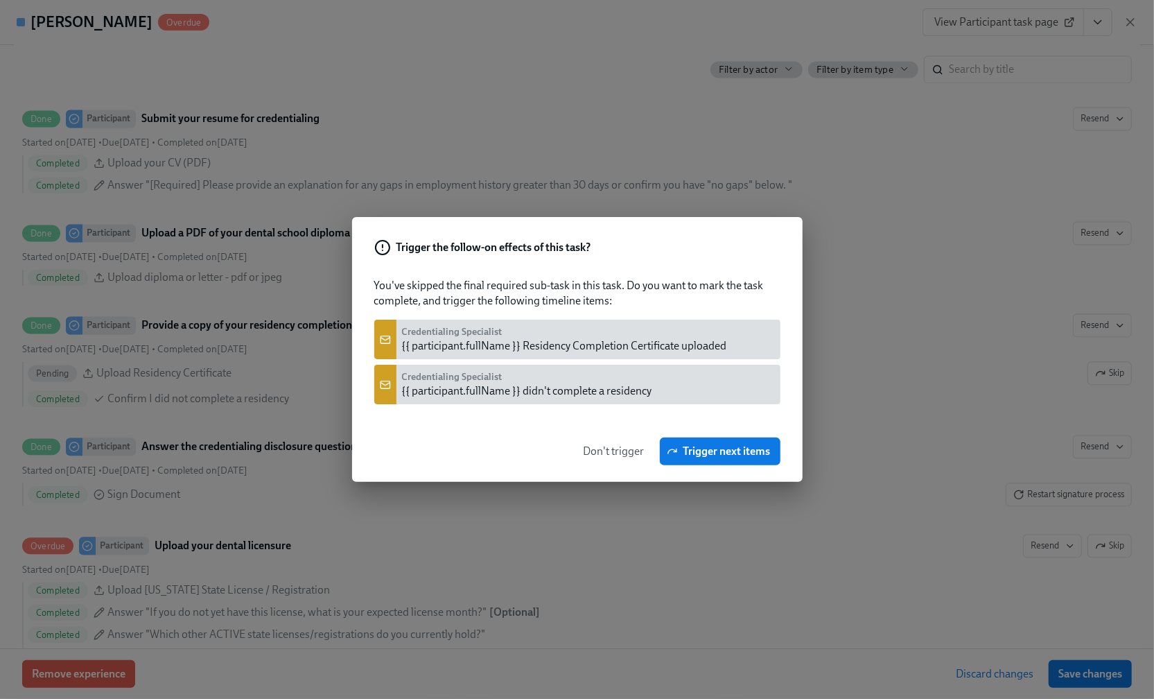
click at [600, 445] on span "Don't trigger" at bounding box center [614, 451] width 61 height 14
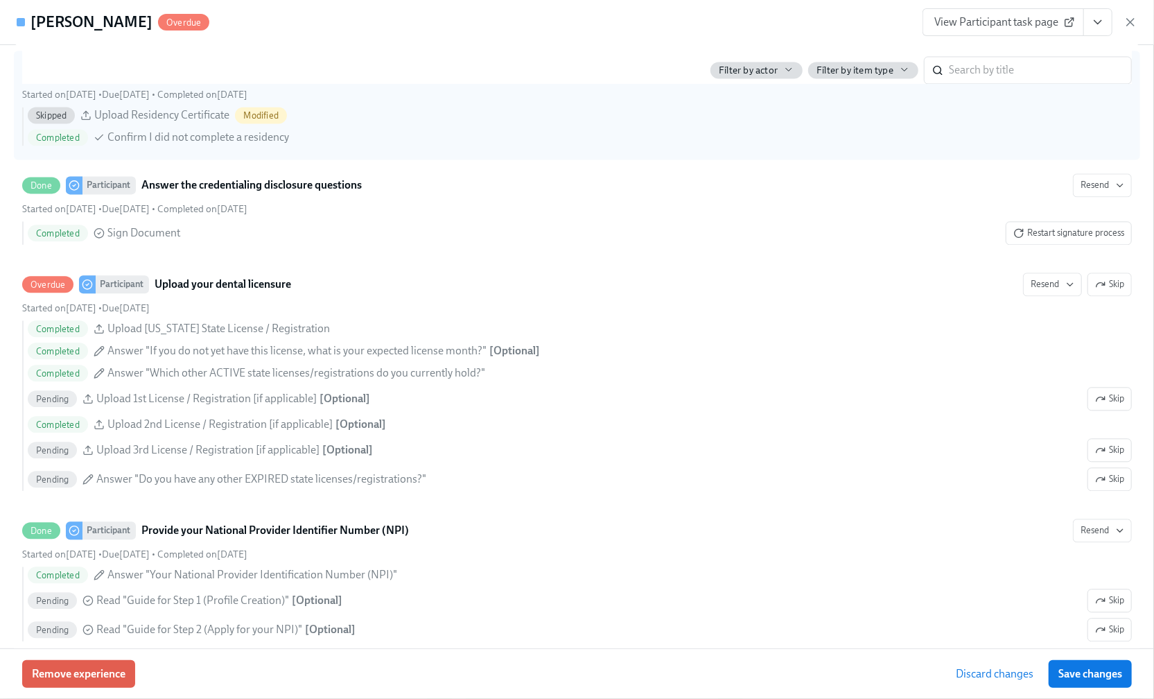
scroll to position [2033, 0]
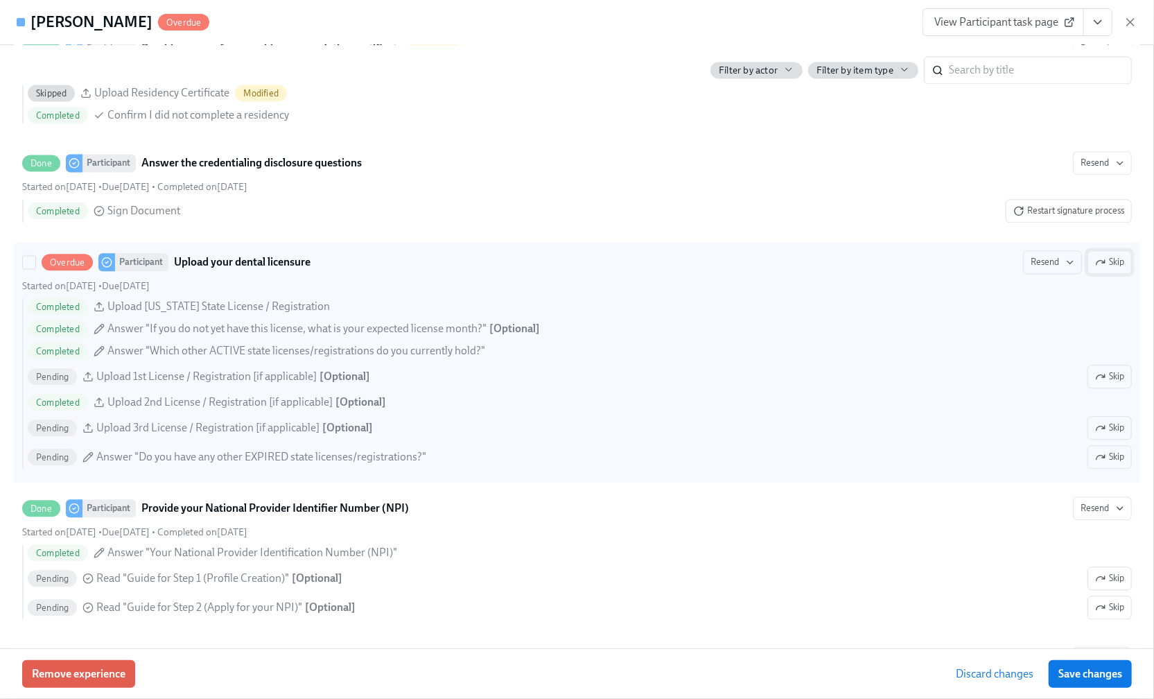
click at [1105, 269] on span "Skip" at bounding box center [1109, 262] width 29 height 14
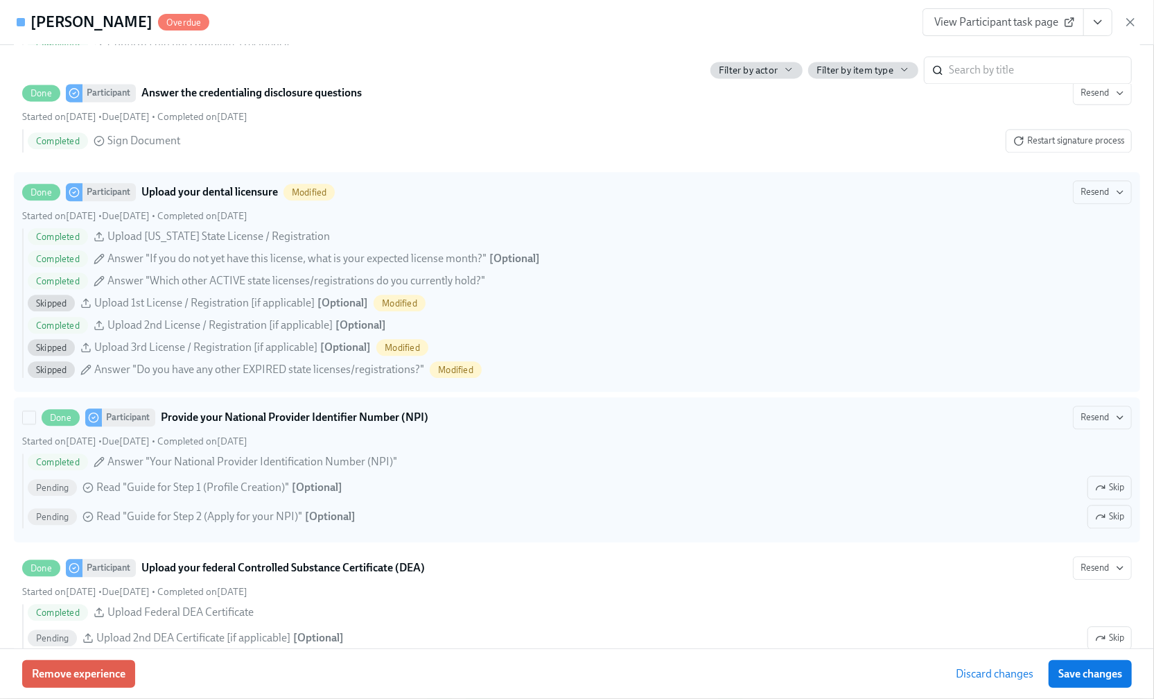
scroll to position [2403, 0]
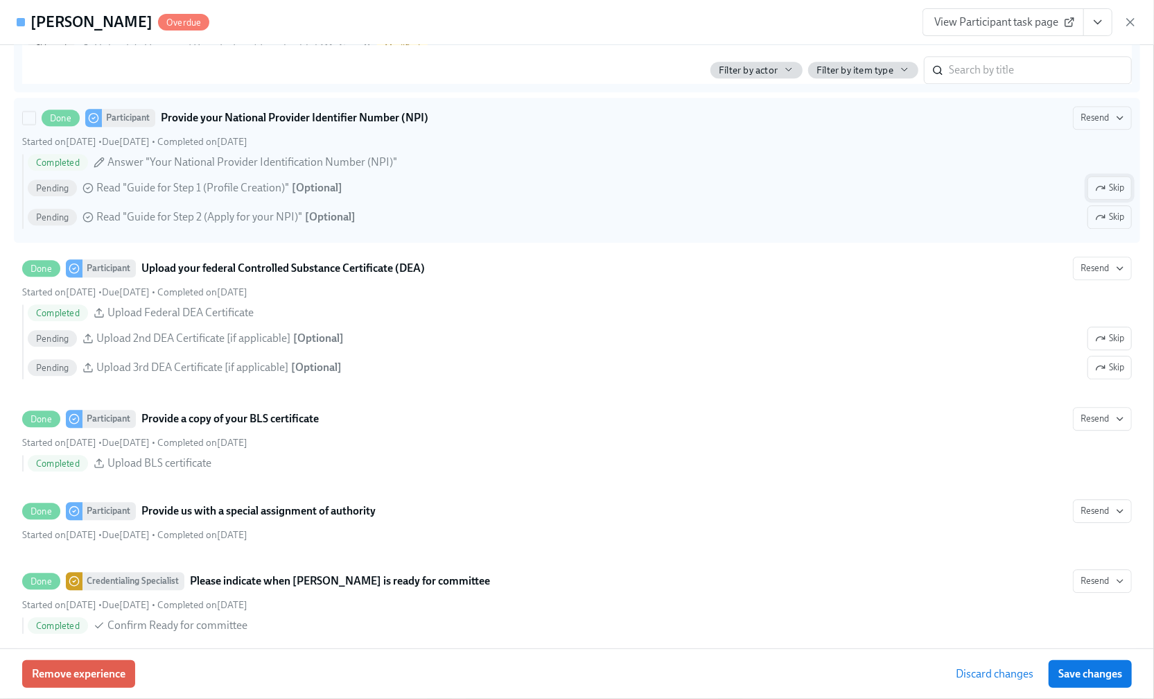
click at [1095, 195] on span "Skip" at bounding box center [1109, 188] width 29 height 14
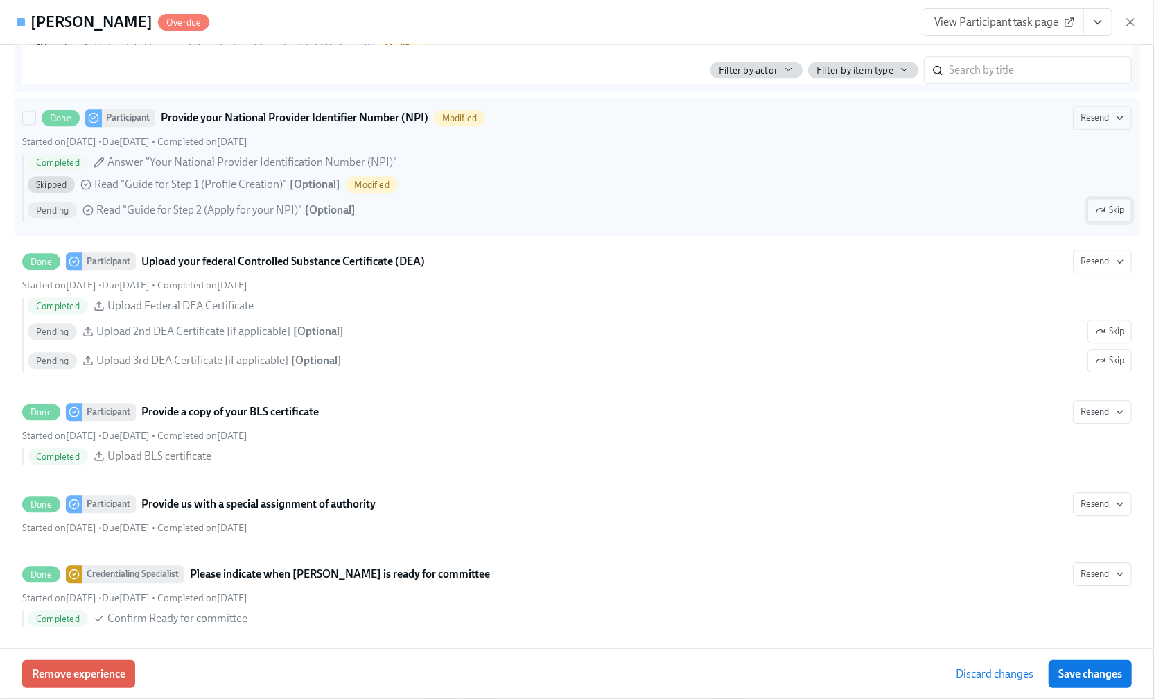
click at [1108, 222] on button "Skip" at bounding box center [1110, 210] width 44 height 24
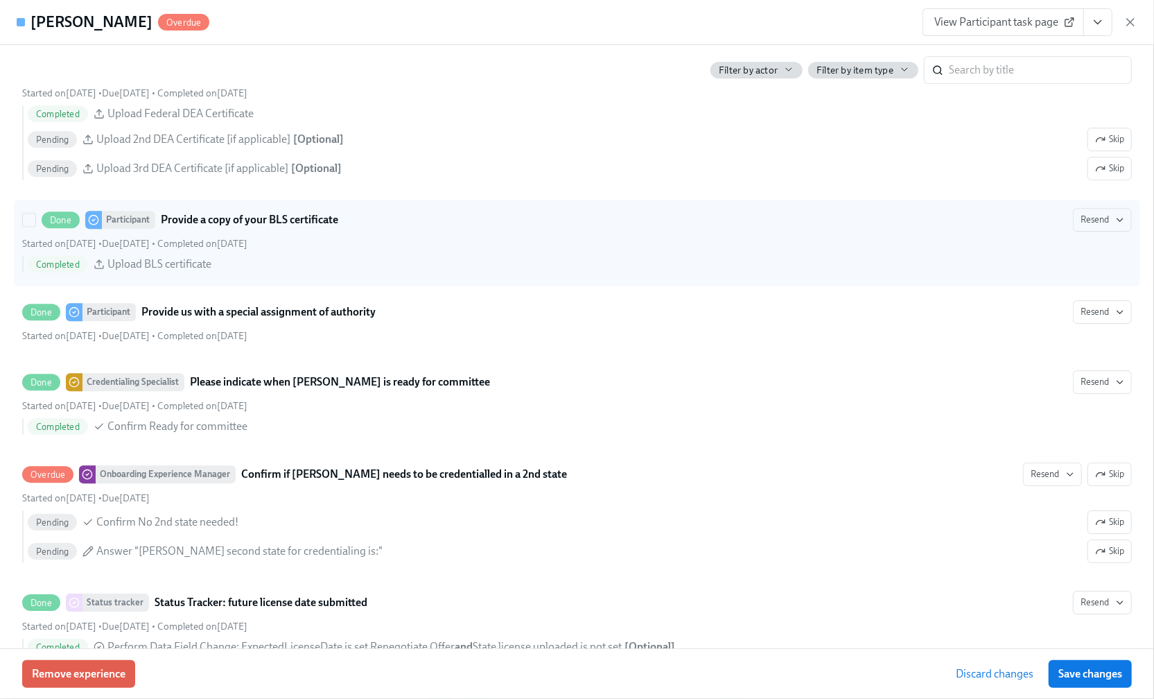
scroll to position [2496, 0]
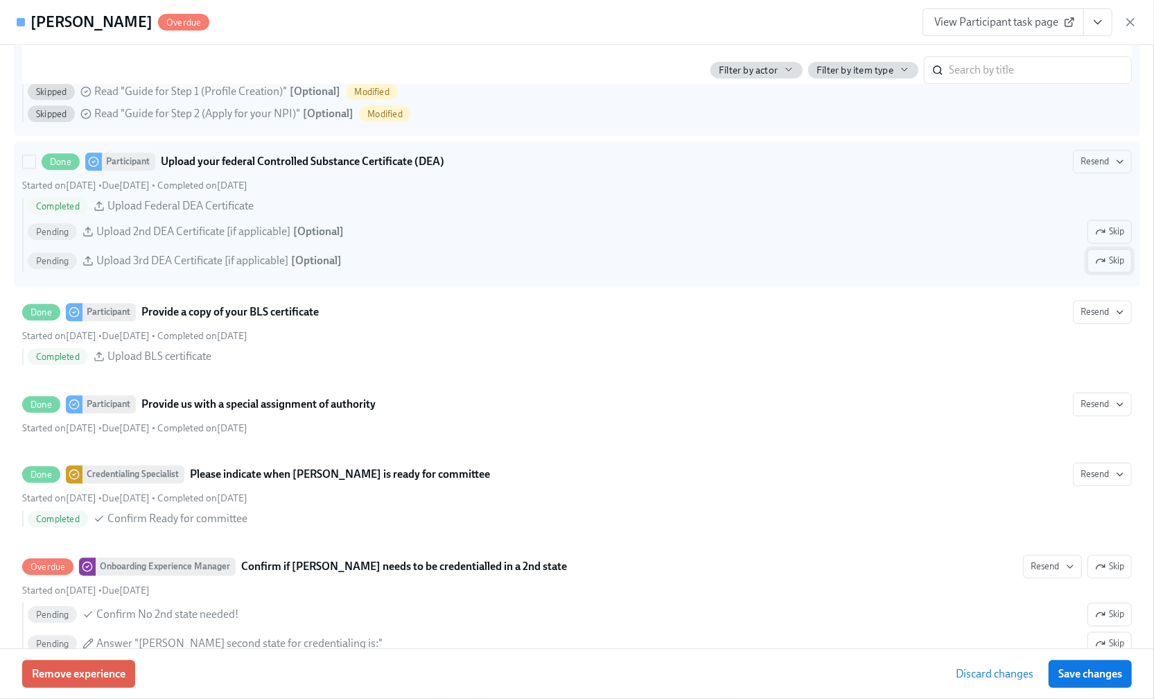
click at [1102, 268] on span "Skip" at bounding box center [1109, 261] width 29 height 14
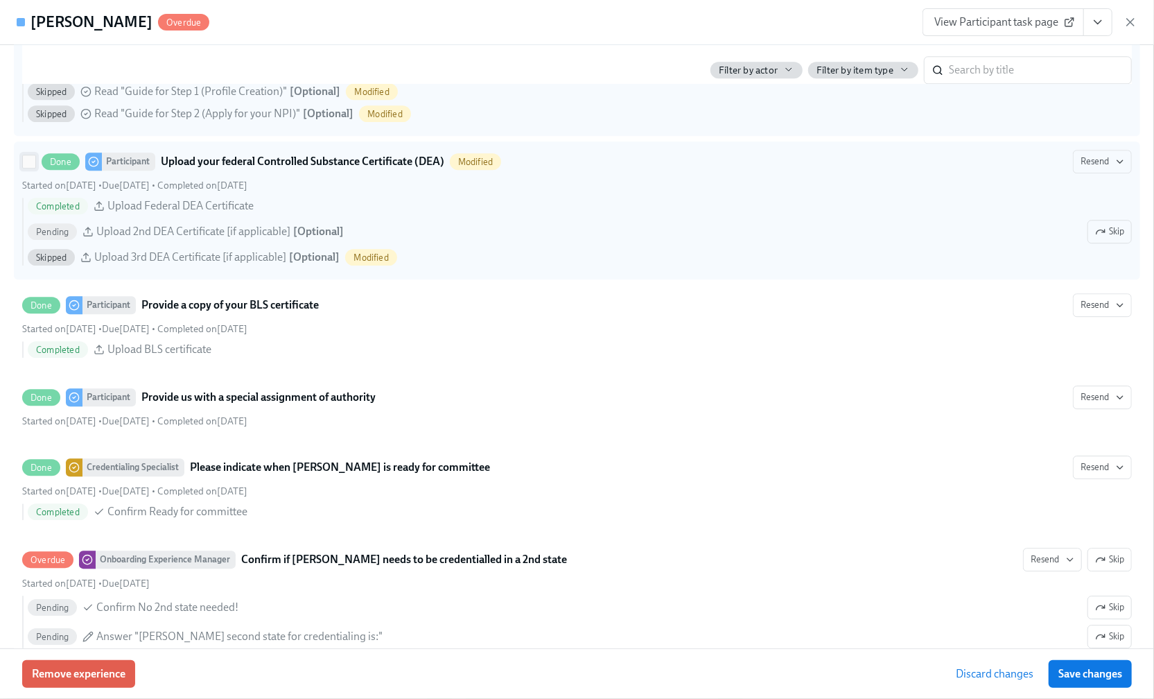
click at [33, 168] on input "Done Participant Upload your federal Controlled Substance Certificate (DEA) Mod…" at bounding box center [29, 161] width 12 height 12
checkbox input "true"
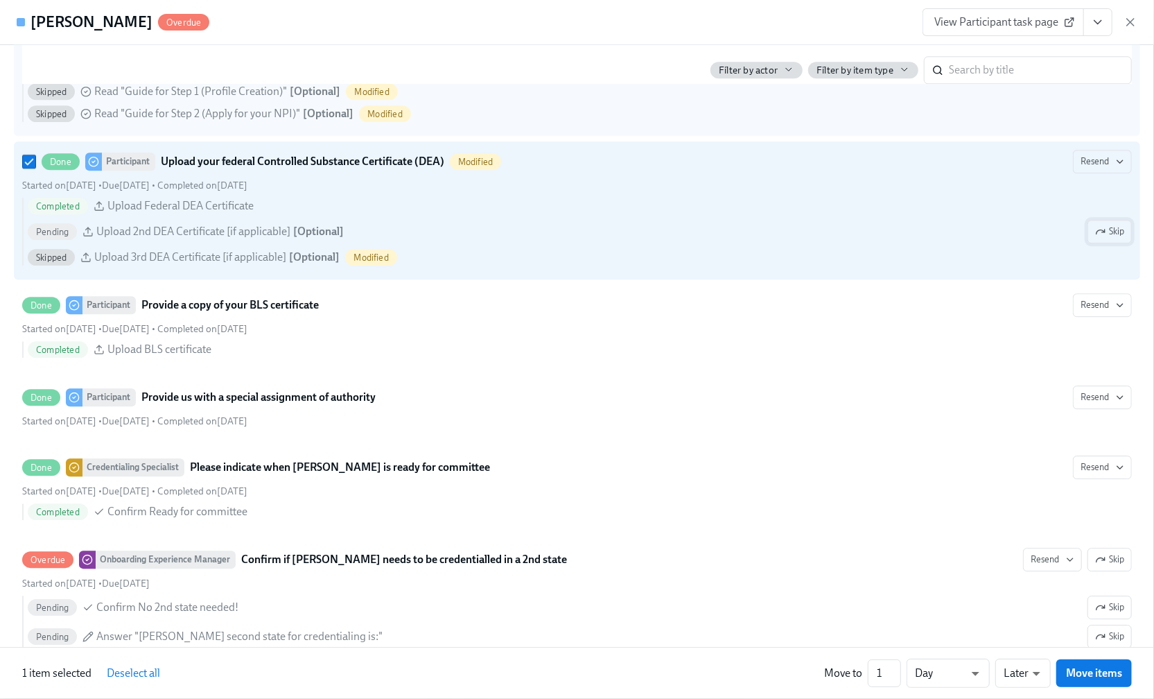
click at [1100, 238] on span "Skip" at bounding box center [1109, 232] width 29 height 14
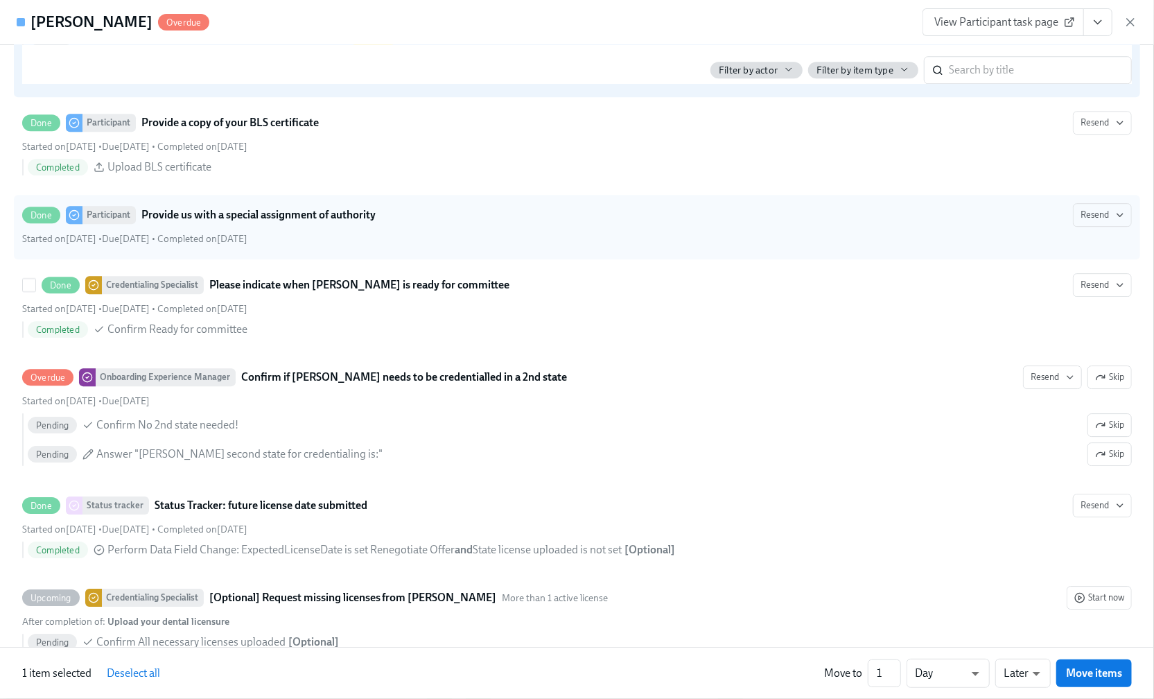
scroll to position [2680, 0]
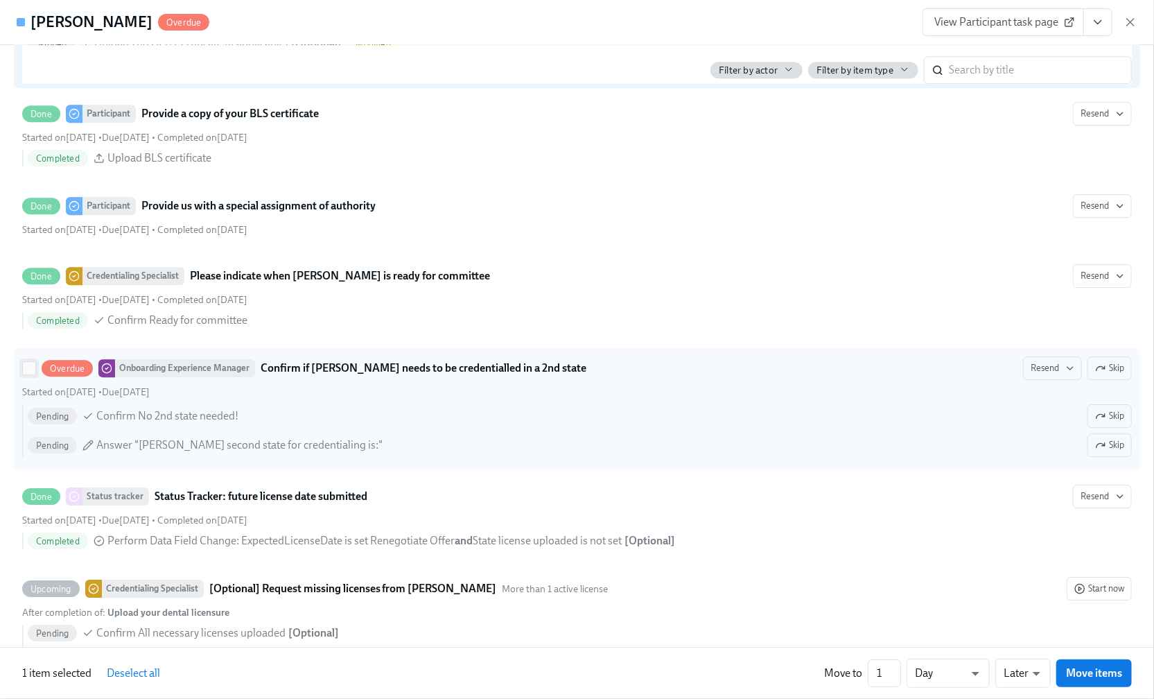
click at [31, 374] on input "Overdue Onboarding Experience Manager Confirm if [PERSON_NAME] needs to be cred…" at bounding box center [29, 368] width 12 height 12
checkbox input "true"
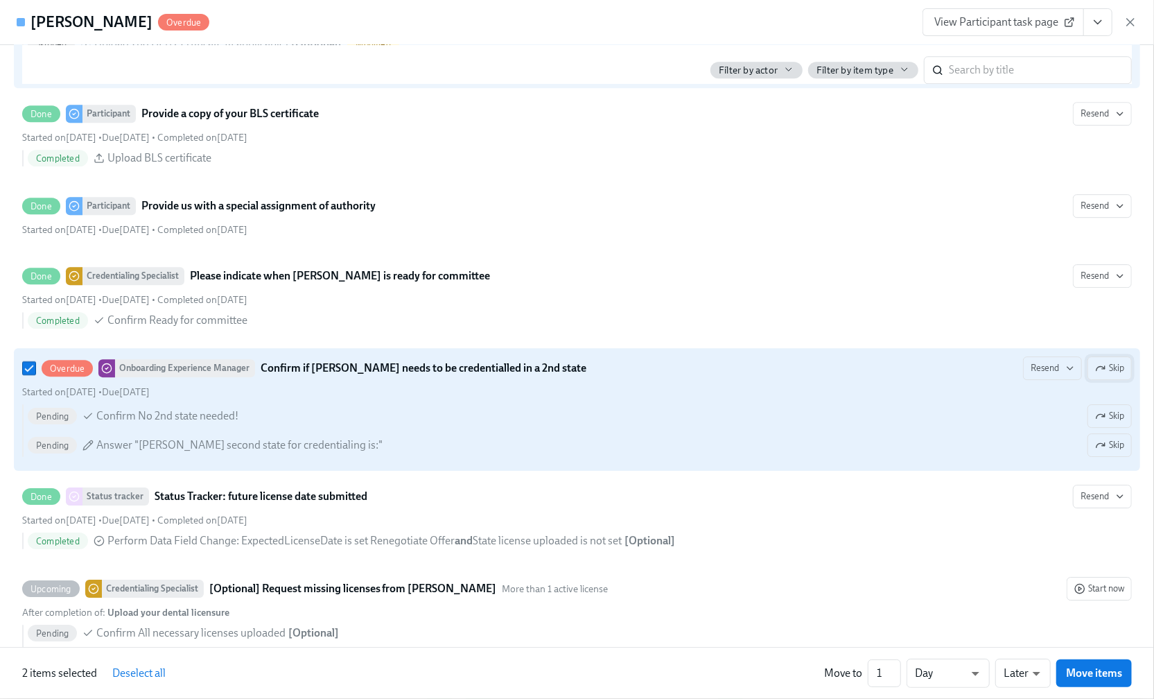
click at [1111, 380] on button "Skip" at bounding box center [1110, 368] width 44 height 24
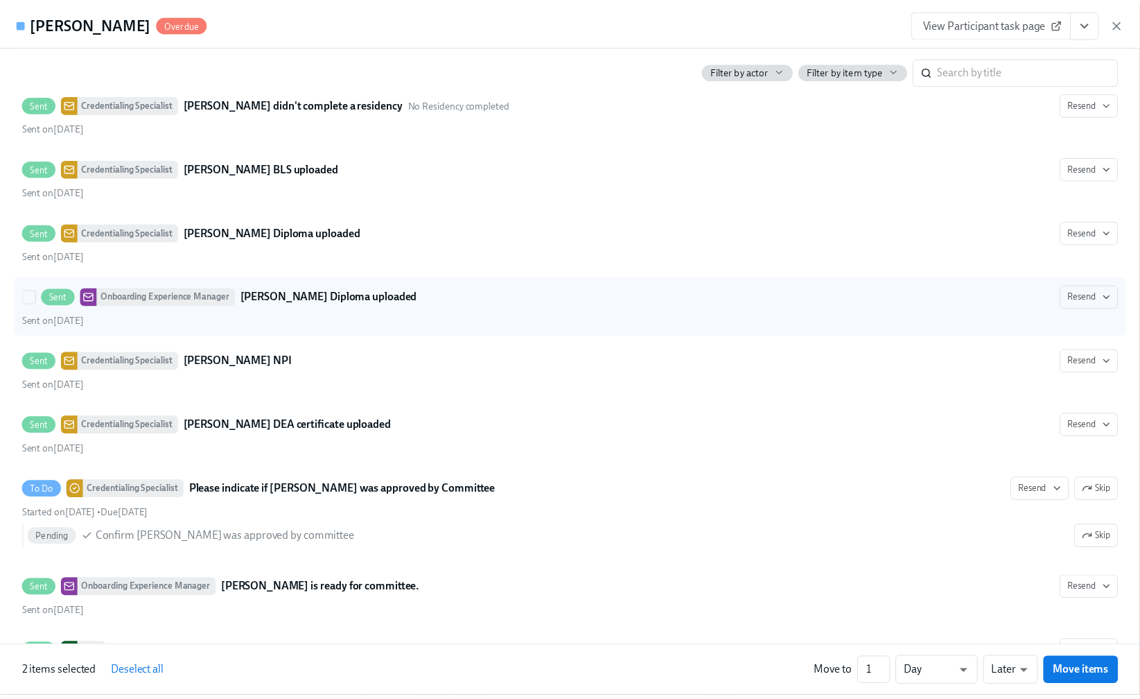
scroll to position [3605, 0]
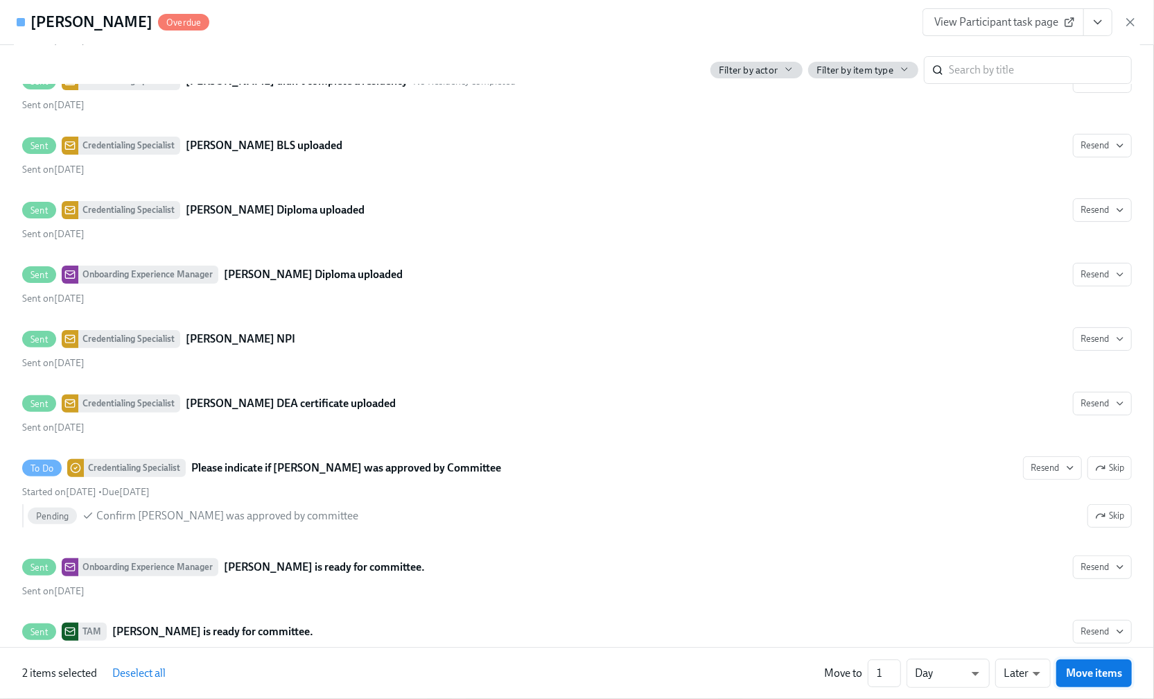
click at [1104, 665] on span "Move items" at bounding box center [1094, 673] width 56 height 14
click at [1088, 665] on span "Save changes" at bounding box center [1091, 674] width 64 height 14
click at [1126, 24] on icon "button" at bounding box center [1131, 22] width 14 height 14
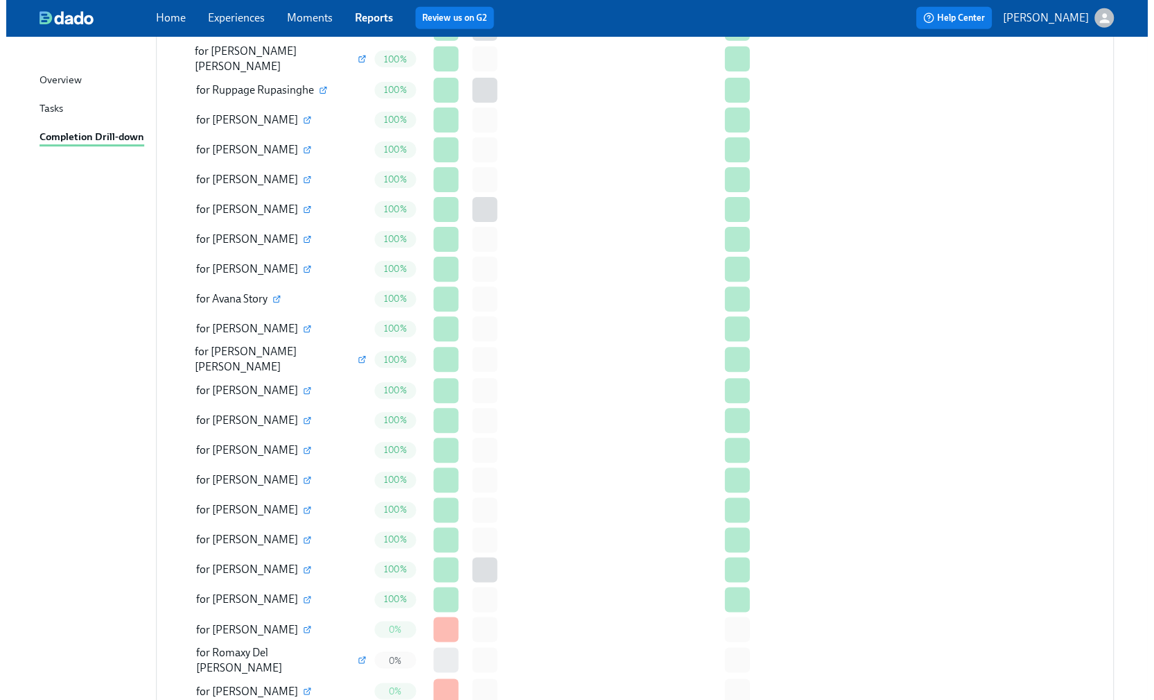
scroll to position [2773, 0]
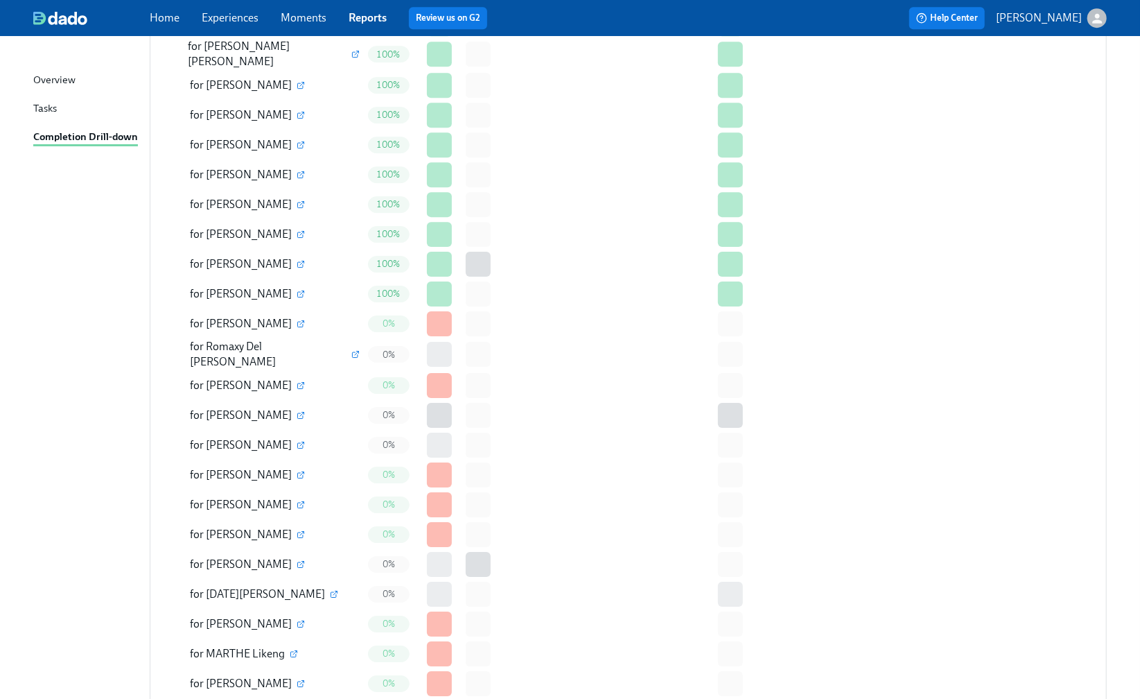
click at [297, 320] on icon "button" at bounding box center [301, 324] width 8 height 8
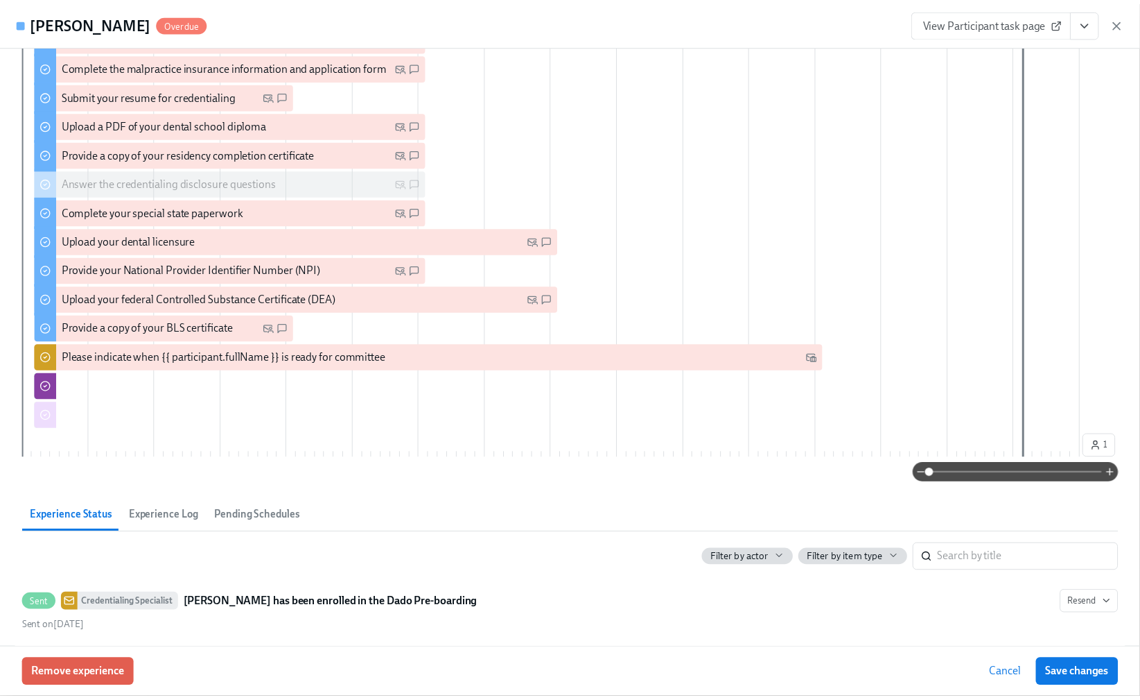
scroll to position [0, 0]
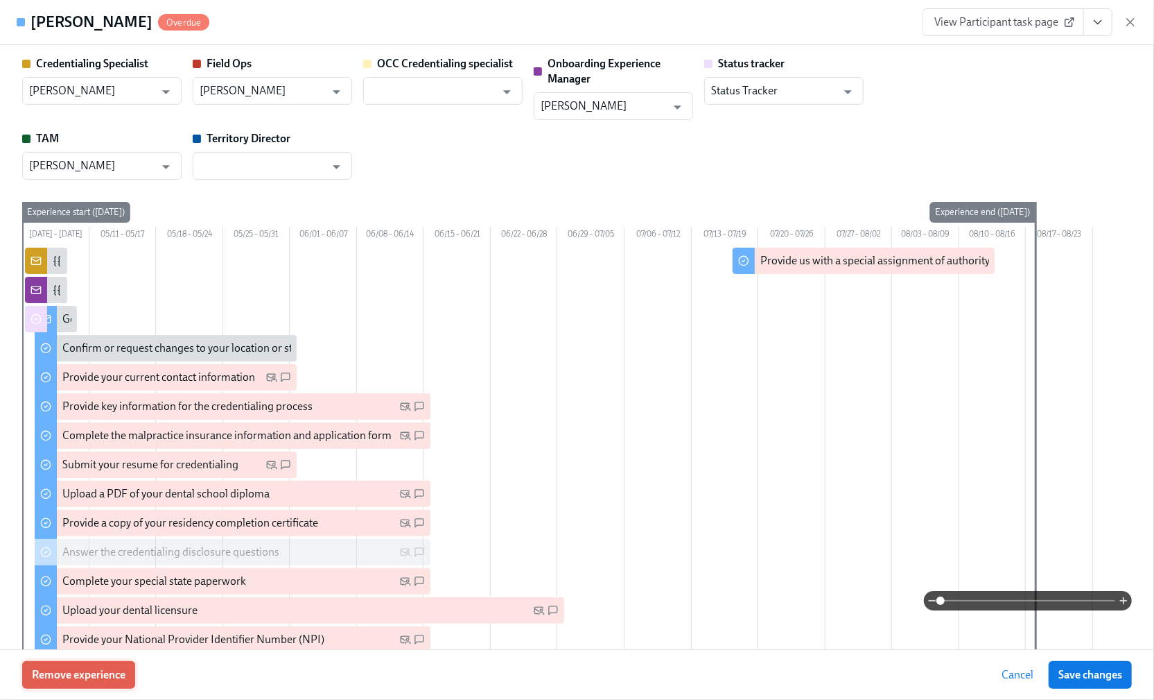
click at [105, 665] on span "Remove experience" at bounding box center [79, 675] width 94 height 14
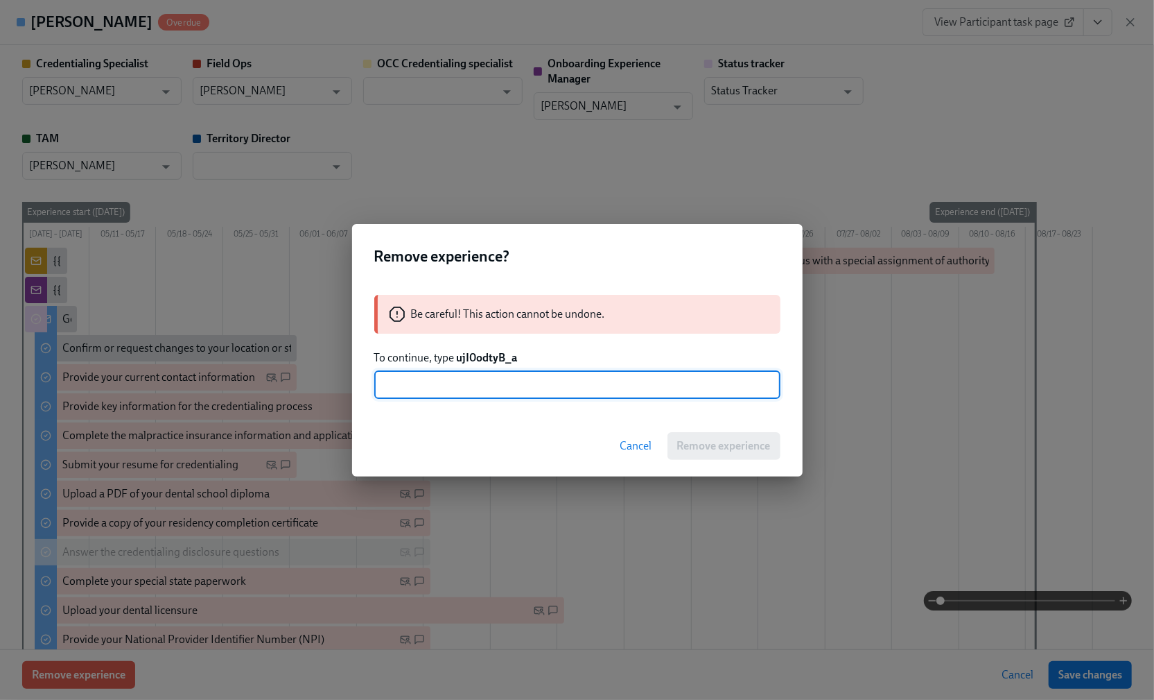
click at [560, 391] on input "text" at bounding box center [577, 385] width 406 height 28
type input "D"
type input "ujl0odtyB_a"
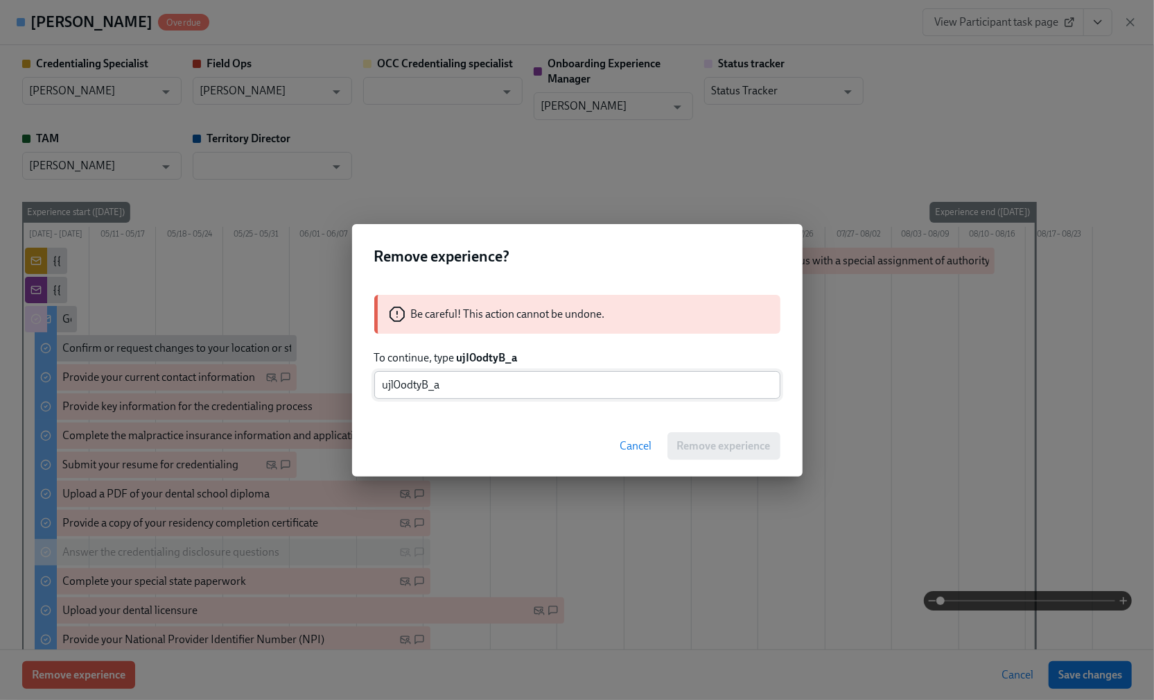
click at [401, 383] on input "ujl0odtyB_a" at bounding box center [577, 385] width 406 height 28
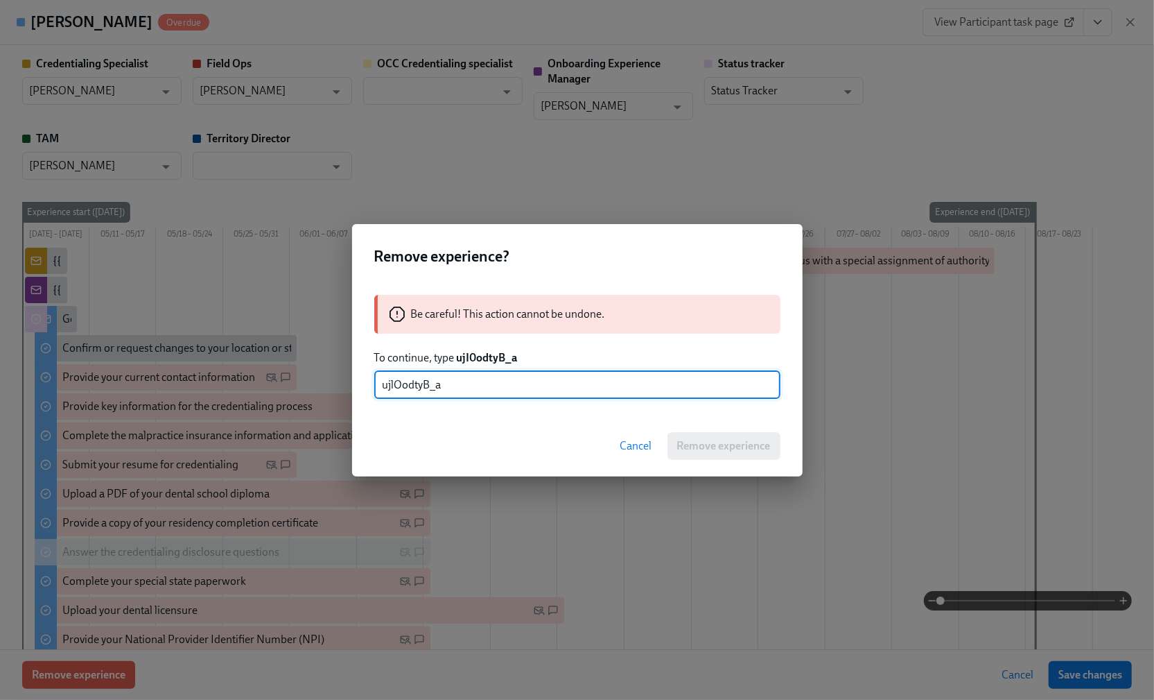
click at [460, 384] on input "ujlOodtyB_a" at bounding box center [577, 385] width 406 height 28
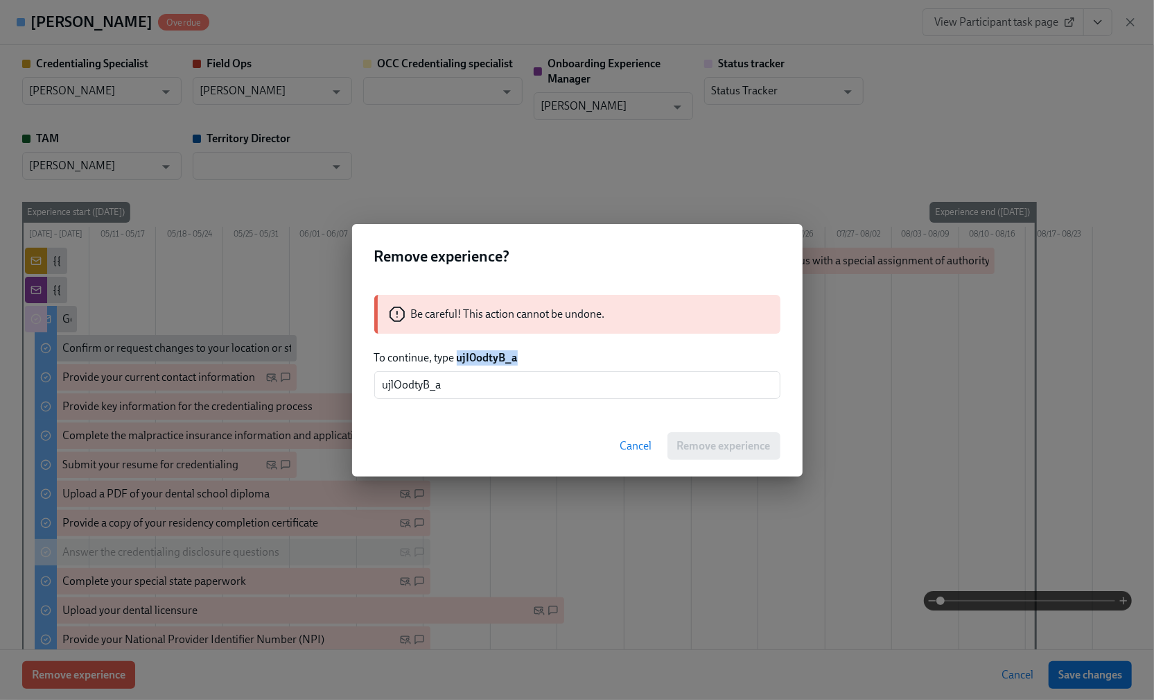
drag, startPoint x: 456, startPoint y: 356, endPoint x: 524, endPoint y: 356, distance: 67.9
click at [524, 356] on p "To continue, type ujI0odtyB_a" at bounding box center [577, 357] width 406 height 15
copy strong "ujI0odtyB_a"
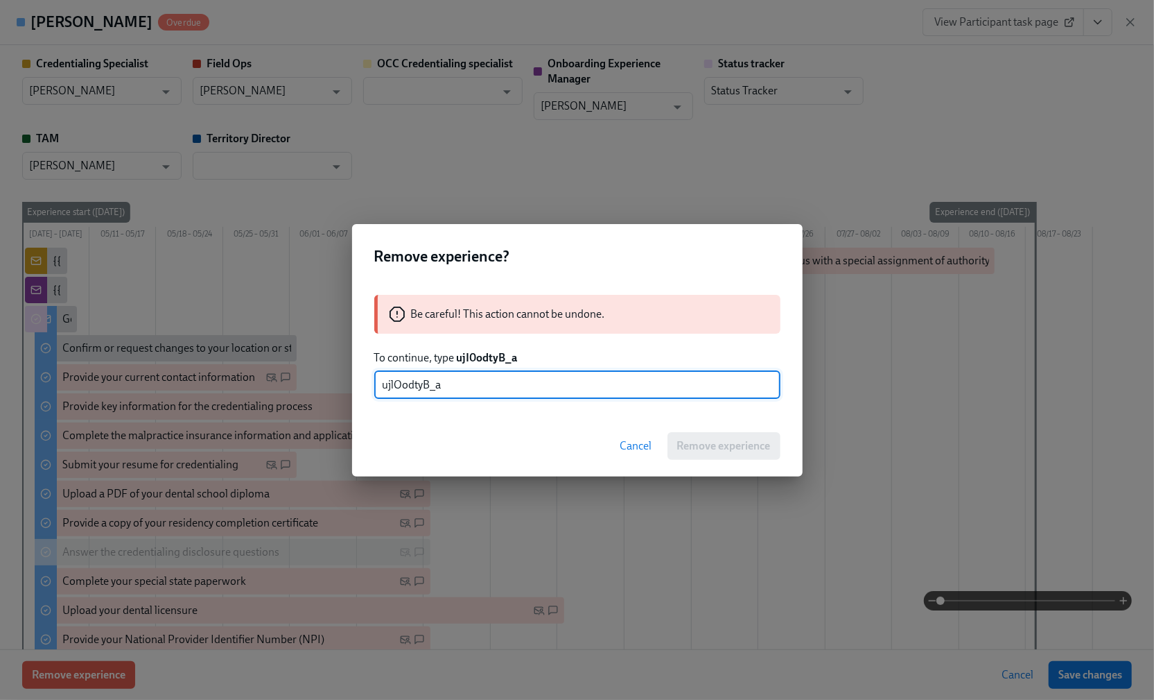
drag, startPoint x: 383, startPoint y: 386, endPoint x: 456, endPoint y: 386, distance: 72.8
click at [456, 386] on input "ujlOodtyB_a" at bounding box center [577, 385] width 406 height 28
paste input "I0"
type input "ujI0odtyB_a"
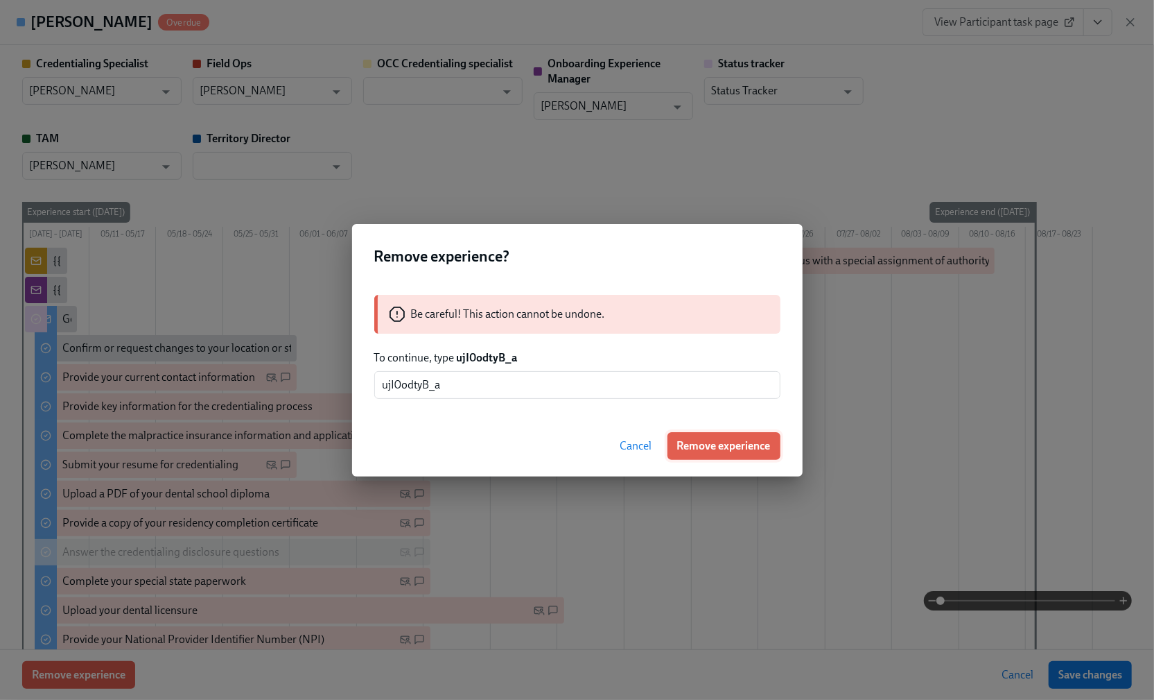
click at [719, 446] on span "Remove experience" at bounding box center [724, 446] width 94 height 14
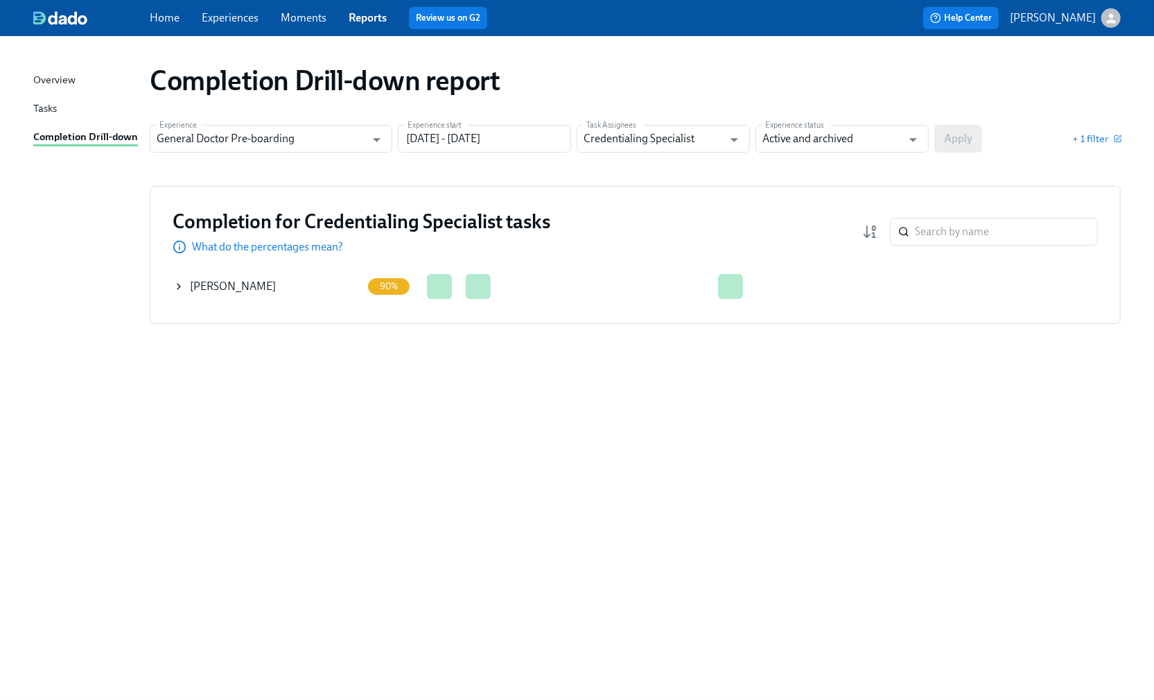
click at [966, 439] on div "Completion Drill-down report Experience General Doctor Pre-boarding Experience …" at bounding box center [577, 360] width 1088 height 614
click at [176, 286] on icon at bounding box center [178, 286] width 11 height 11
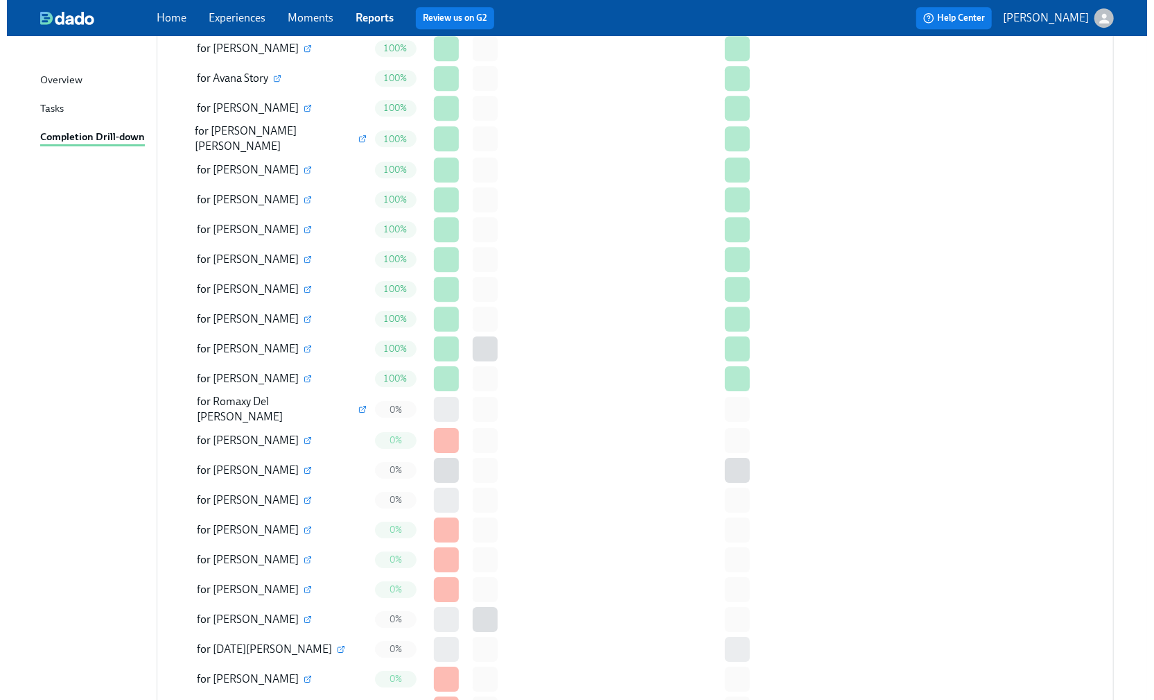
scroll to position [2865, 0]
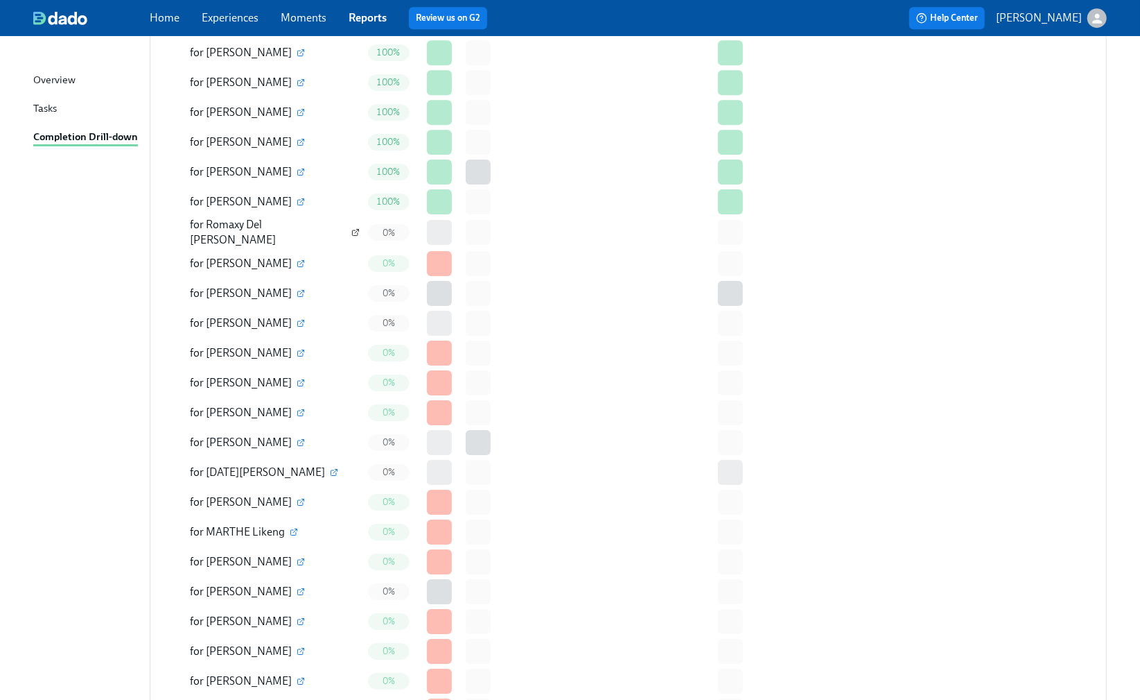
click at [352, 228] on icon "button" at bounding box center [356, 232] width 8 height 8
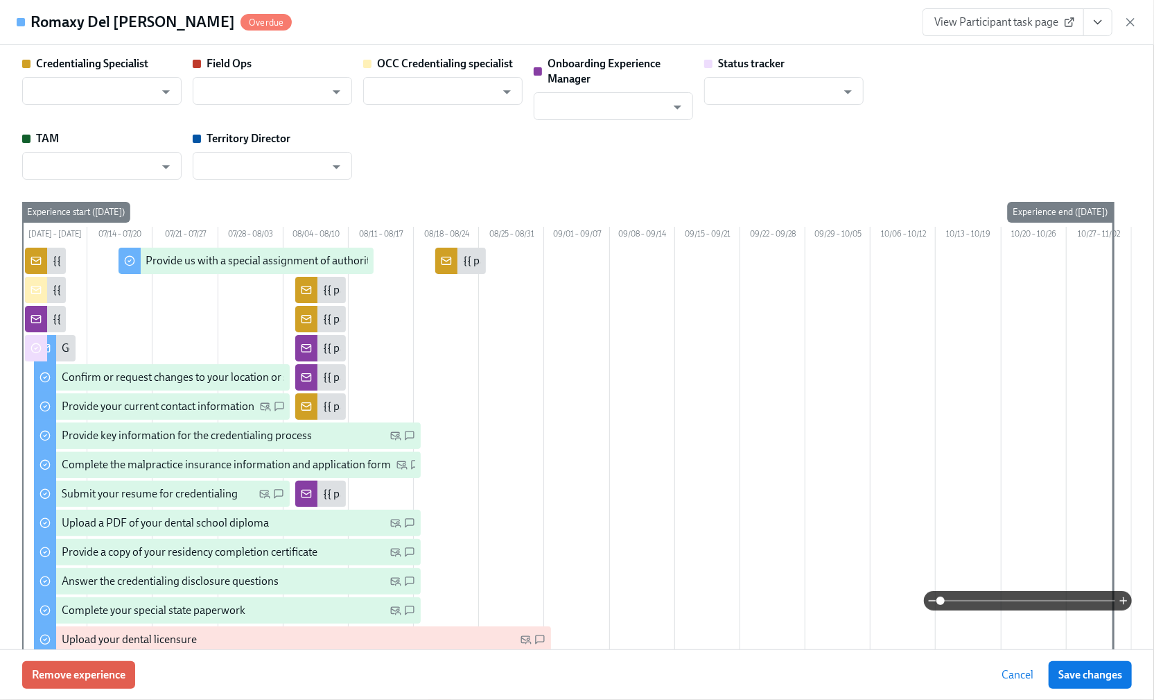
type input "[PERSON_NAME]"
type input "Michelle Walsh"
type input "Sarah Parkhurst"
type input "[PERSON_NAME]"
type input "Status Tracker"
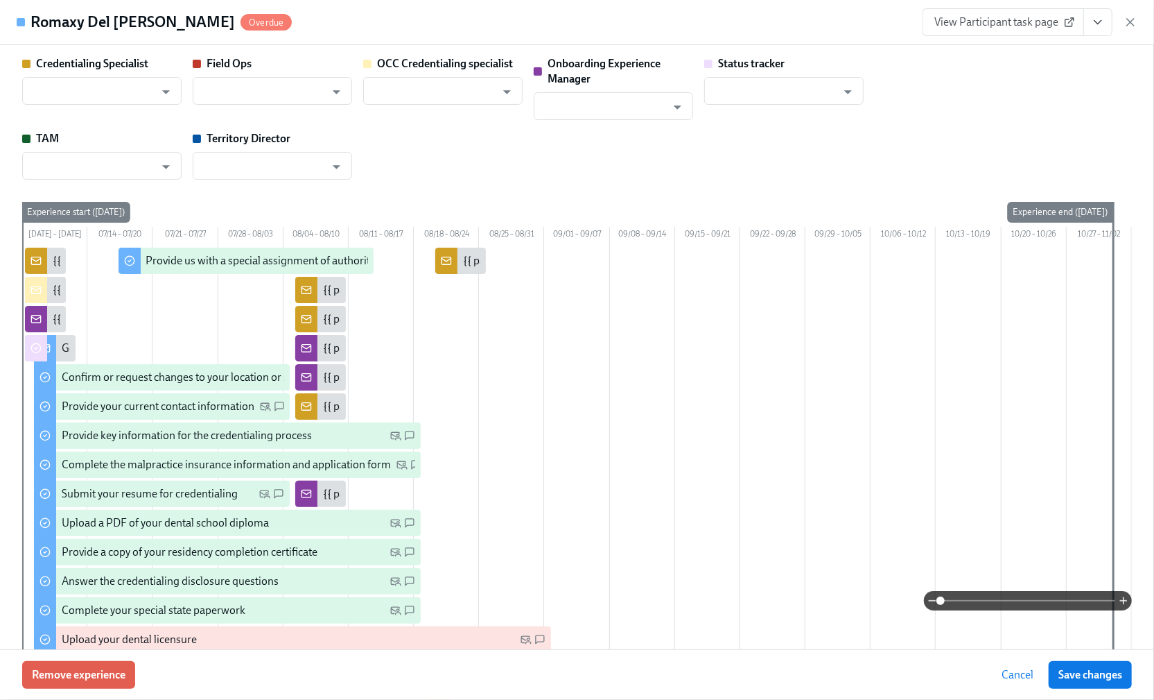
type input "Maeve Luciani"
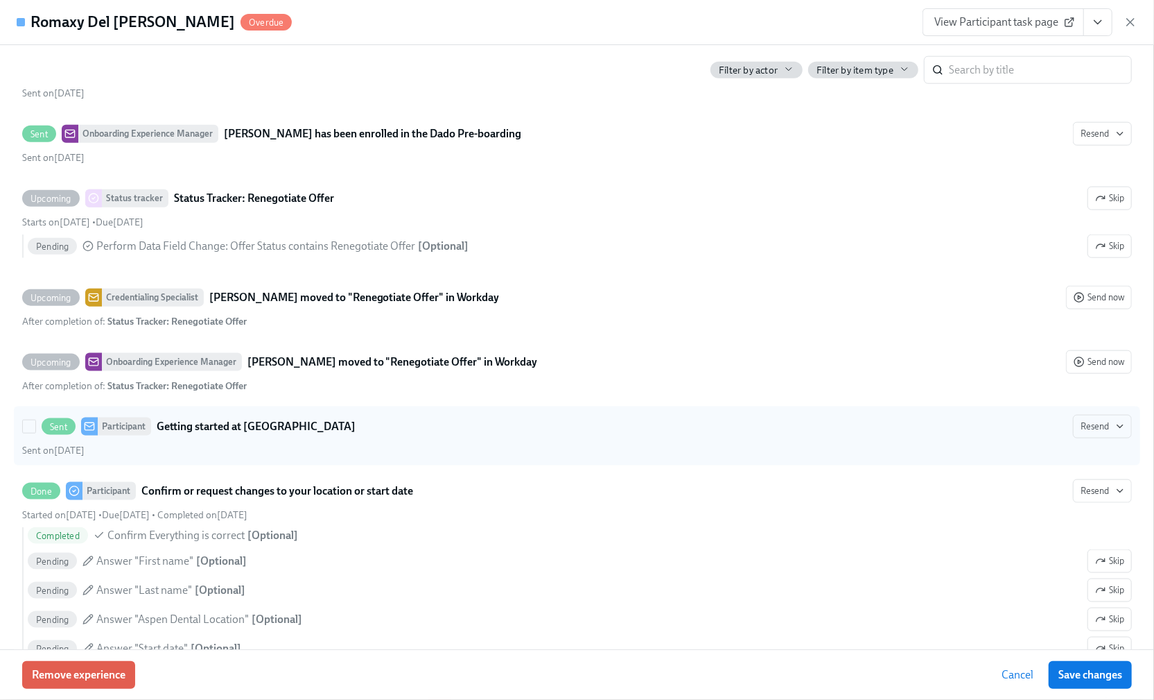
scroll to position [1109, 0]
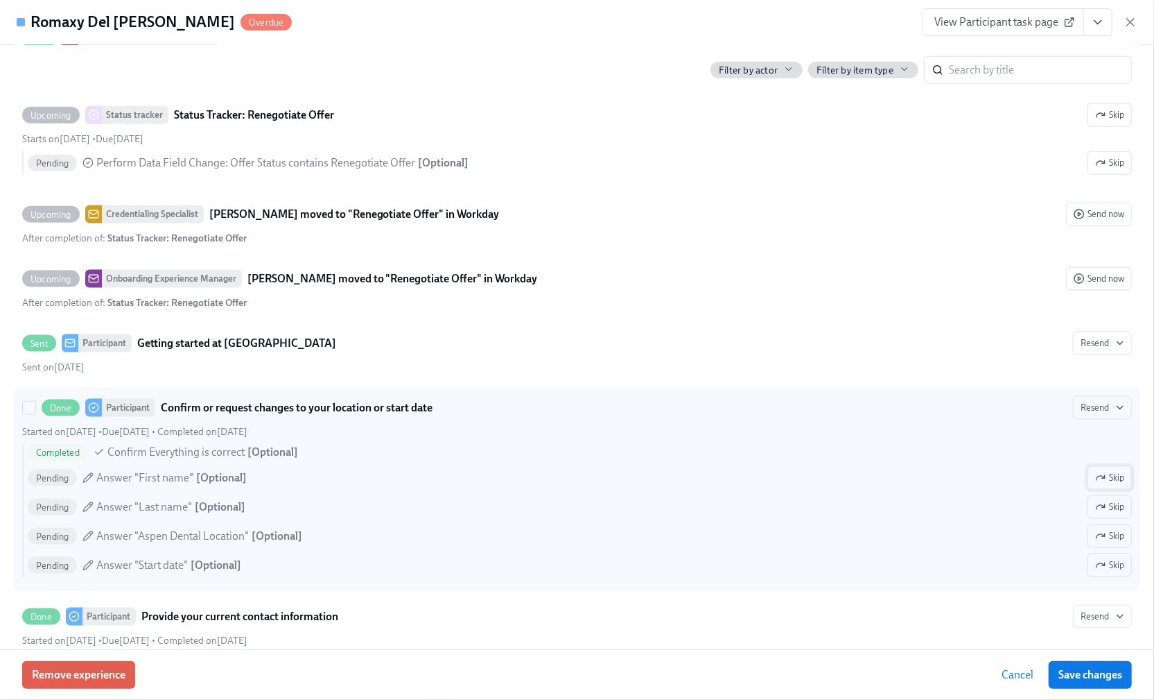
click at [1104, 485] on span "Skip" at bounding box center [1109, 478] width 29 height 14
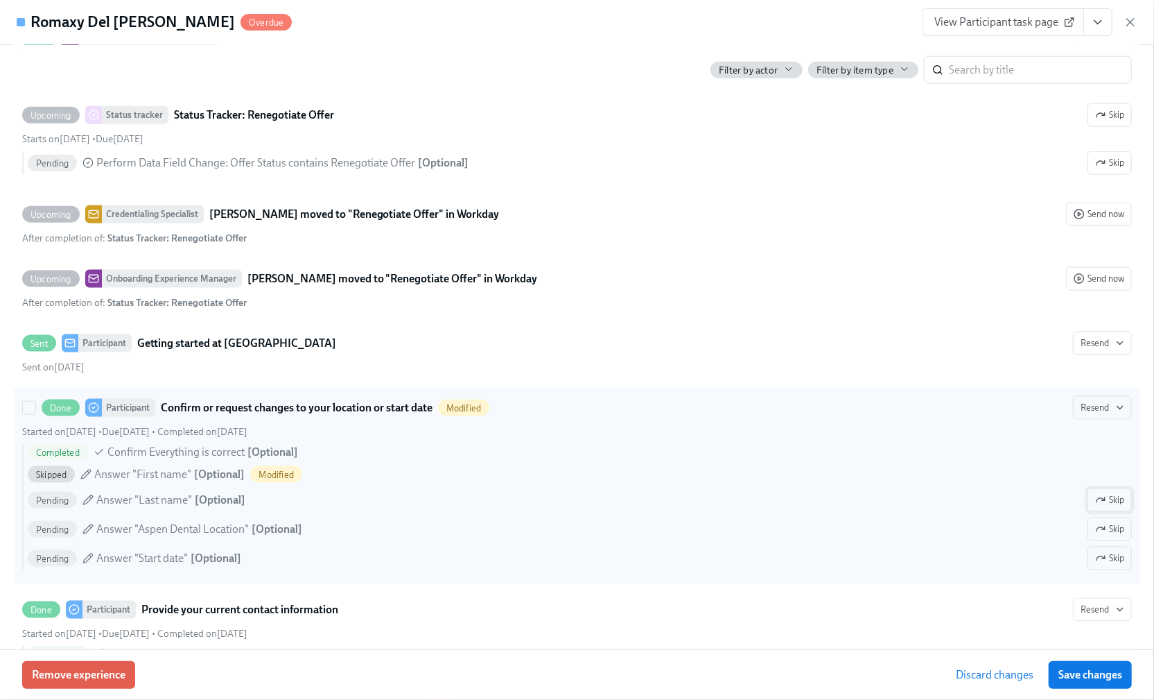
click at [1100, 507] on span "Skip" at bounding box center [1109, 500] width 29 height 14
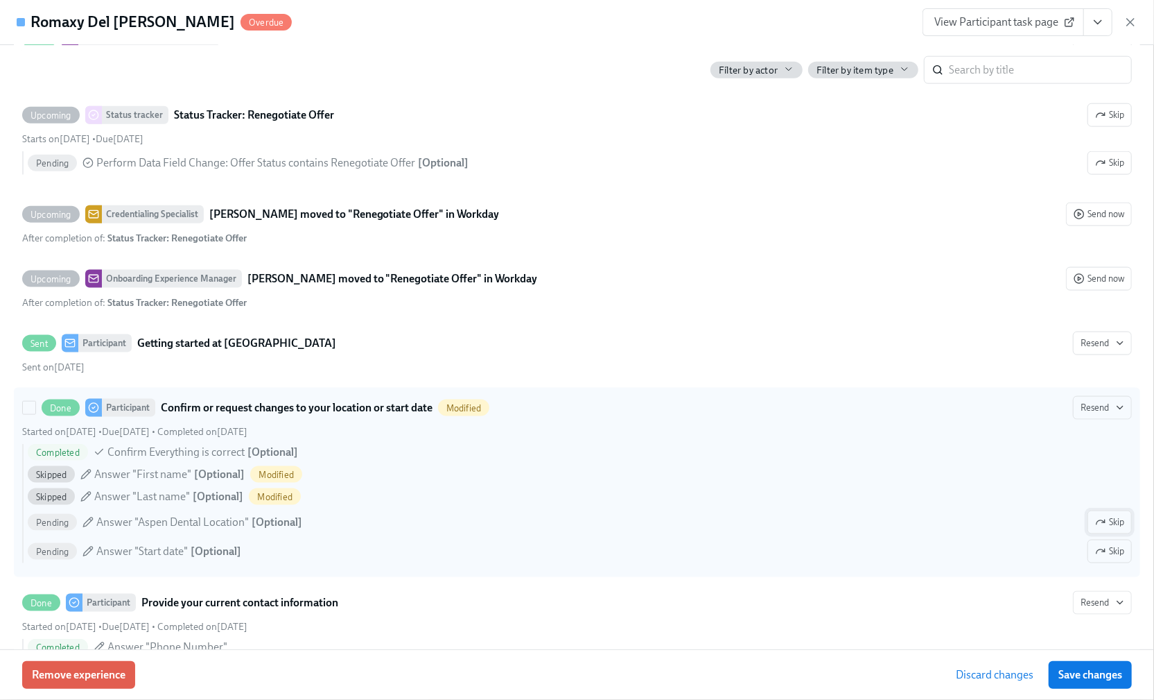
click at [1104, 529] on span "Skip" at bounding box center [1109, 522] width 29 height 14
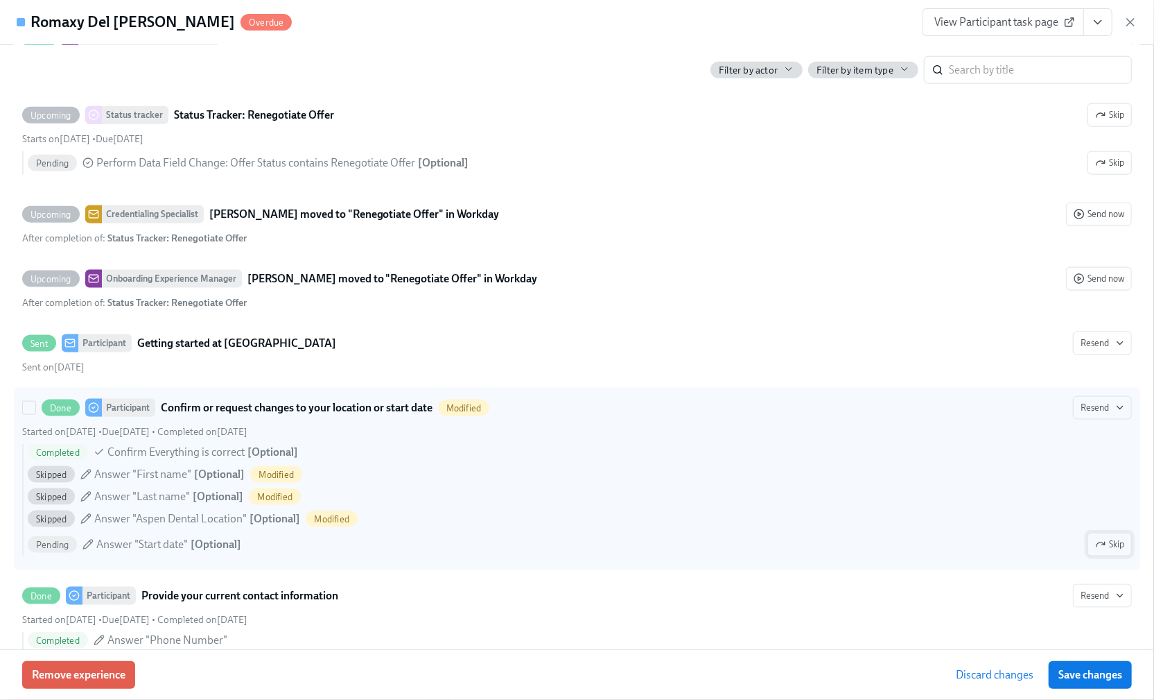
click at [1104, 555] on button "Skip" at bounding box center [1110, 544] width 44 height 24
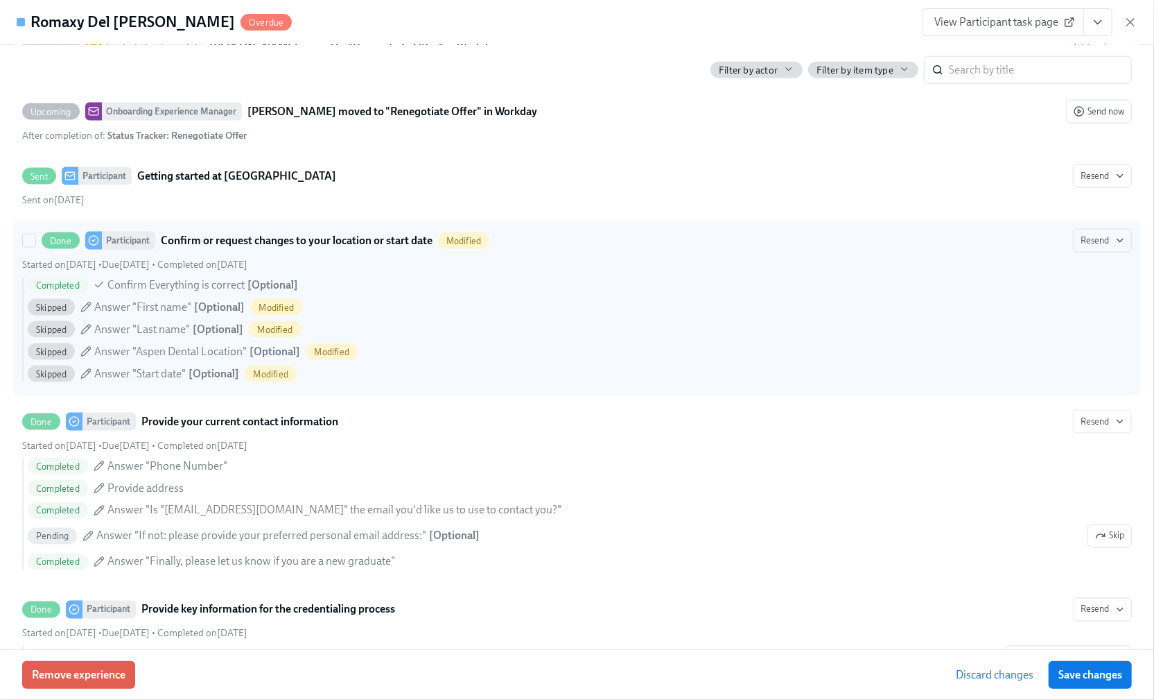
scroll to position [1294, 0]
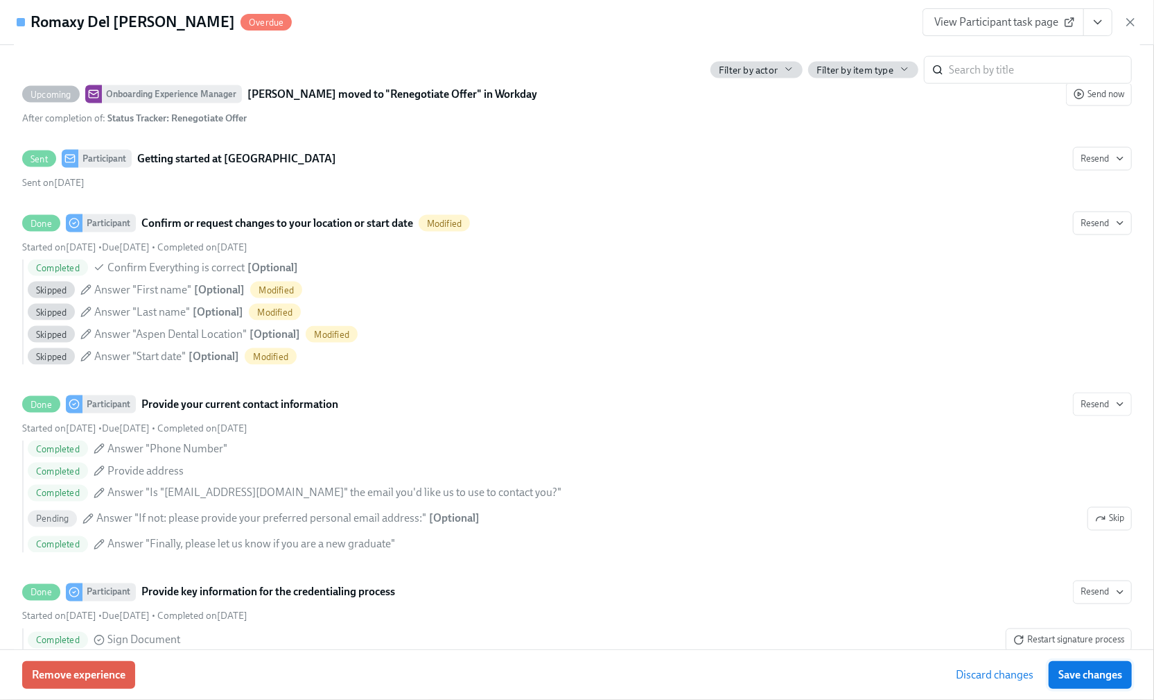
click at [1091, 675] on span "Save changes" at bounding box center [1091, 675] width 64 height 14
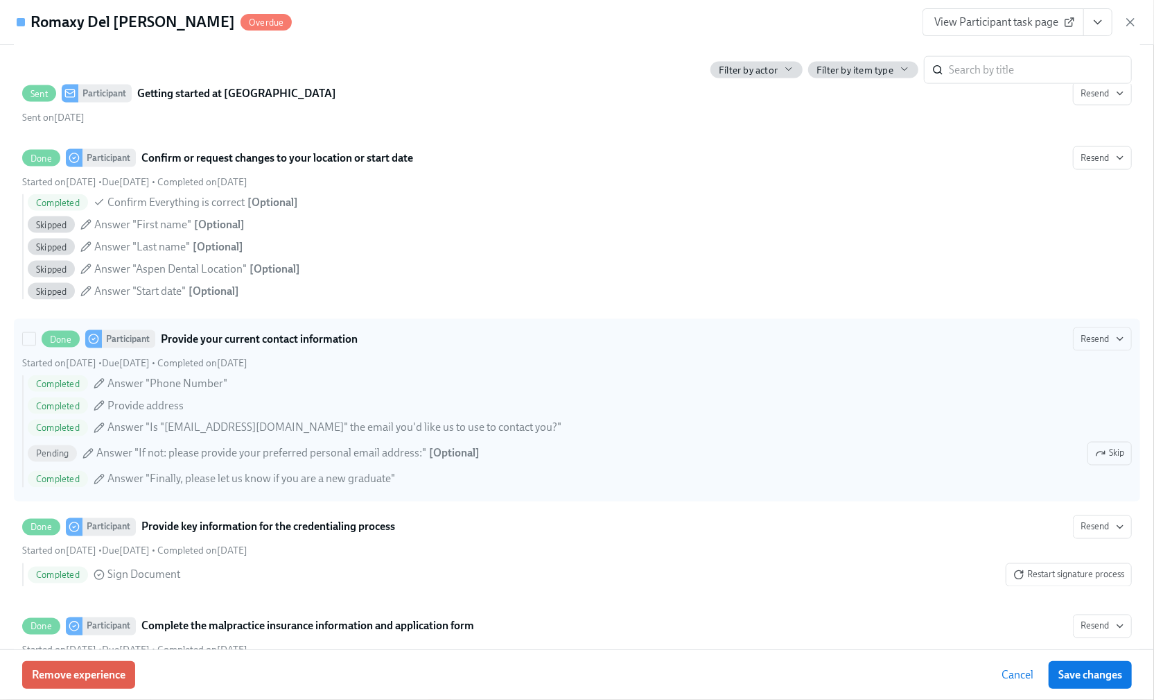
scroll to position [1479, 0]
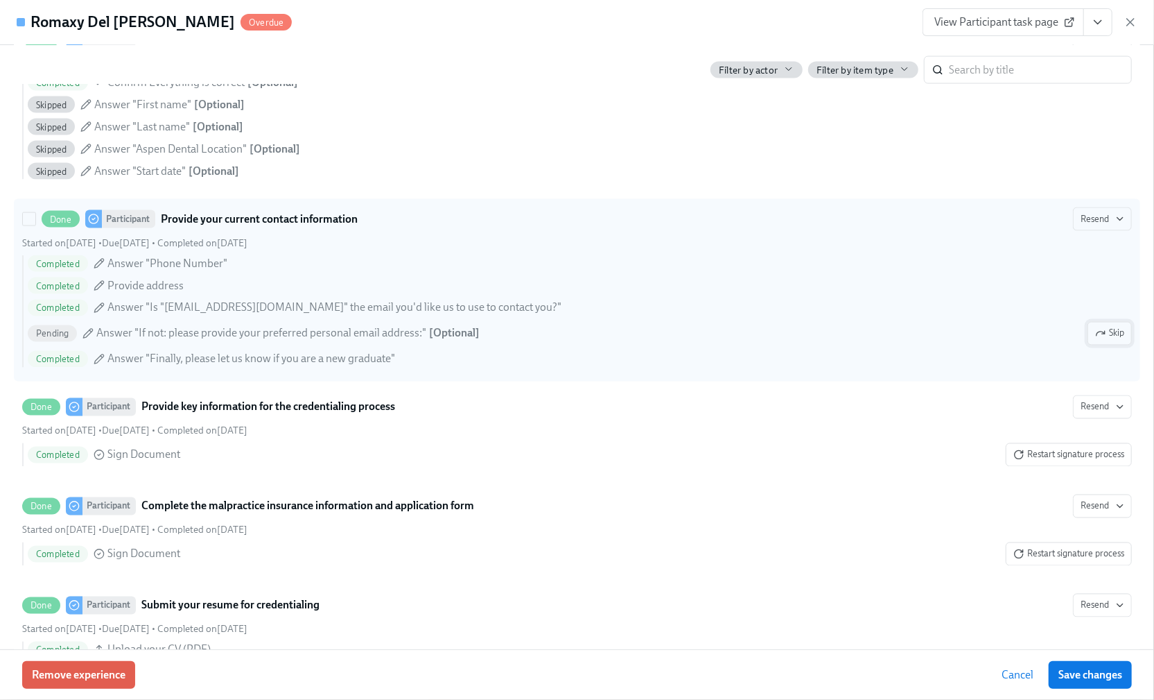
click at [1095, 339] on icon "button" at bounding box center [1100, 333] width 11 height 11
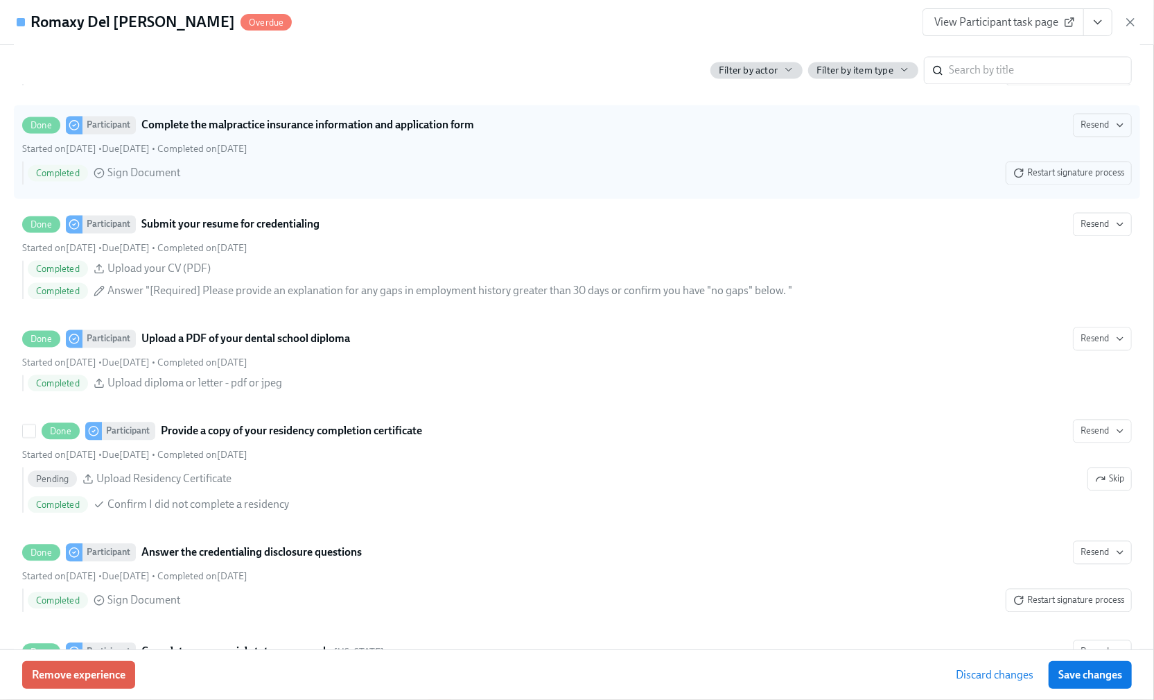
scroll to position [1941, 0]
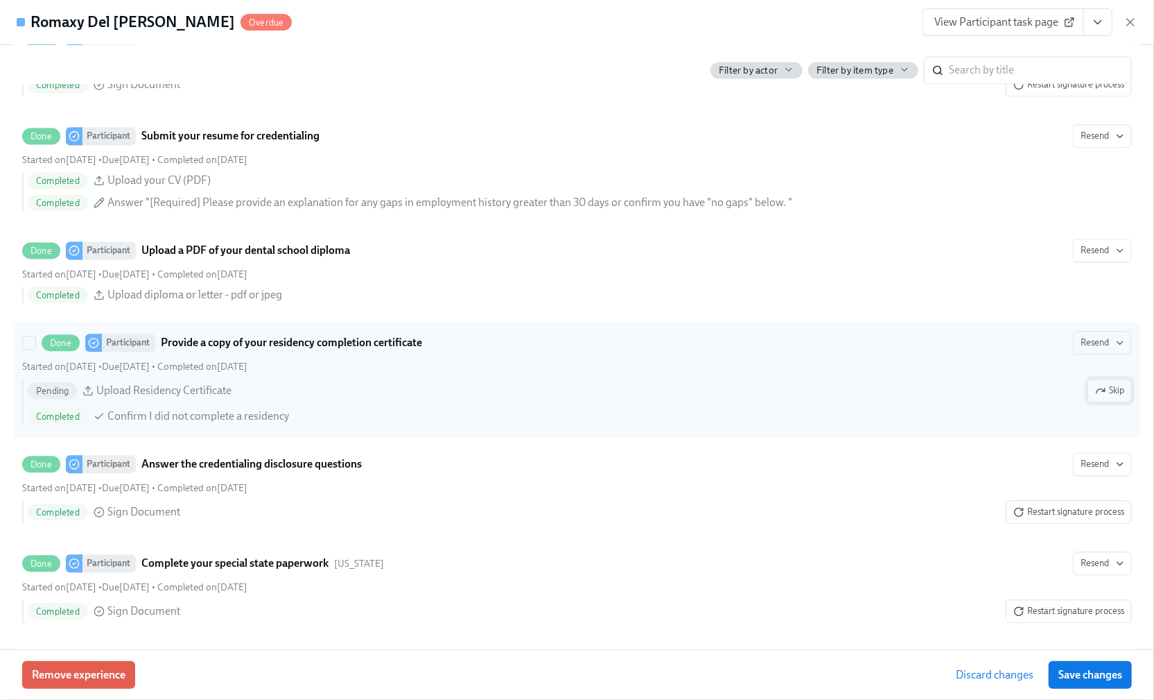
click at [1104, 397] on span "Skip" at bounding box center [1109, 390] width 29 height 14
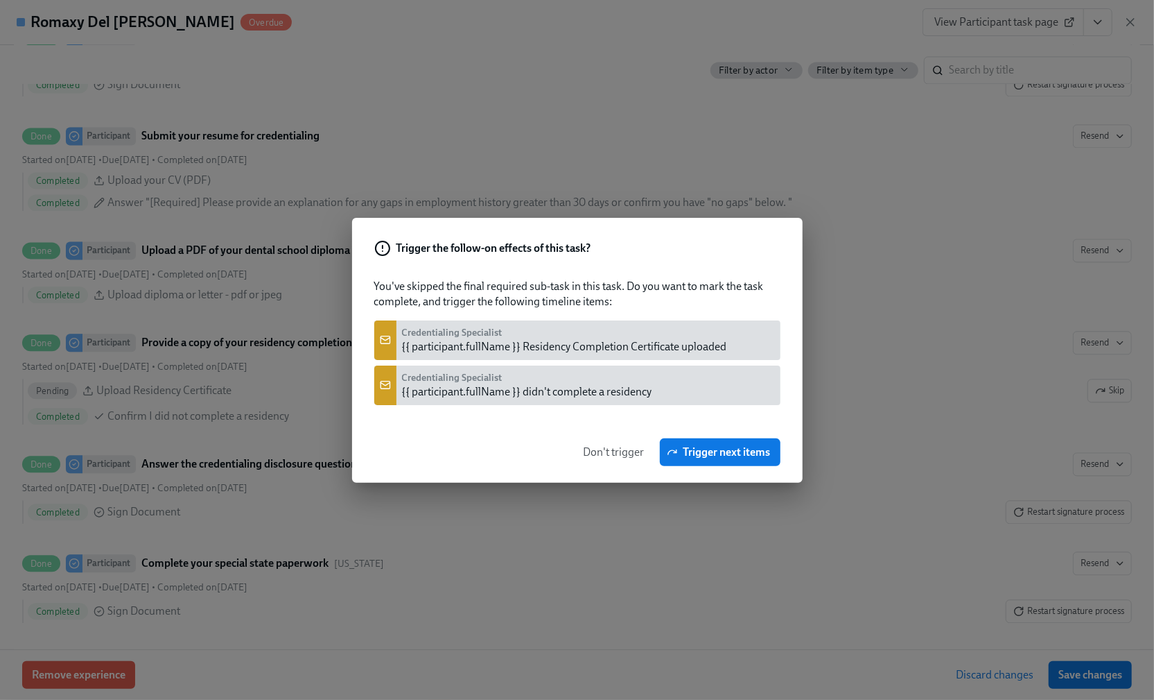
click at [585, 456] on span "Don't trigger" at bounding box center [614, 452] width 61 height 14
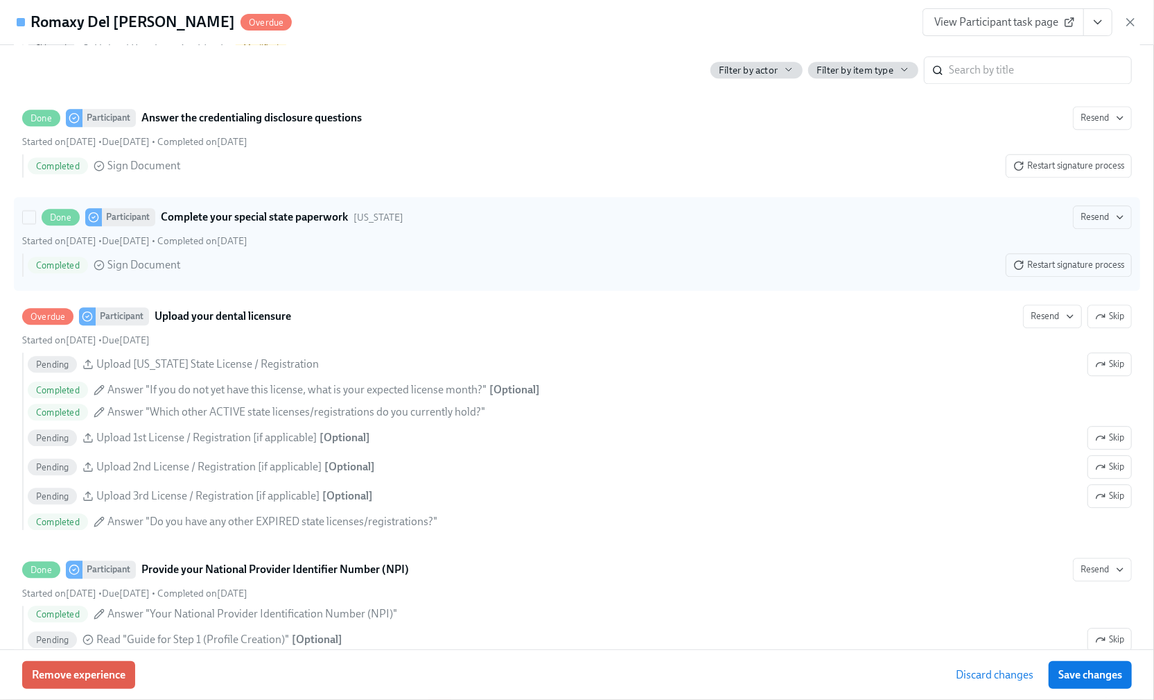
scroll to position [2403, 0]
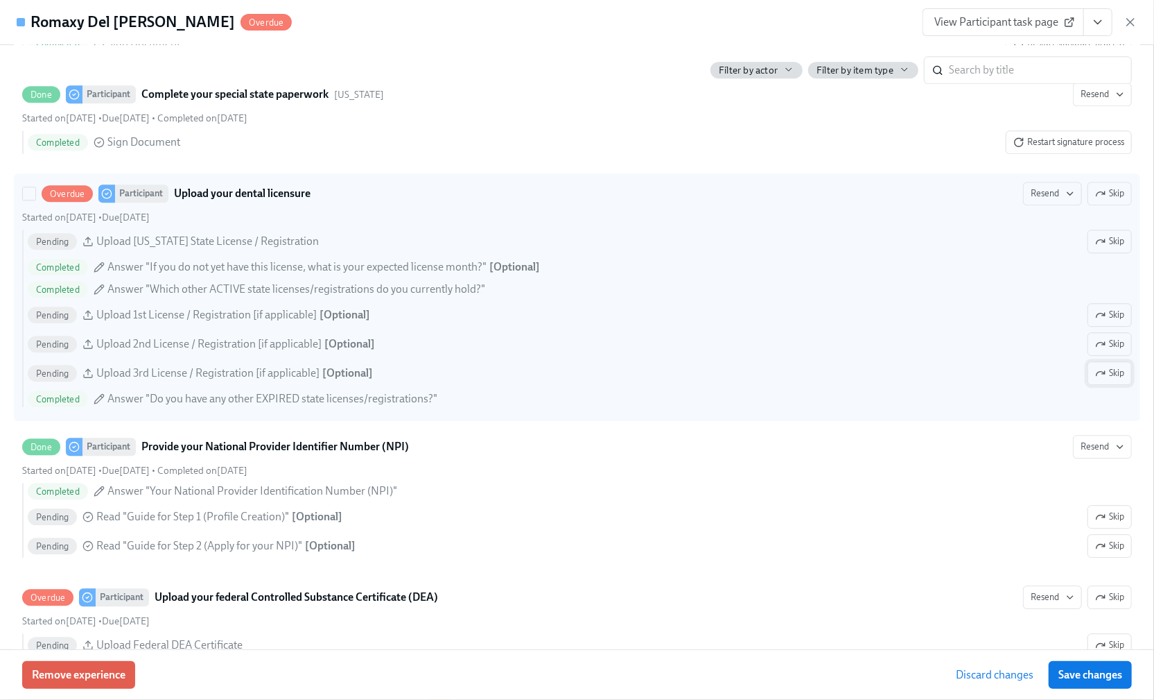
click at [1107, 380] on span "Skip" at bounding box center [1109, 373] width 29 height 14
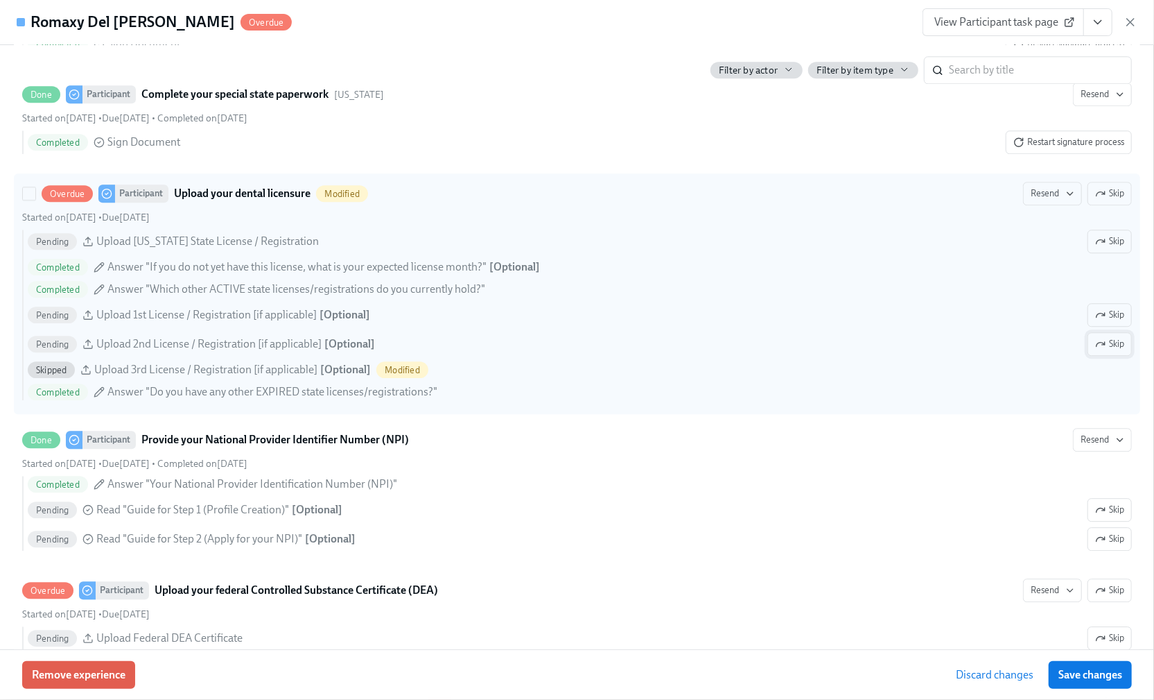
click at [1107, 351] on span "Skip" at bounding box center [1109, 344] width 29 height 14
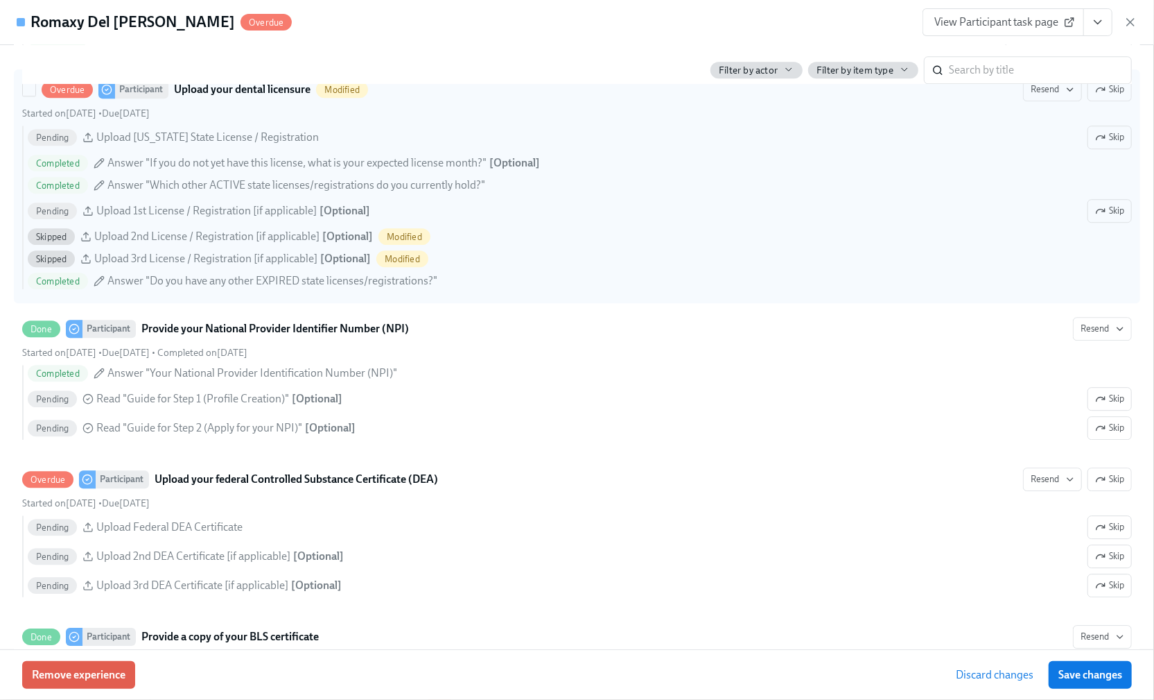
scroll to position [2588, 0]
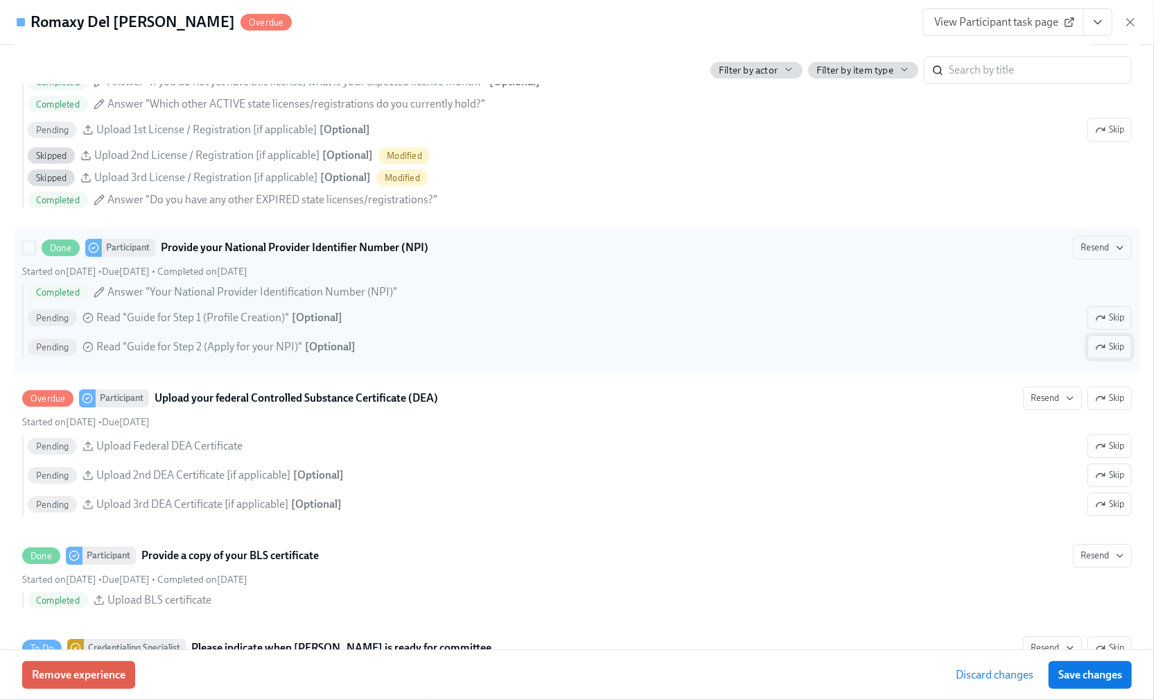
click at [1099, 358] on button "Skip" at bounding box center [1110, 347] width 44 height 24
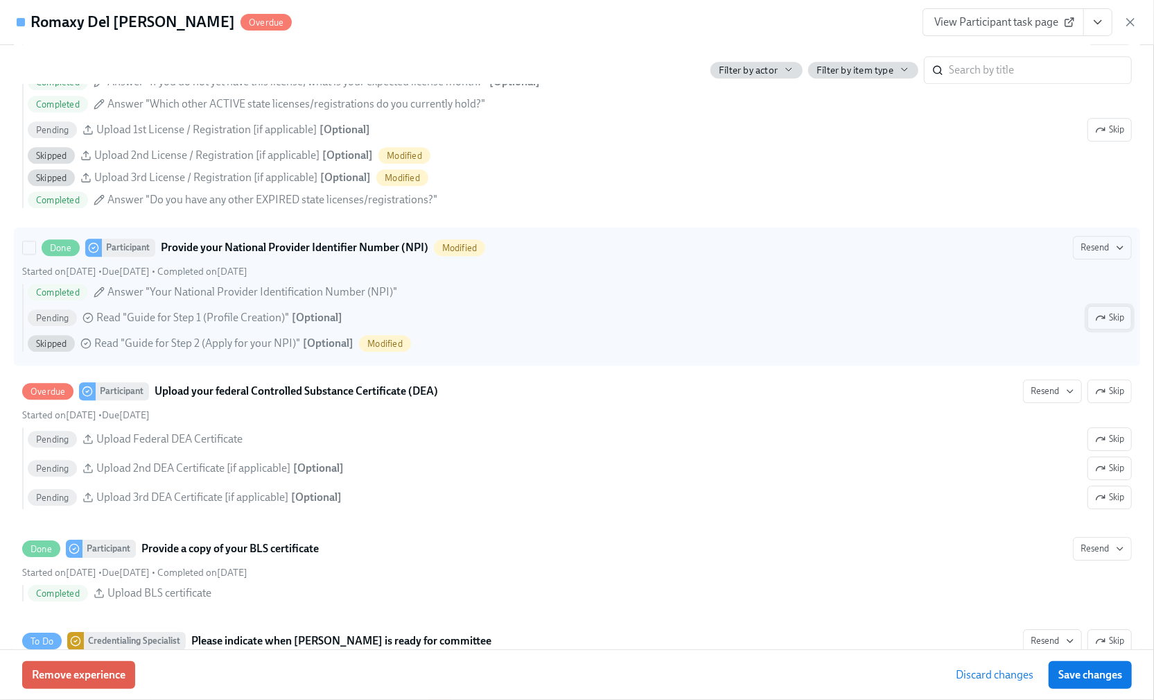
click at [1095, 324] on span "Skip" at bounding box center [1109, 318] width 29 height 14
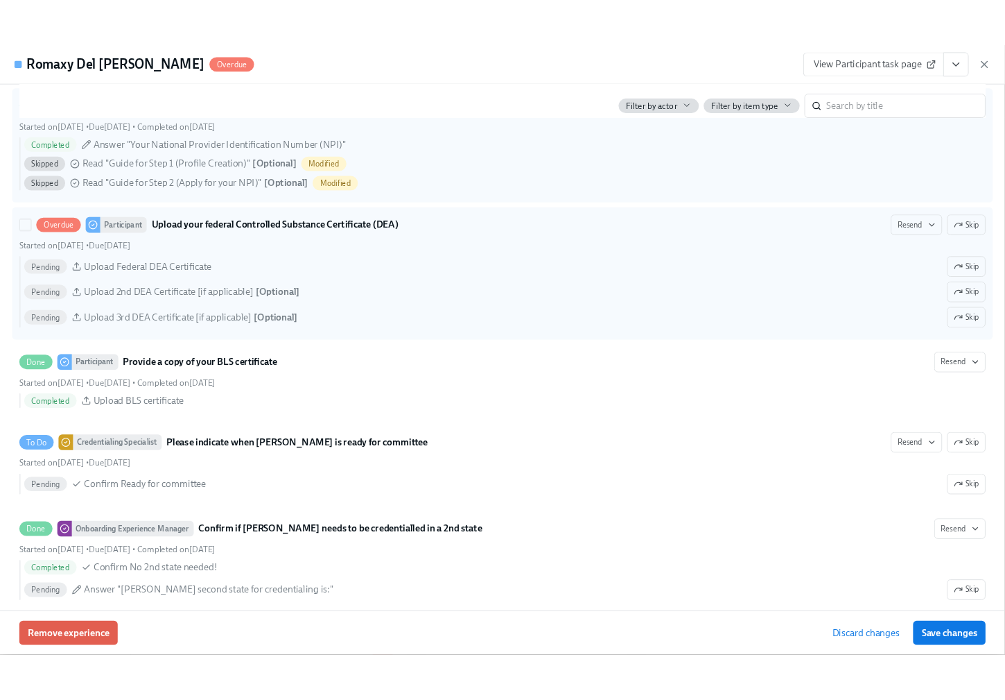
scroll to position [2773, 0]
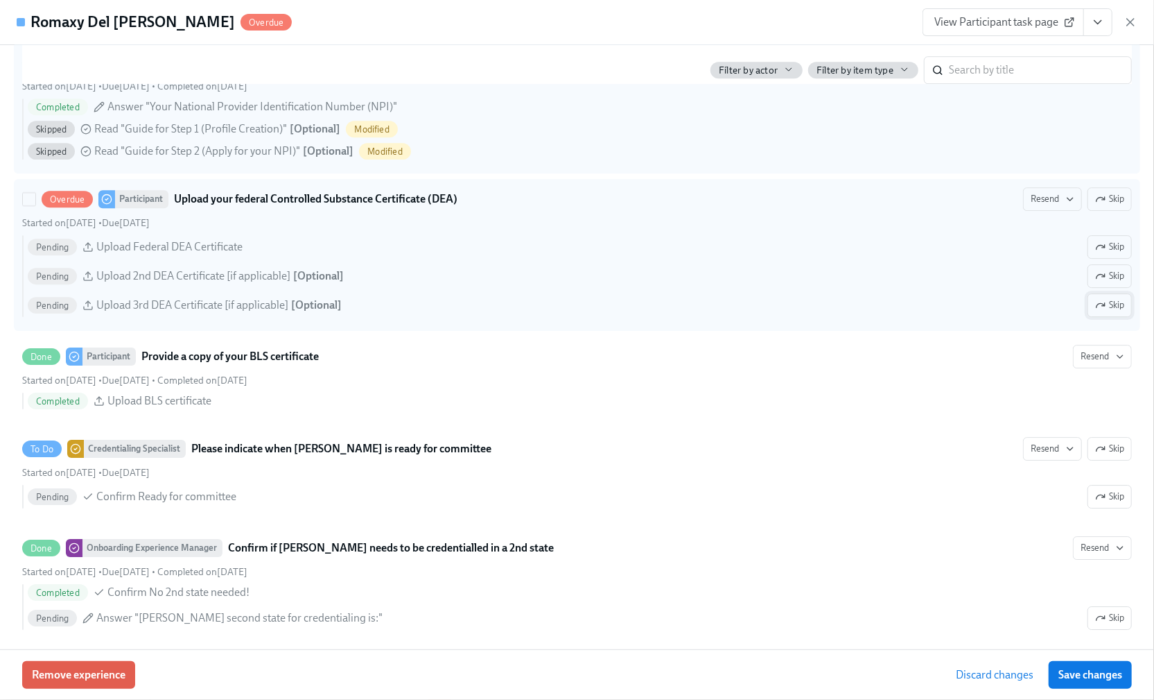
click at [1096, 312] on span "Skip" at bounding box center [1109, 305] width 29 height 14
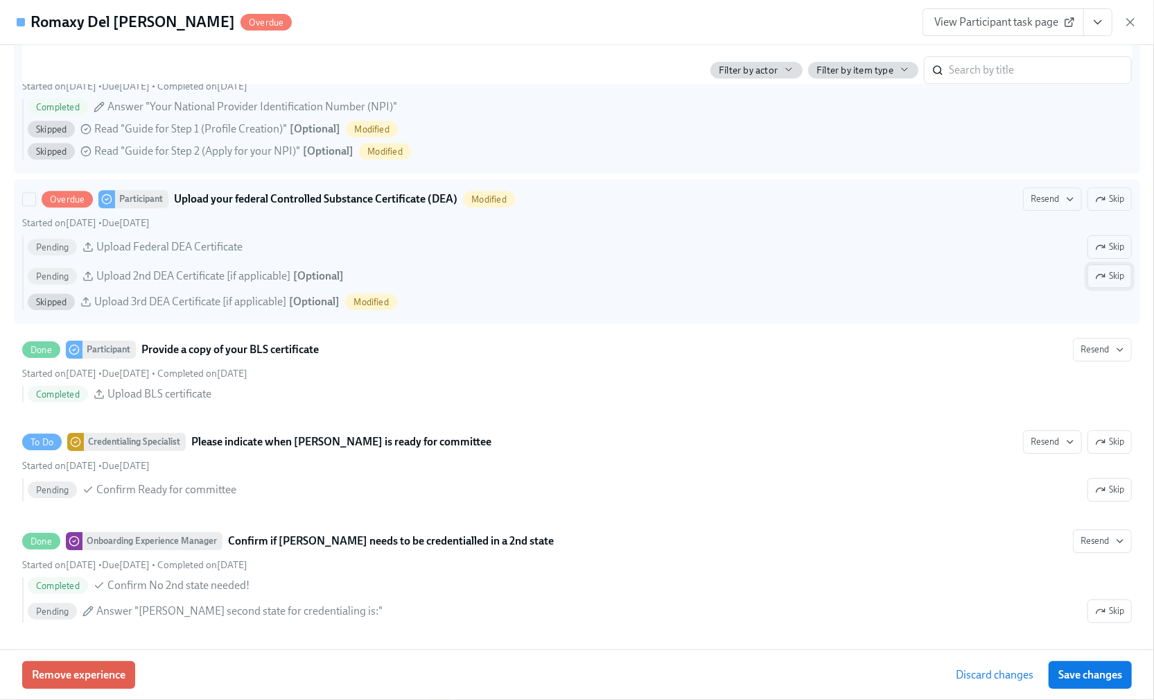
click at [1100, 283] on span "Skip" at bounding box center [1109, 276] width 29 height 14
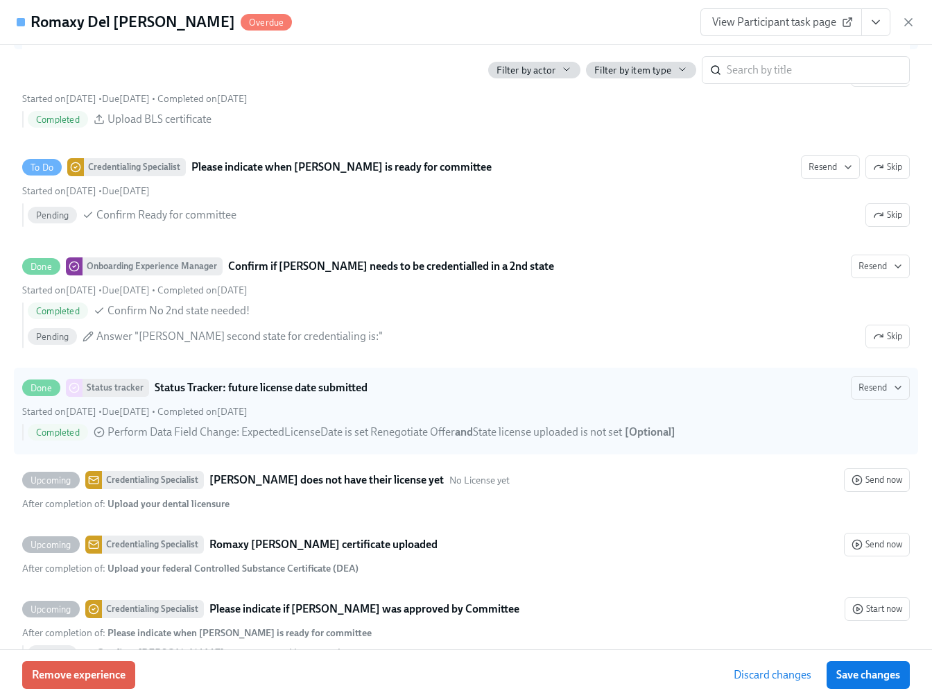
scroll to position [3056, 0]
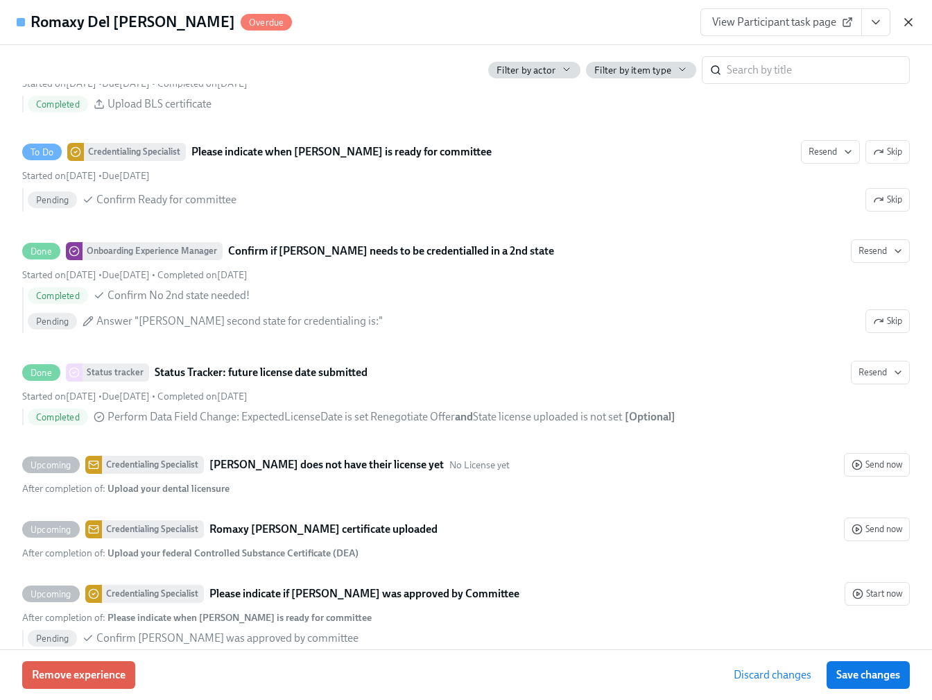
click at [913, 24] on icon "button" at bounding box center [908, 22] width 14 height 14
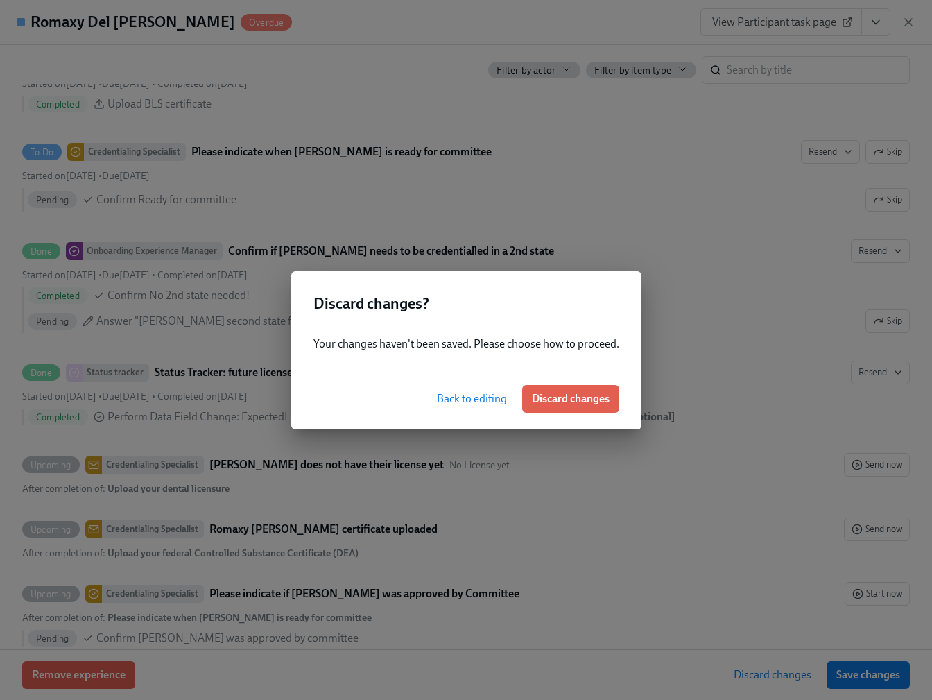
click at [462, 397] on span "Back to editing" at bounding box center [472, 399] width 70 height 14
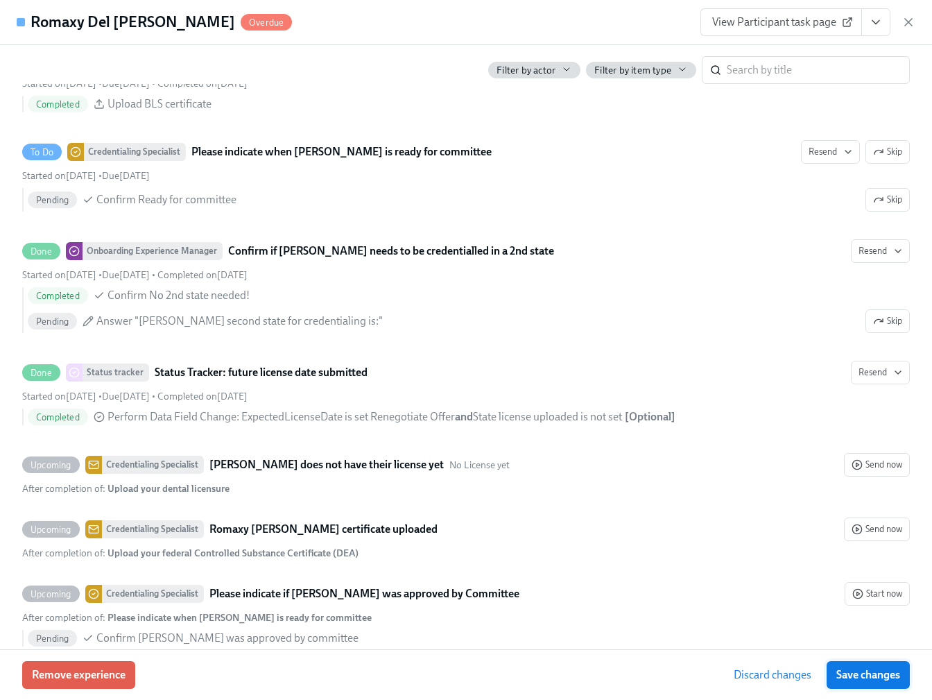
click at [844, 675] on span "Save changes" at bounding box center [868, 675] width 64 height 14
